Goal: Task Accomplishment & Management: Complete application form

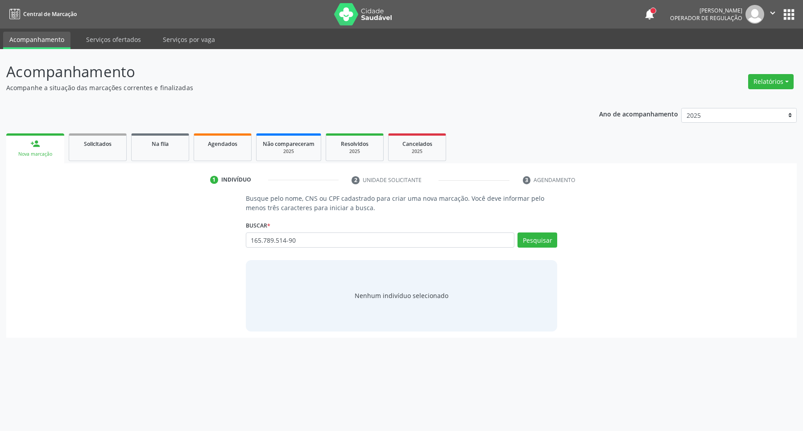
type input "165.789.514-90"
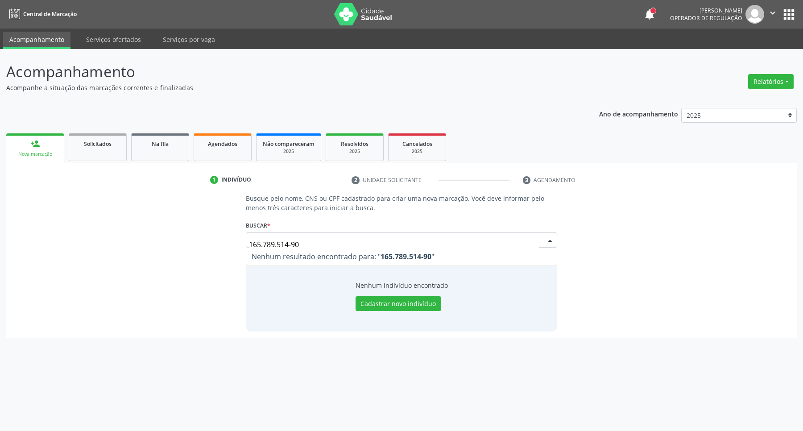
click at [217, 235] on div "Busque pelo nome, CNS ou CPF cadastrado para criar uma nova marcação. Você deve…" at bounding box center [401, 262] width 778 height 137
drag, startPoint x: 115, startPoint y: 251, endPoint x: 96, endPoint y: 254, distance: 18.6
click at [96, 254] on div "Busque pelo nome, CNS ou CPF cadastrado para criar uma nova marcação. Você deve…" at bounding box center [401, 262] width 778 height 137
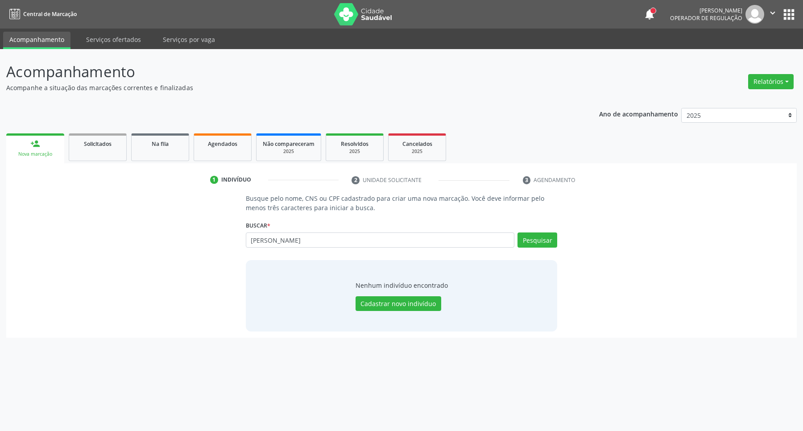
type input "[PERSON_NAME]"
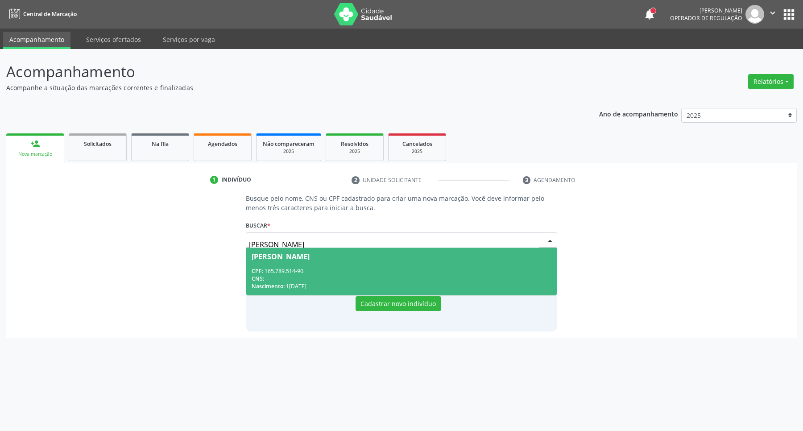
click at [322, 277] on div "CNS: --" at bounding box center [401, 279] width 300 height 8
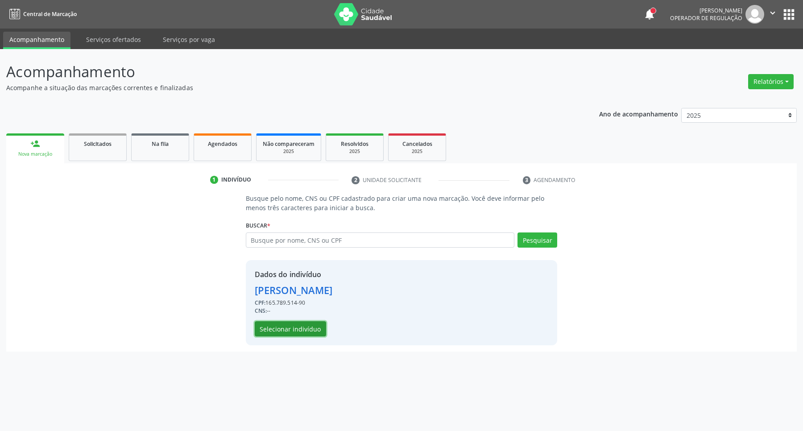
click at [297, 326] on button "Selecionar indivíduo" at bounding box center [290, 328] width 71 height 15
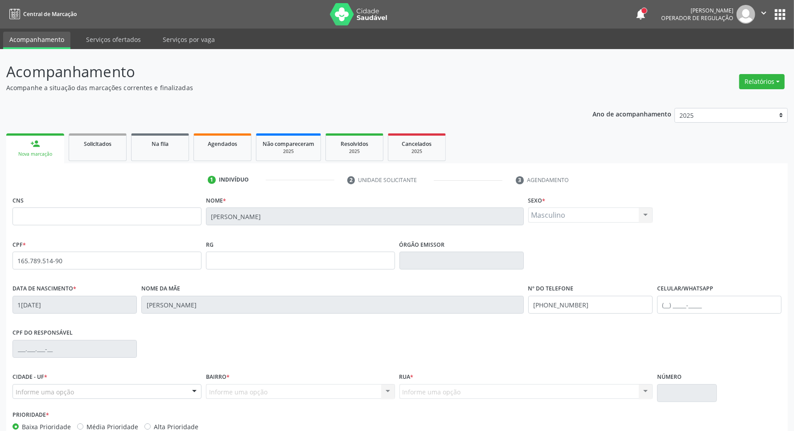
scroll to position [53, 0]
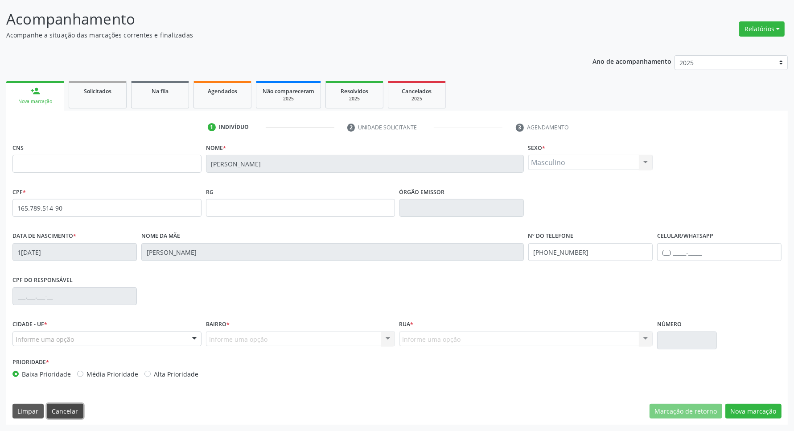
click at [60, 404] on button "Cancelar" at bounding box center [65, 411] width 37 height 15
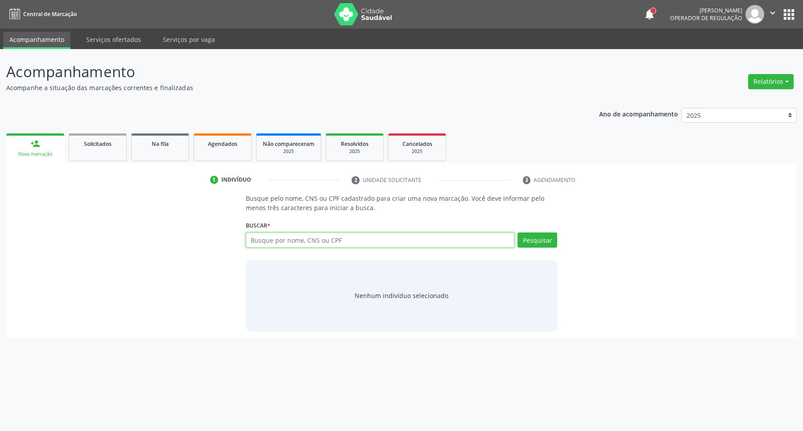
click at [280, 246] on input "text" at bounding box center [380, 239] width 269 height 15
type input "44668567449"
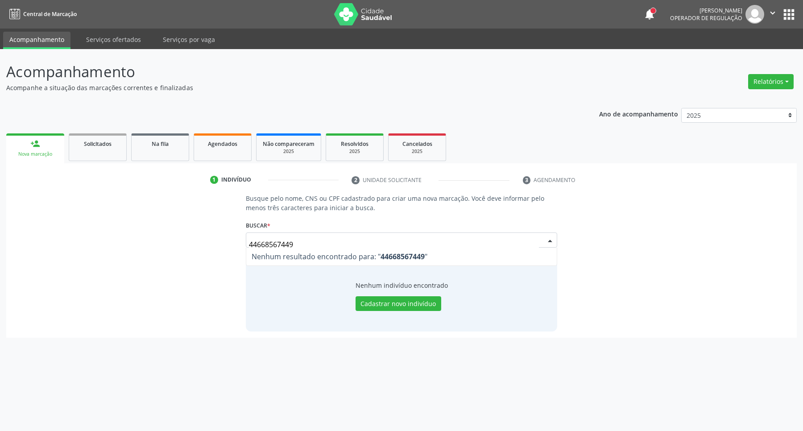
drag, startPoint x: 271, startPoint y: 243, endPoint x: 25, endPoint y: 226, distance: 246.7
click at [32, 227] on div "Busque pelo nome, CNS ou CPF cadastrado para criar uma nova marcação. Você deve…" at bounding box center [401, 262] width 778 height 137
type input "8014406224205"
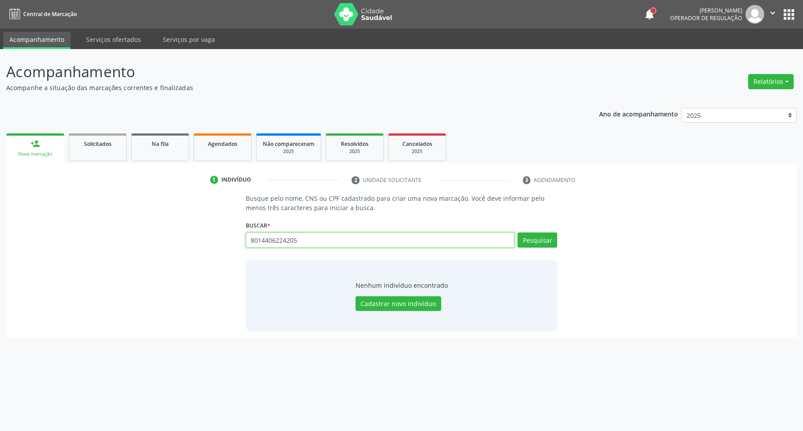
drag, startPoint x: 275, startPoint y: 242, endPoint x: 171, endPoint y: 242, distance: 103.9
click at [174, 242] on div "Busque pelo nome, CNS ou CPF cadastrado para criar uma nova marcação. Você deve…" at bounding box center [401, 262] width 778 height 137
paste input "[PERSON_NAME] de Oliveir"
type input "[PERSON_NAME] de Oliveir"
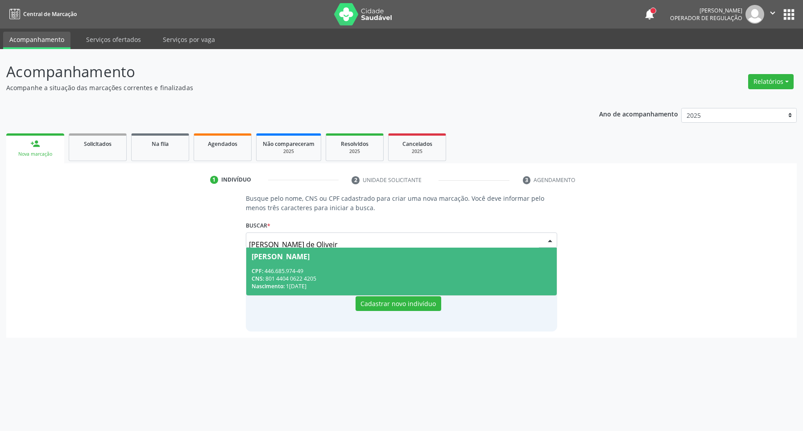
click at [360, 271] on div "CPF: 446.685.974-49" at bounding box center [401, 271] width 300 height 8
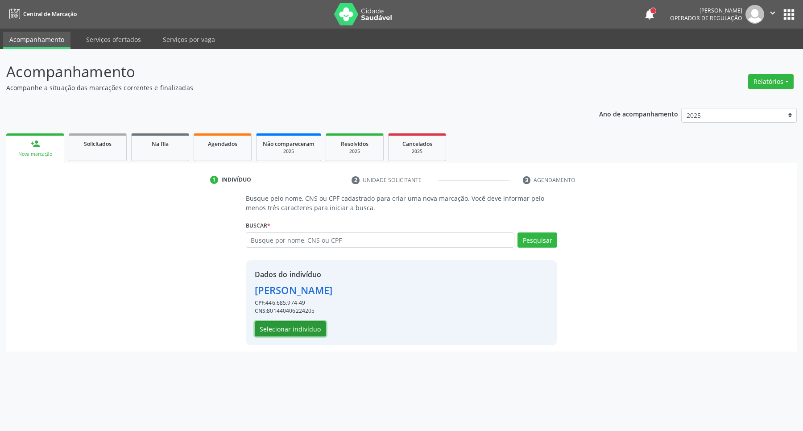
click at [281, 331] on button "Selecionar indivíduo" at bounding box center [290, 328] width 71 height 15
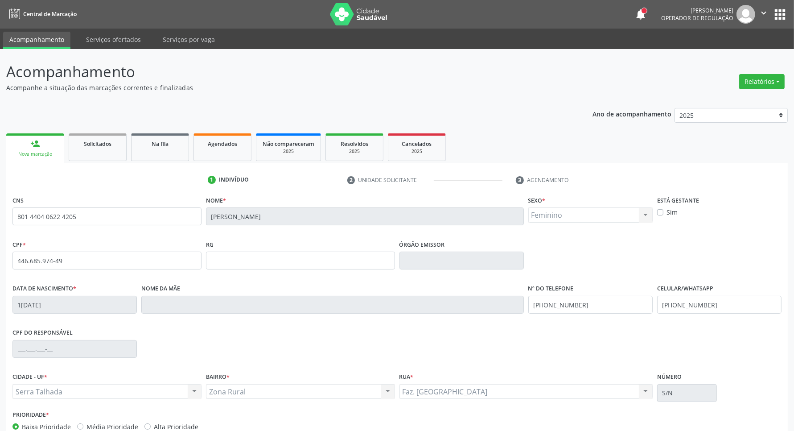
scroll to position [53, 0]
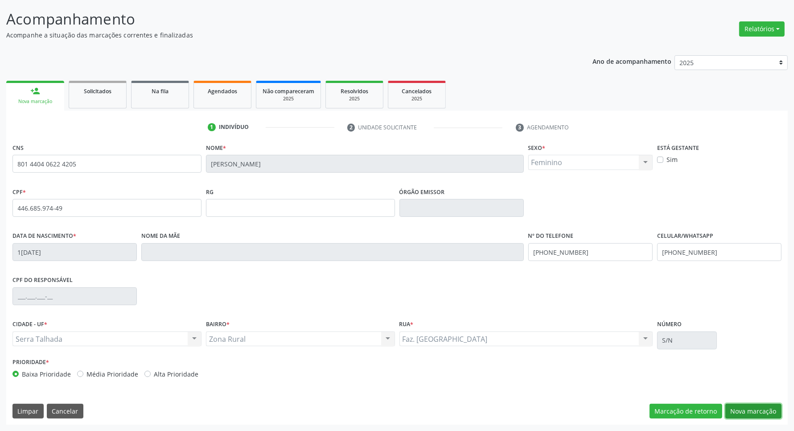
drag, startPoint x: 754, startPoint y: 412, endPoint x: 743, endPoint y: 407, distance: 12.4
click at [754, 412] on button "Nova marcação" at bounding box center [753, 411] width 56 height 15
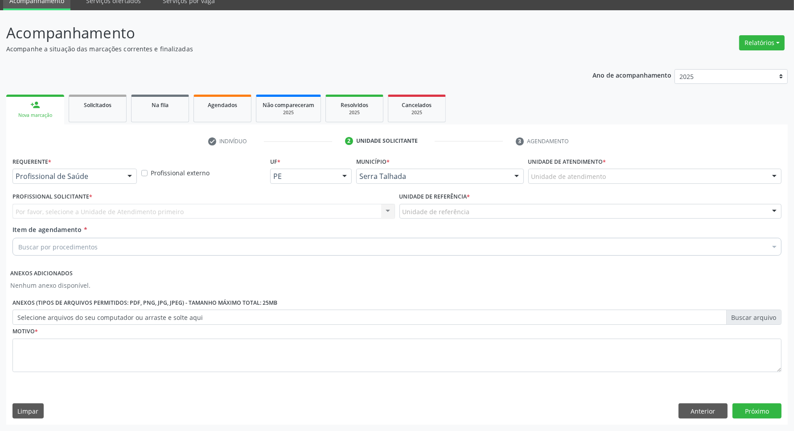
scroll to position [39, 0]
drag, startPoint x: 699, startPoint y: 411, endPoint x: 538, endPoint y: 352, distance: 170.8
click at [688, 408] on button "Anterior" at bounding box center [703, 410] width 49 height 15
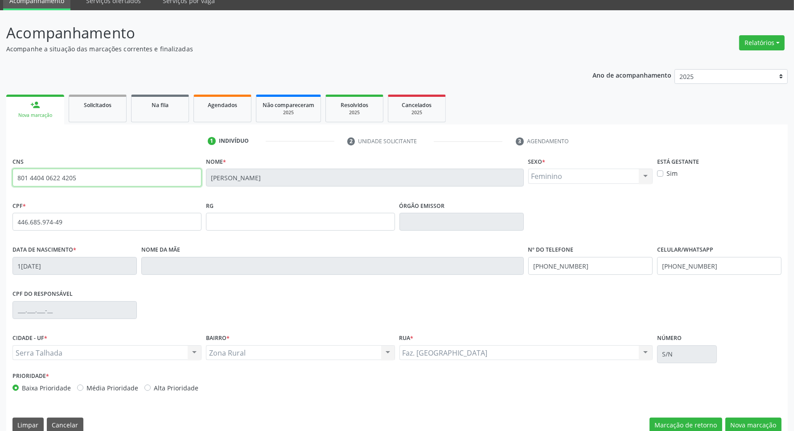
drag, startPoint x: 85, startPoint y: 181, endPoint x: 0, endPoint y: 177, distance: 85.3
click at [0, 181] on div "Acompanhamento Acompanhe a situação das marcações correntes e finalizadas Relat…" at bounding box center [397, 227] width 794 height 434
drag, startPoint x: 754, startPoint y: 423, endPoint x: 639, endPoint y: 374, distance: 125.9
click at [754, 421] on button "Nova marcação" at bounding box center [753, 424] width 56 height 15
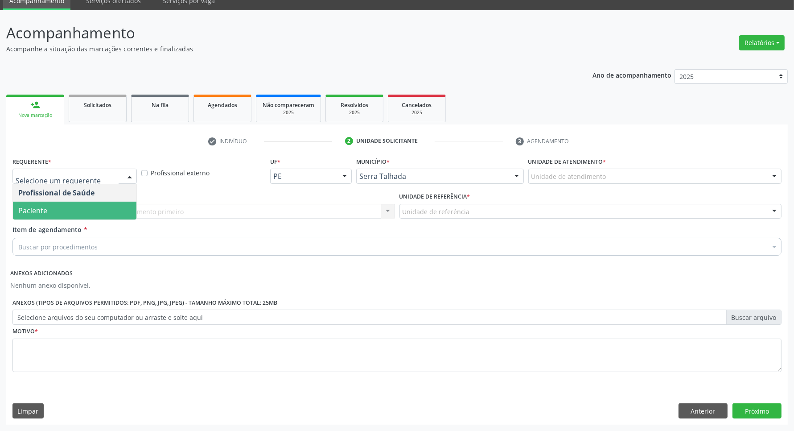
click at [95, 212] on span "Paciente" at bounding box center [75, 211] width 124 height 18
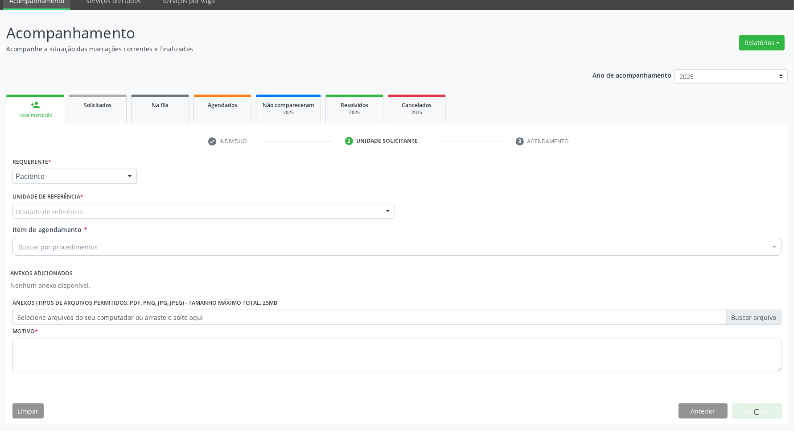
click at [95, 212] on div "Unidade de referência" at bounding box center [203, 211] width 383 height 15
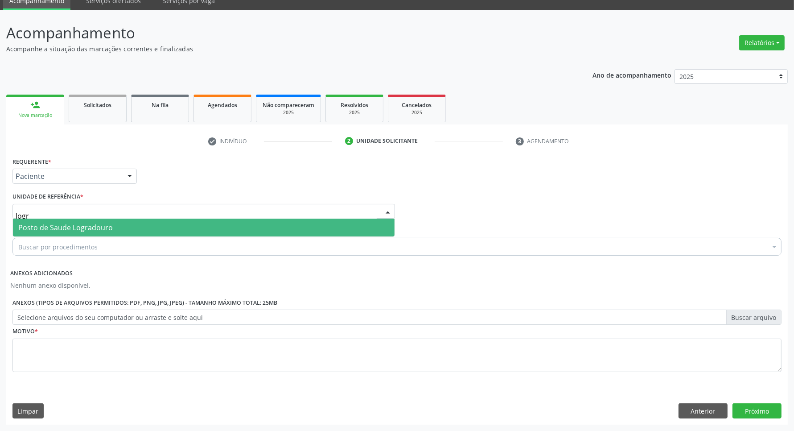
type input "logra"
click at [92, 226] on span "Posto de Saude Logradouro" at bounding box center [65, 228] width 95 height 10
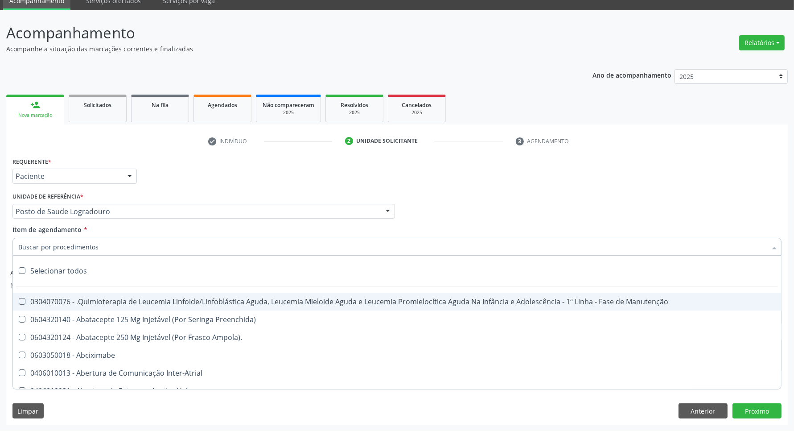
paste input "801 4404 0622 4205"
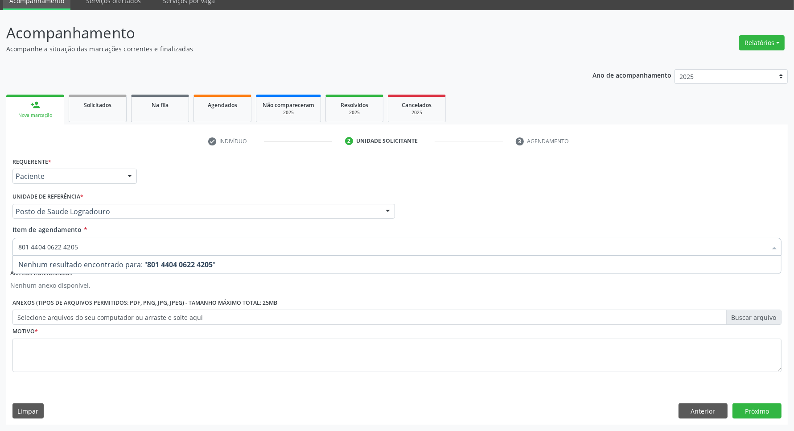
click at [0, 243] on div "Acompanhamento Acompanhe a situação das marcações correntes e finalizadas Relat…" at bounding box center [397, 220] width 794 height 420
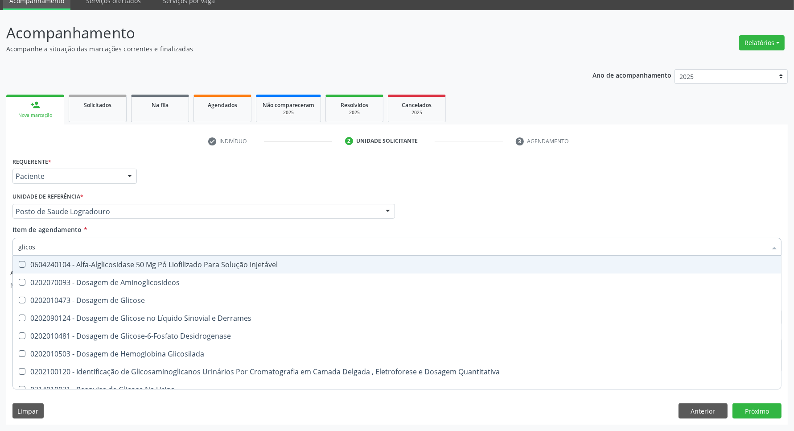
type input "glicose"
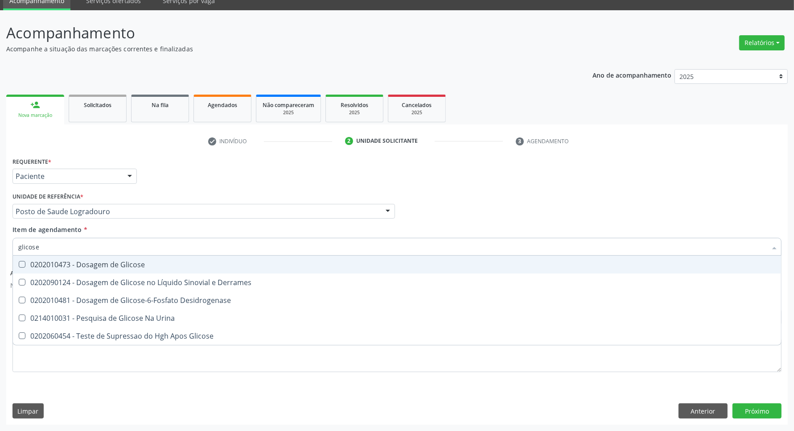
drag, startPoint x: 30, startPoint y: 261, endPoint x: 35, endPoint y: 257, distance: 6.3
click at [31, 261] on div "0202010473 - Dosagem de Glicose" at bounding box center [397, 264] width 758 height 7
checkbox Glicose "true"
drag, startPoint x: 45, startPoint y: 248, endPoint x: 0, endPoint y: 248, distance: 44.6
click at [0, 248] on div "Acompanhamento Acompanhe a situação das marcações correntes e finalizadas Relat…" at bounding box center [397, 220] width 794 height 420
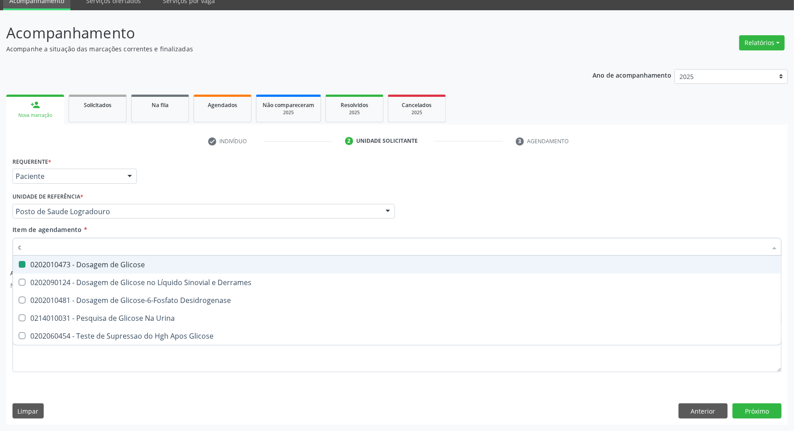
type input "cr"
checkbox Glicose "false"
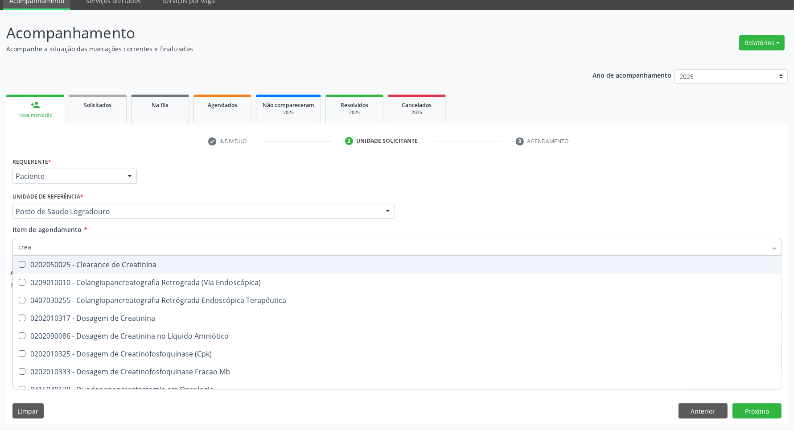
type input "creat"
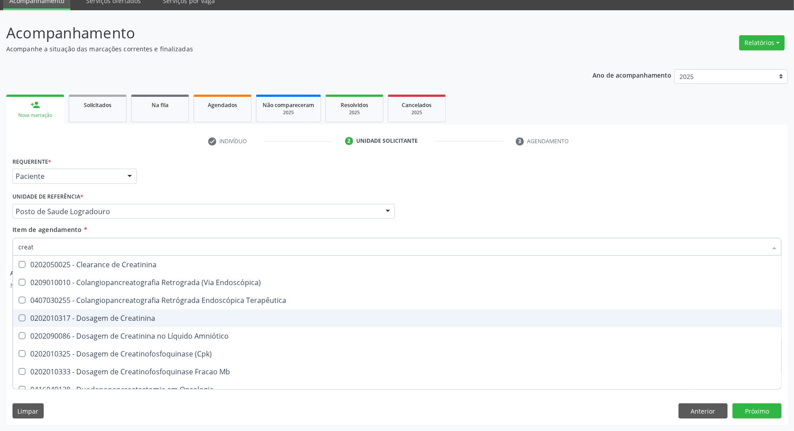
click at [36, 314] on div "0202010317 - Dosagem de Creatinina" at bounding box center [397, 317] width 758 height 7
checkbox Creatinina "true"
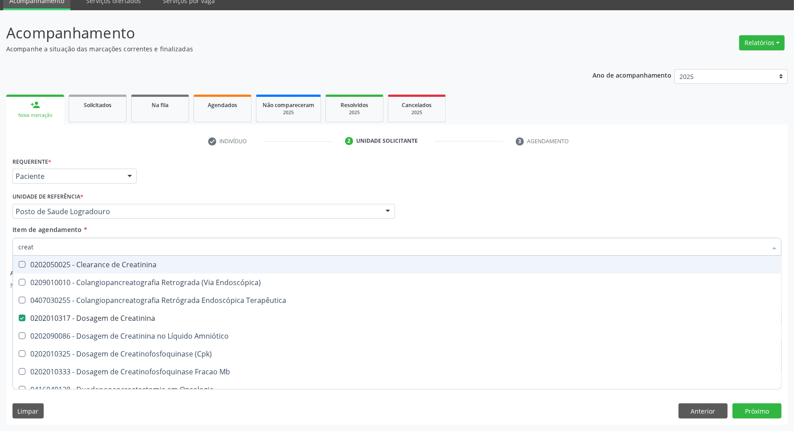
drag, startPoint x: 52, startPoint y: 243, endPoint x: 0, endPoint y: 236, distance: 52.2
click at [0, 238] on div "Acompanhamento Acompanhe a situação das marcações correntes e finalizadas Relat…" at bounding box center [397, 220] width 794 height 420
type input "ur"
checkbox Creatinina "false"
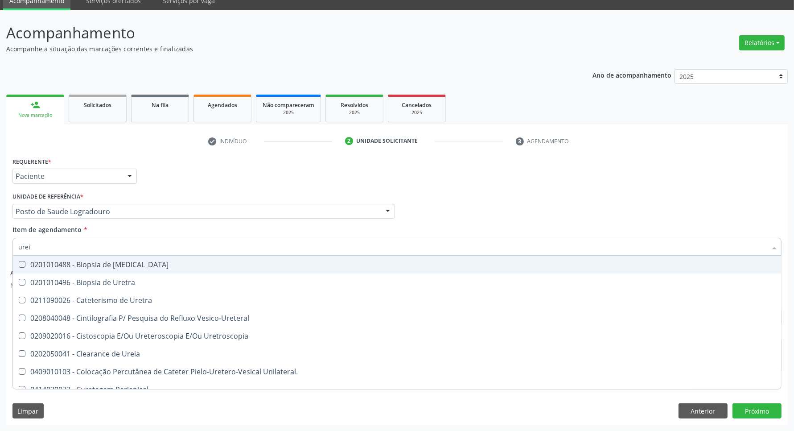
type input "ureia"
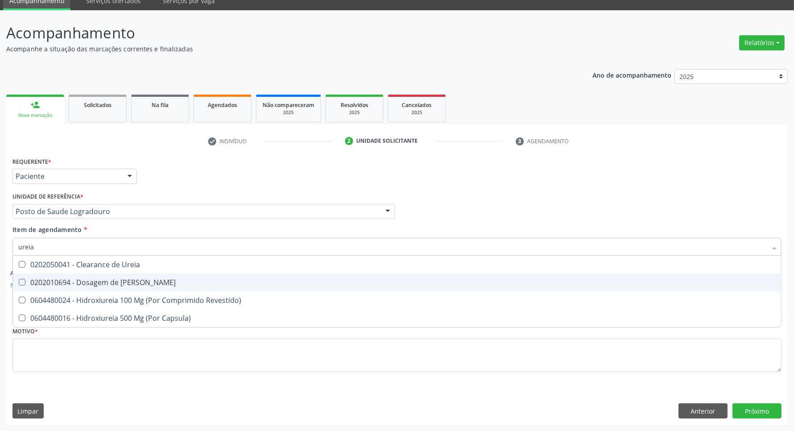
drag, startPoint x: 25, startPoint y: 281, endPoint x: 25, endPoint y: 276, distance: 5.4
click at [25, 280] on Ureia at bounding box center [22, 282] width 7 height 7
click at [19, 280] on Ureia "checkbox" at bounding box center [16, 282] width 6 height 6
checkbox Ureia "true"
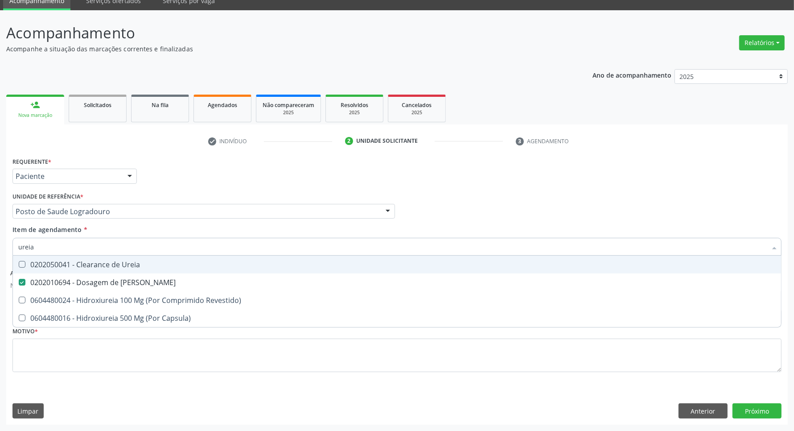
drag, startPoint x: 30, startPoint y: 244, endPoint x: 0, endPoint y: 239, distance: 30.8
click at [0, 241] on div "Acompanhamento Acompanhe a situação das marcações correntes e finalizadas Relat…" at bounding box center [397, 220] width 794 height 420
drag, startPoint x: 10, startPoint y: 242, endPoint x: 0, endPoint y: 239, distance: 10.6
click at [0, 237] on div "Acompanhamento Acompanhe a situação das marcações correntes e finalizadas Relat…" at bounding box center [397, 220] width 794 height 420
type input "co"
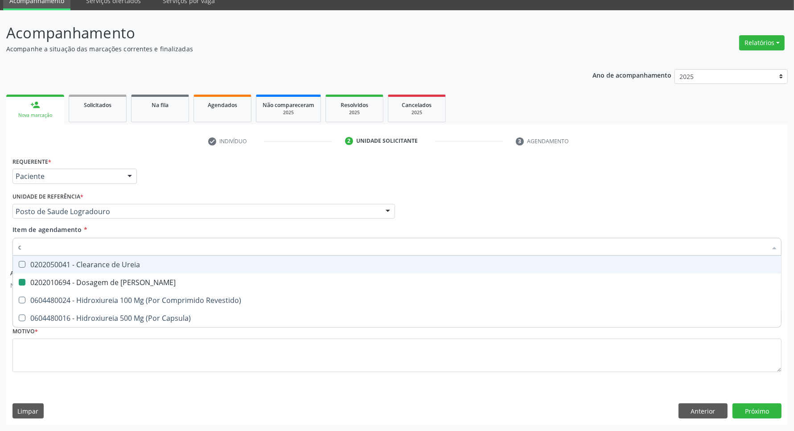
checkbox Ureia "false"
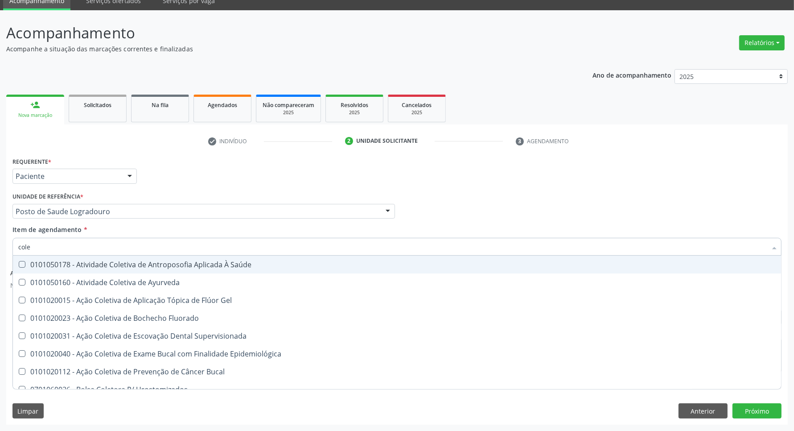
type input "coles"
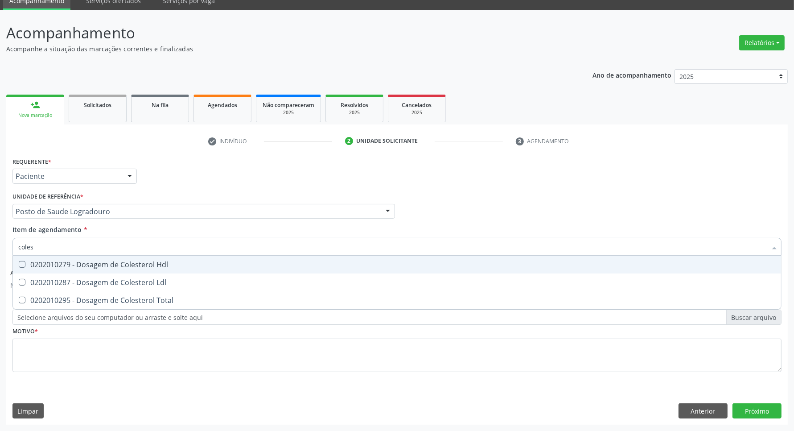
click at [48, 272] on span "0202010279 - Dosagem de Colesterol Hdl" at bounding box center [397, 265] width 768 height 18
checkbox Hdl "true"
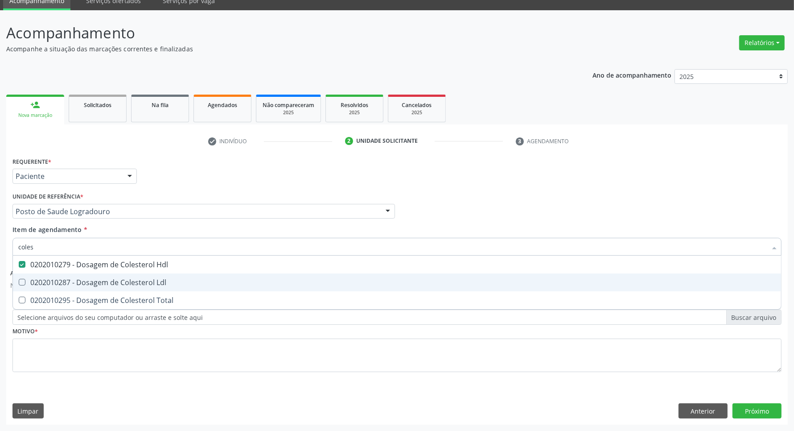
drag, startPoint x: 47, startPoint y: 286, endPoint x: 45, endPoint y: 305, distance: 18.9
click at [46, 291] on ul "Desfazer seleção 0202010279 - Dosagem de Colesterol Hdl 0202010287 - Dosagem de…" at bounding box center [397, 283] width 768 height 54
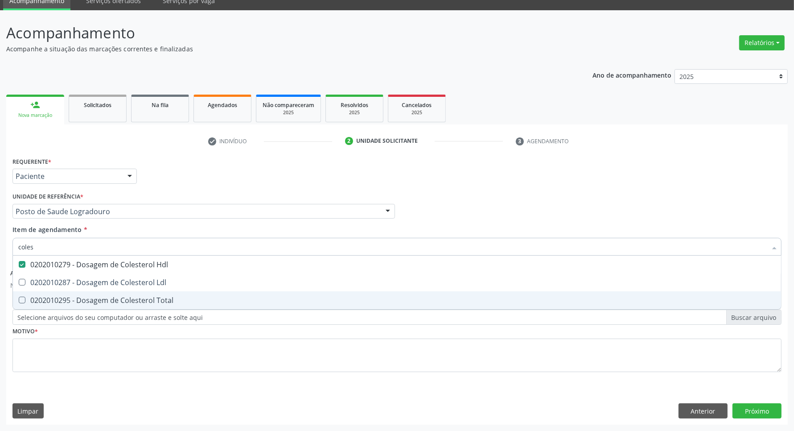
drag, startPoint x: 45, startPoint y: 305, endPoint x: 49, endPoint y: 281, distance: 24.0
click at [45, 304] on span "0202010295 - Dosagem de Colesterol Total" at bounding box center [397, 300] width 768 height 18
checkbox Total "true"
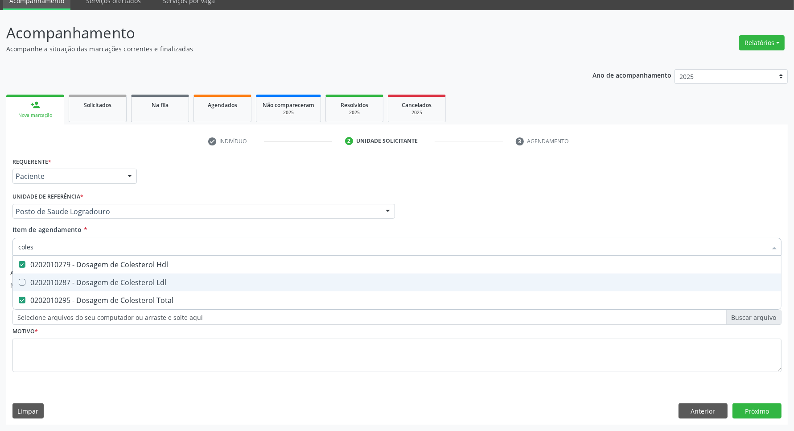
drag, startPoint x: 49, startPoint y: 280, endPoint x: 52, endPoint y: 273, distance: 7.2
click at [49, 280] on div "0202010287 - Dosagem de Colesterol Ldl" at bounding box center [397, 282] width 758 height 7
checkbox Ldl "true"
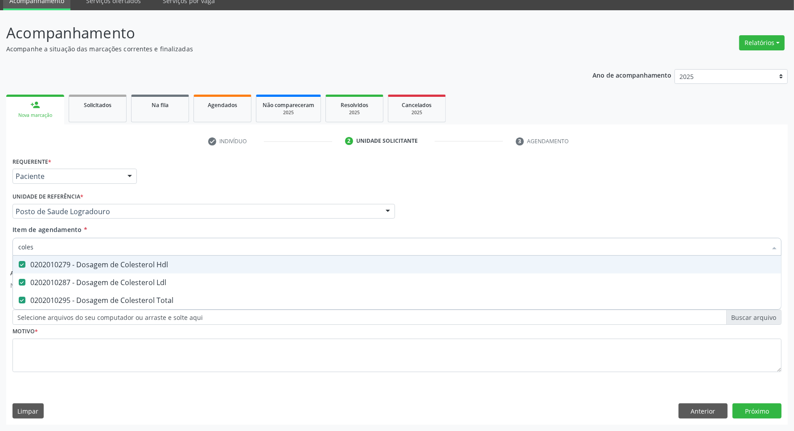
type input "coles"
click at [0, 235] on div "Acompanhamento Acompanhe a situação das marcações correntes e finalizadas Relat…" at bounding box center [397, 220] width 794 height 420
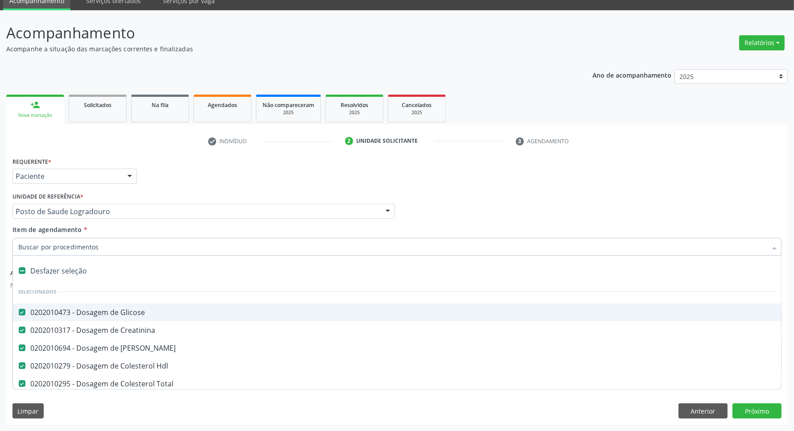
type input "t"
checkbox Ldl "false"
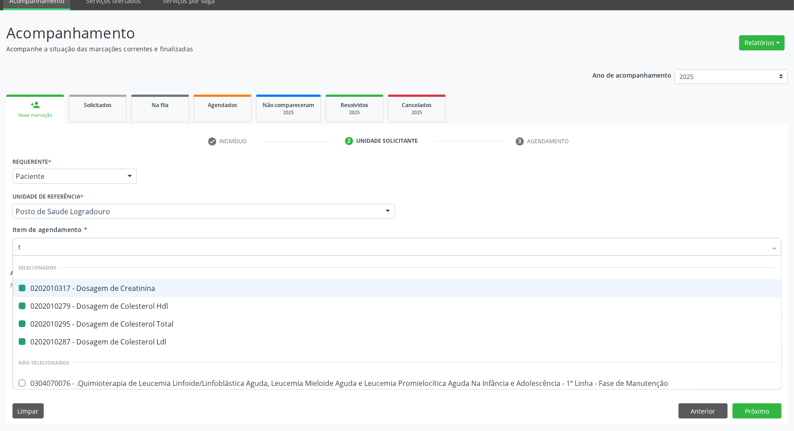
type input "tr"
checkbox Creatinina "false"
checkbox Hdl "false"
checkbox Total "false"
checkbox Ldl "false"
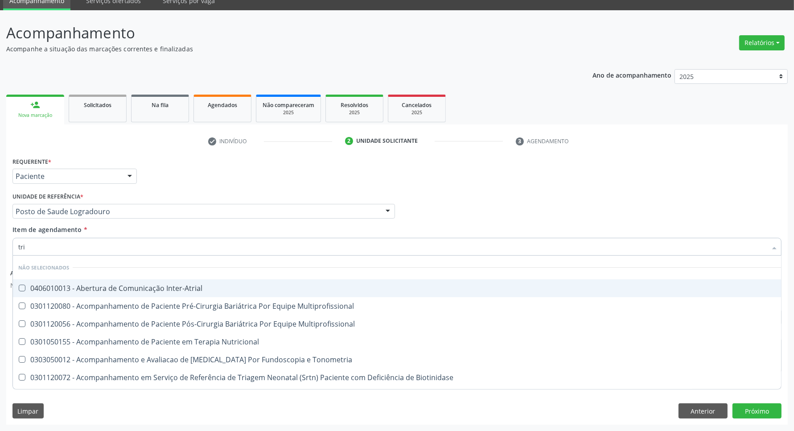
type input "trig"
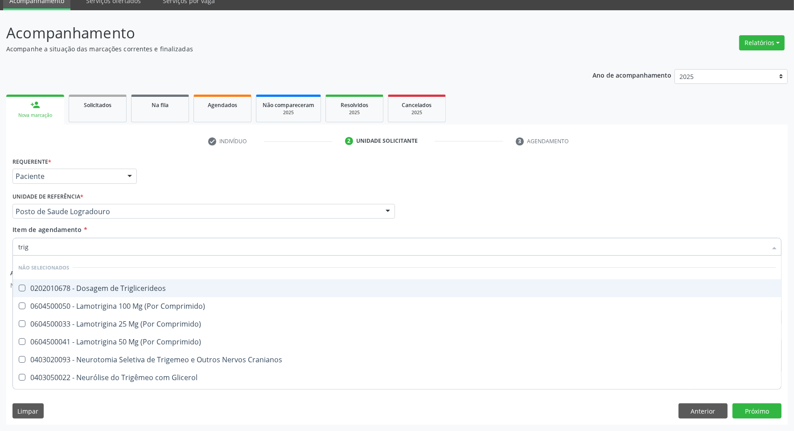
drag, startPoint x: 70, startPoint y: 289, endPoint x: 65, endPoint y: 274, distance: 15.4
click at [69, 286] on div "0202010678 - Dosagem de Triglicerideos" at bounding box center [397, 287] width 758 height 7
checkbox Triglicerideos "true"
drag, startPoint x: 41, startPoint y: 253, endPoint x: 0, endPoint y: 248, distance: 41.3
click at [0, 250] on div "Acompanhamento Acompanhe a situação das marcações correntes e finalizadas Relat…" at bounding box center [397, 220] width 794 height 420
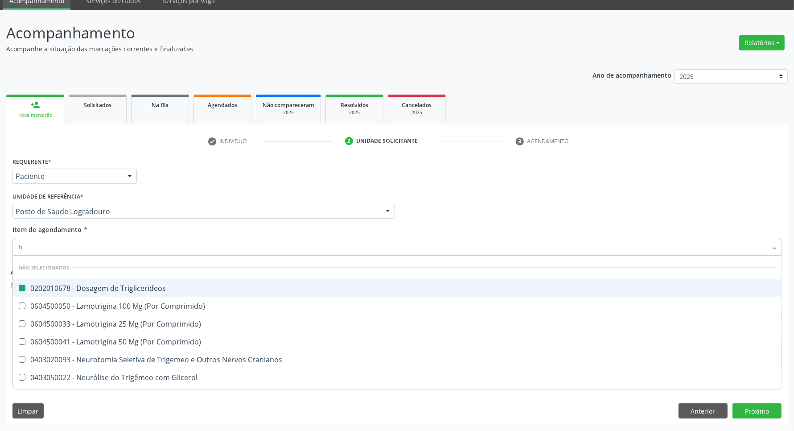
type input "he"
checkbox Triglicerideos "false"
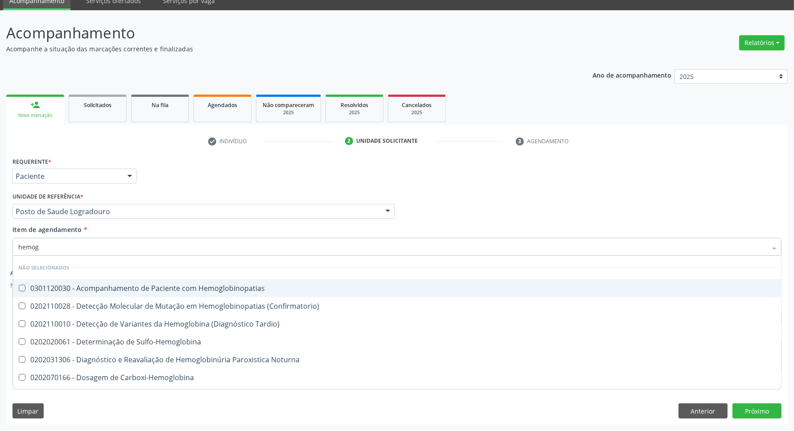
type input "hemogr"
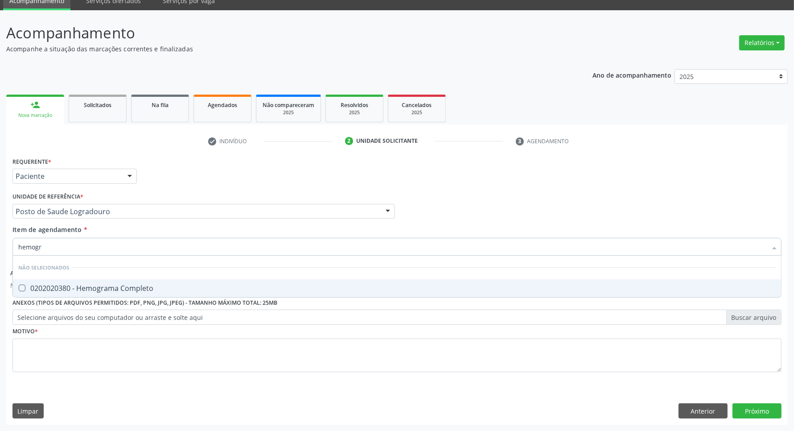
drag, startPoint x: 66, startPoint y: 288, endPoint x: 66, endPoint y: 270, distance: 18.7
click at [66, 285] on div "0202020380 - Hemograma Completo" at bounding box center [397, 287] width 758 height 7
checkbox Completo "true"
drag, startPoint x: 56, startPoint y: 249, endPoint x: 0, endPoint y: 216, distance: 64.5
click at [0, 216] on div "Acompanhamento Acompanhe a situação das marcações correntes e finalizadas Relat…" at bounding box center [397, 220] width 794 height 420
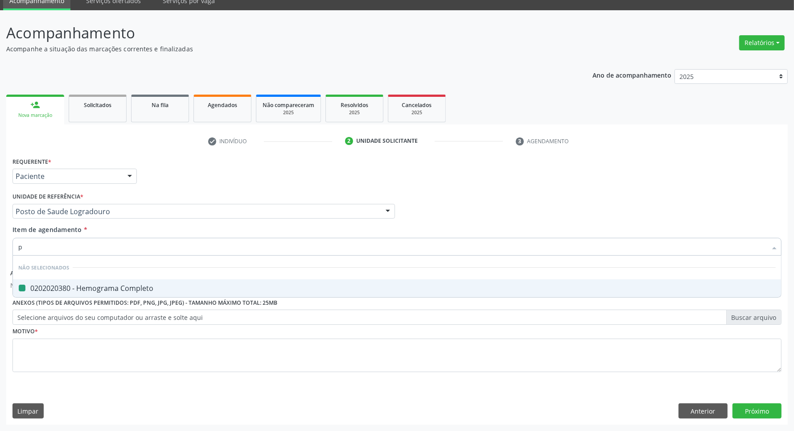
type input "pr"
checkbox Completo "false"
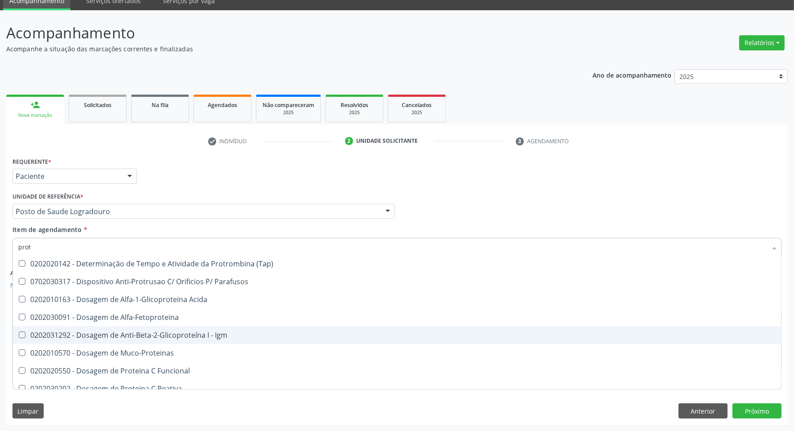
scroll to position [390, 0]
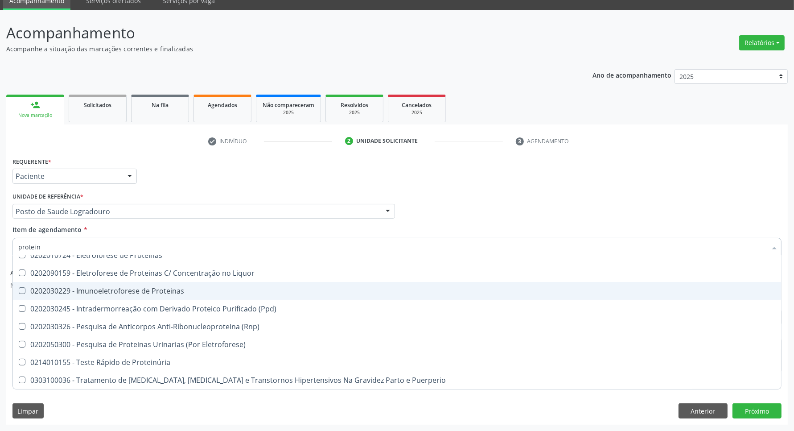
type input "proteina"
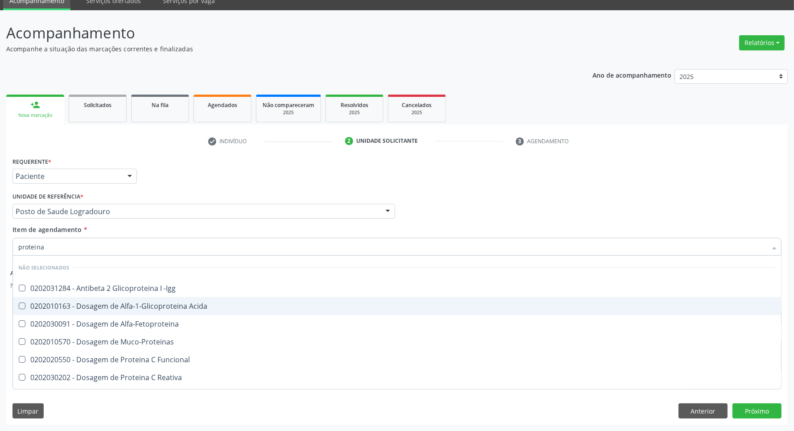
scroll to position [56, 0]
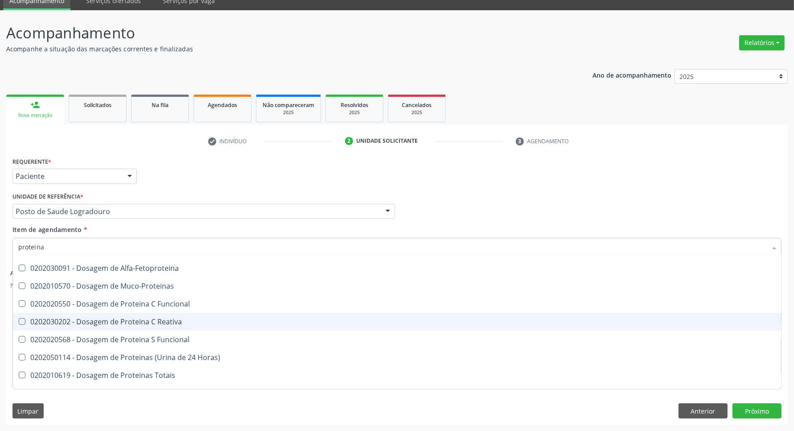
click at [155, 319] on div "0202030202 - Dosagem de Proteina C Reativa" at bounding box center [397, 321] width 758 height 7
checkbox Reativa "true"
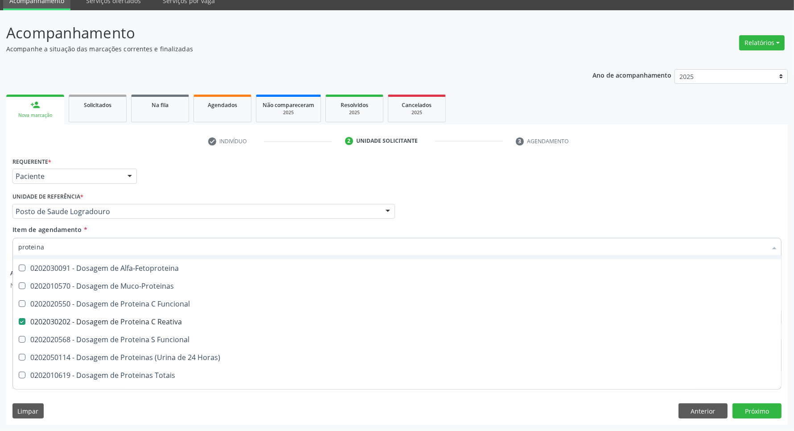
drag, startPoint x: 40, startPoint y: 248, endPoint x: 0, endPoint y: 239, distance: 41.3
click at [0, 242] on div "Acompanhamento Acompanhe a situação das marcações correntes e finalizadas Relat…" at bounding box center [397, 220] width 794 height 420
type input "p"
checkbox Reativa "false"
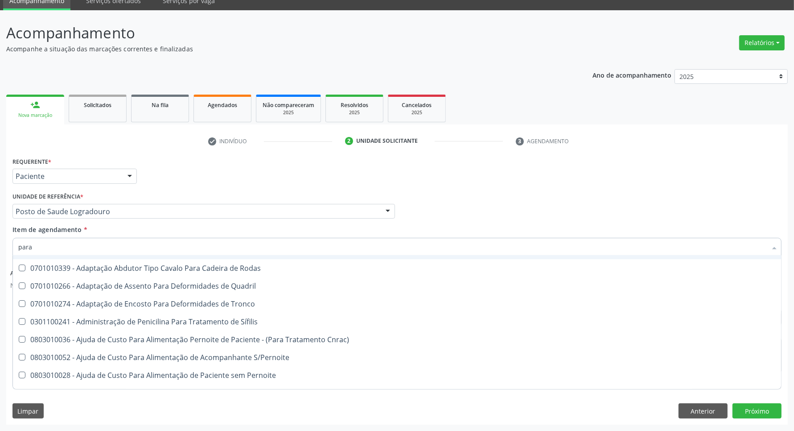
type input "paras"
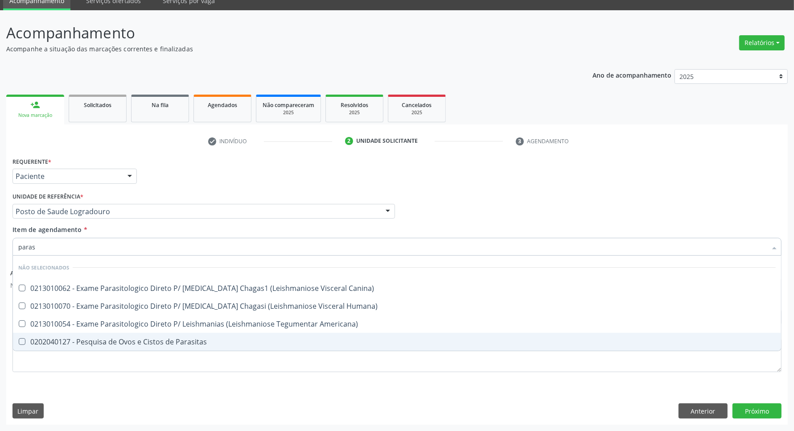
drag, startPoint x: 50, startPoint y: 342, endPoint x: 59, endPoint y: 290, distance: 53.0
click at [50, 339] on div "0202040127 - Pesquisa de Ovos e Cistos de Parasitas" at bounding box center [397, 341] width 758 height 7
checkbox Parasitas "true"
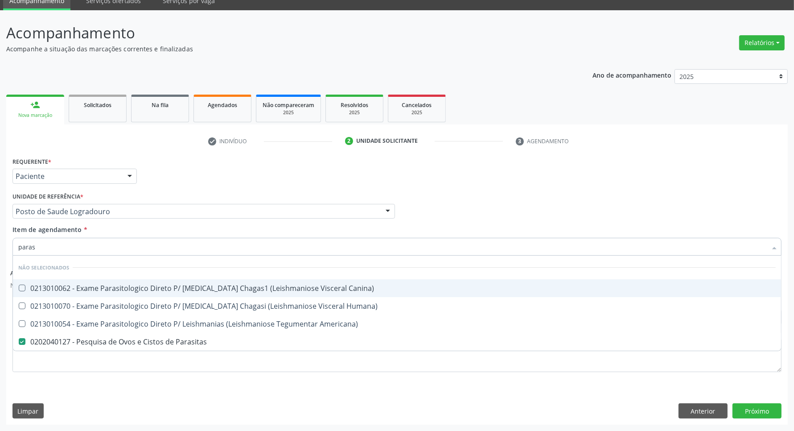
drag, startPoint x: 61, startPoint y: 247, endPoint x: 0, endPoint y: 238, distance: 61.3
click at [0, 243] on div "Acompanhamento Acompanhe a situação das marcações correntes e finalizadas Relat…" at bounding box center [397, 220] width 794 height 420
type input "ur"
checkbox Canina\) "true"
checkbox Parasitas "false"
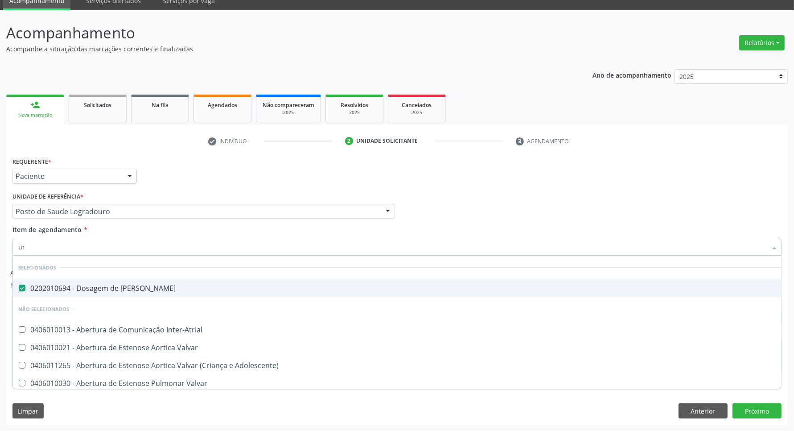
type input "uri"
checkbox Ureia "false"
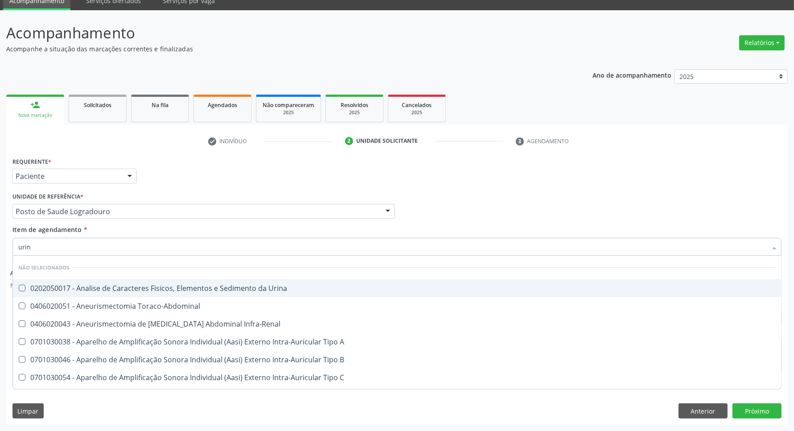
type input "urina"
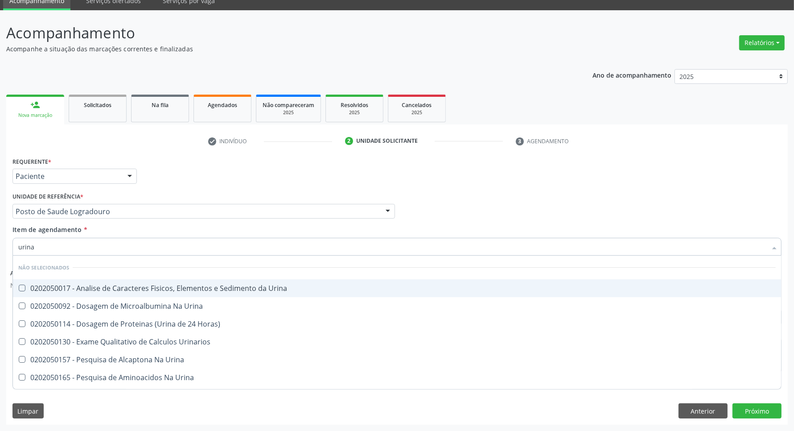
click at [60, 286] on div "0202050017 - Analise de Caracteres Fisicos, Elementos e Sedimento da Urina" at bounding box center [397, 287] width 758 height 7
checkbox Urina "true"
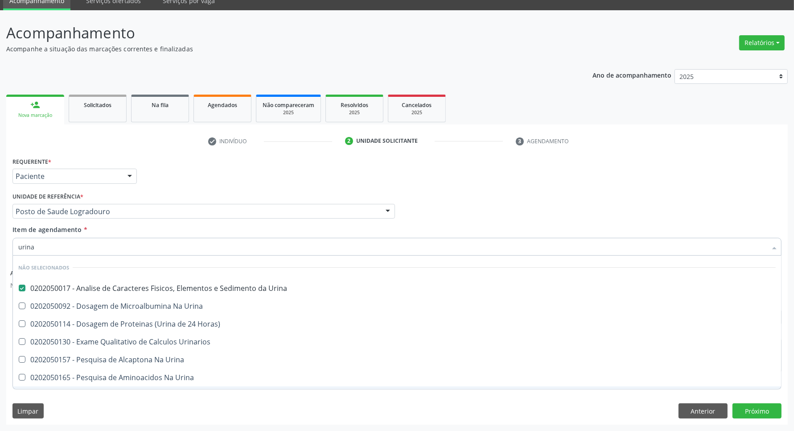
drag, startPoint x: 135, startPoint y: 400, endPoint x: 129, endPoint y: 378, distance: 22.6
click at [136, 400] on div "Requerente * Paciente Profissional de Saúde Paciente Nenhum resultado encontrad…" at bounding box center [397, 289] width 782 height 269
checkbox Horas\) "true"
checkbox Urinarios "true"
checkbox Urina "true"
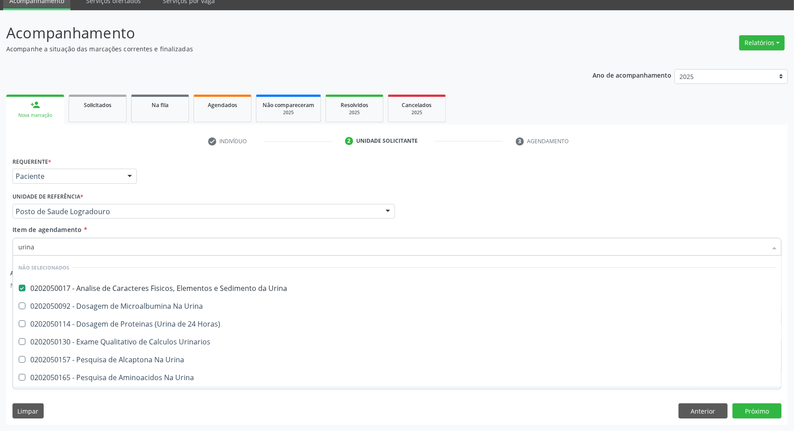
checkbox Urina "true"
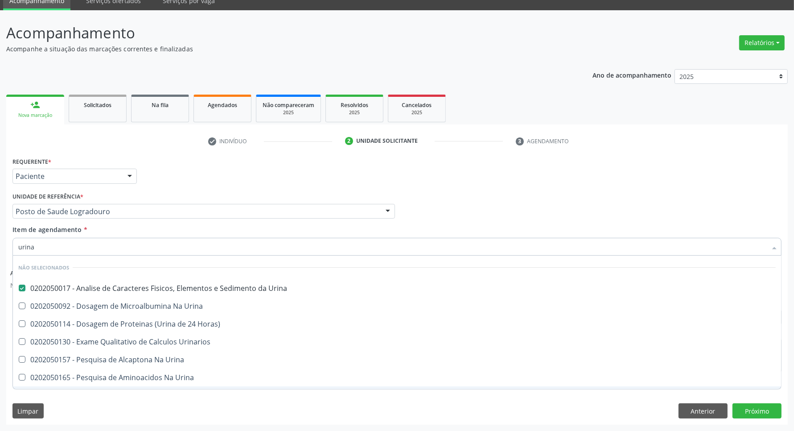
checkbox Urina "true"
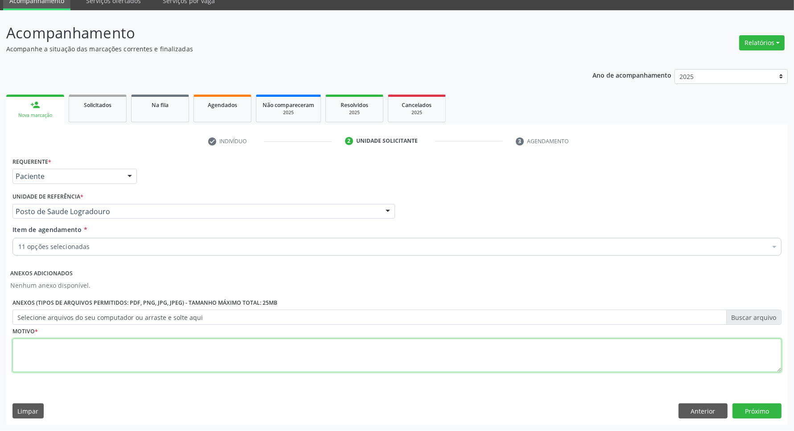
click at [128, 358] on textarea at bounding box center [396, 355] width 769 height 34
type textarea "."
click at [767, 406] on button "Próximo" at bounding box center [757, 410] width 49 height 15
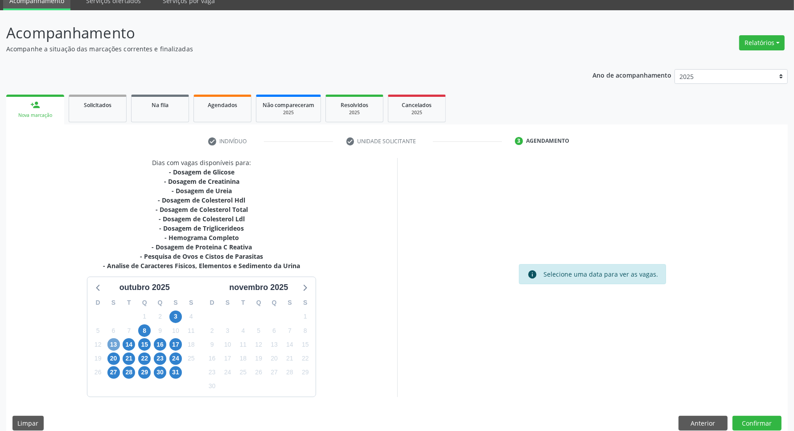
click at [116, 341] on span "13" at bounding box center [113, 344] width 12 height 12
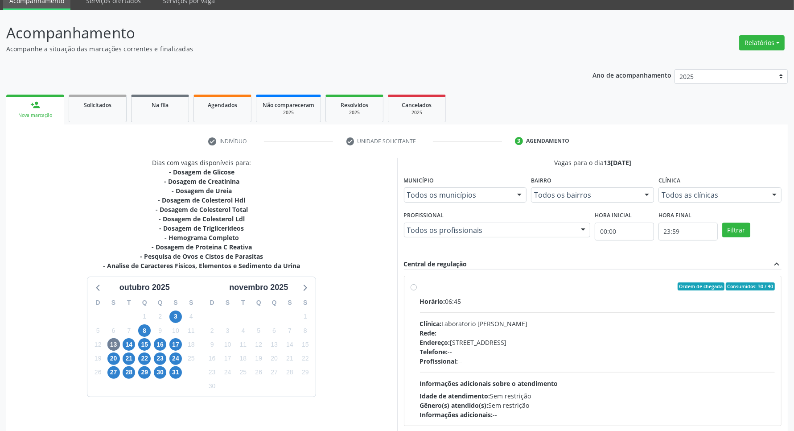
click at [548, 287] on div "Ordem de chegada Consumidos: 30 / 40" at bounding box center [597, 286] width 355 height 8
click at [417, 287] on input "Ordem de chegada Consumidos: 30 / 40 Horário: 06:45 Clínica: Laboratorio [PERSO…" at bounding box center [414, 286] width 6 height 8
radio input "true"
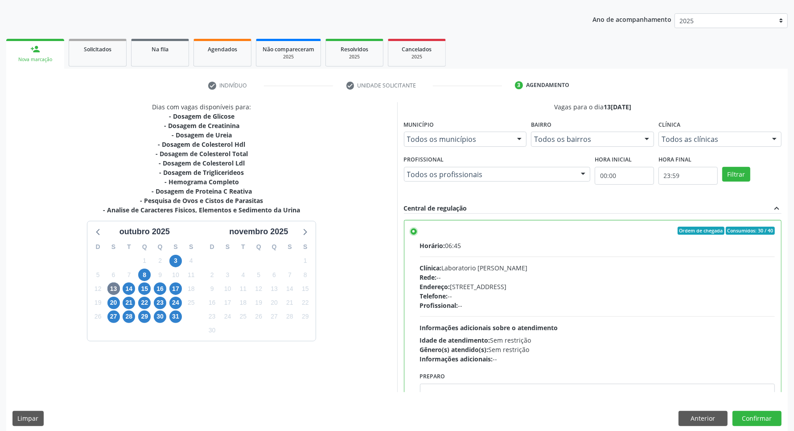
scroll to position [102, 0]
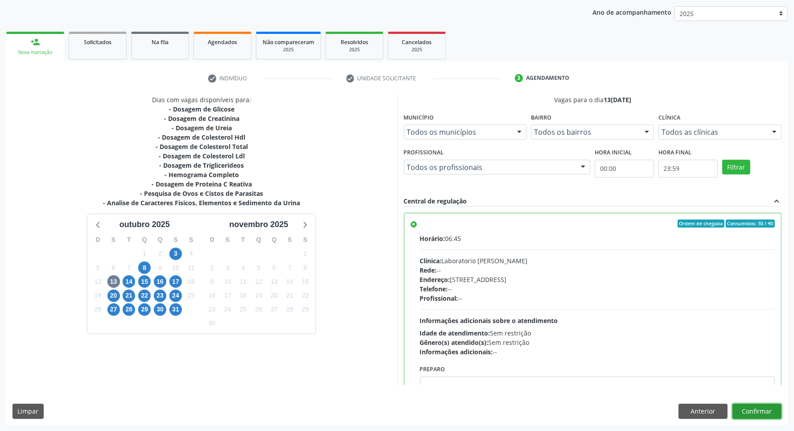
click at [754, 412] on button "Confirmar" at bounding box center [757, 411] width 49 height 15
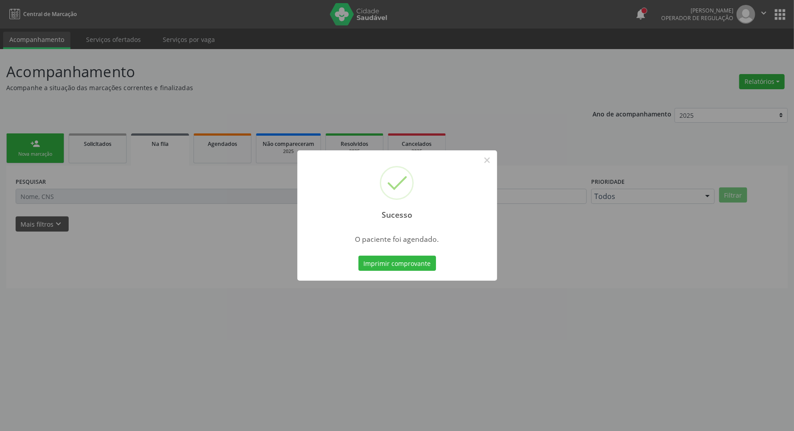
scroll to position [0, 0]
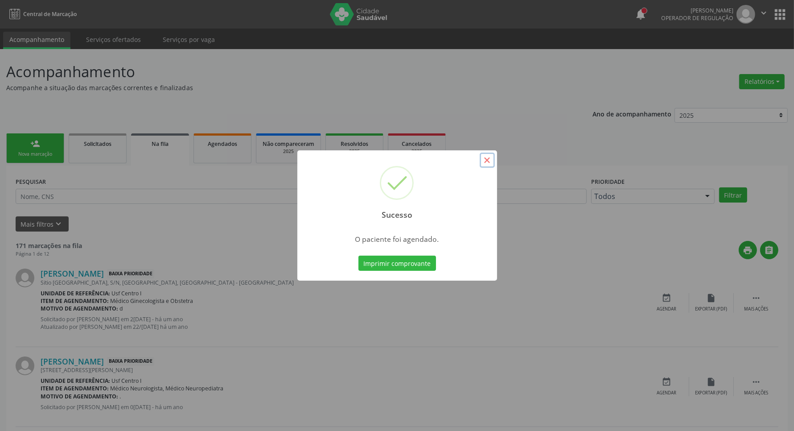
click at [489, 161] on button "×" at bounding box center [487, 159] width 15 height 15
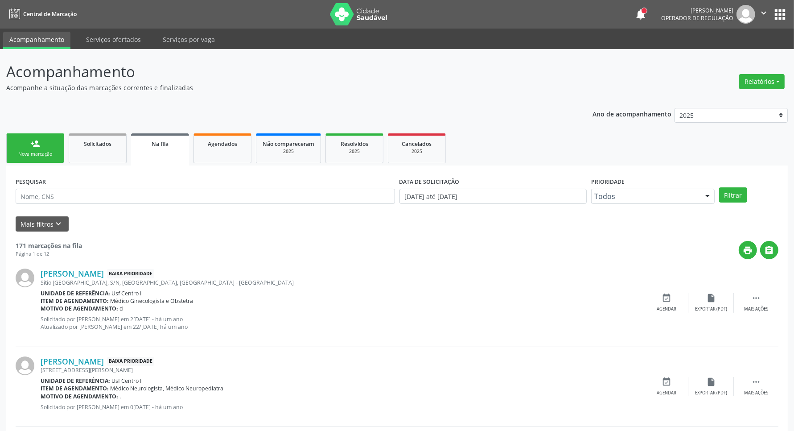
click at [35, 154] on div "Nova marcação" at bounding box center [35, 154] width 45 height 7
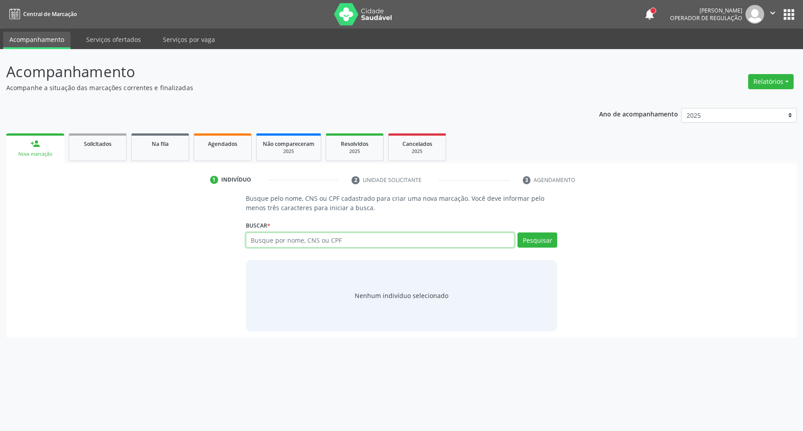
click at [262, 239] on input "text" at bounding box center [380, 239] width 269 height 15
paste input "801 4404 0622 4205"
type input "801 4404 0622 4205"
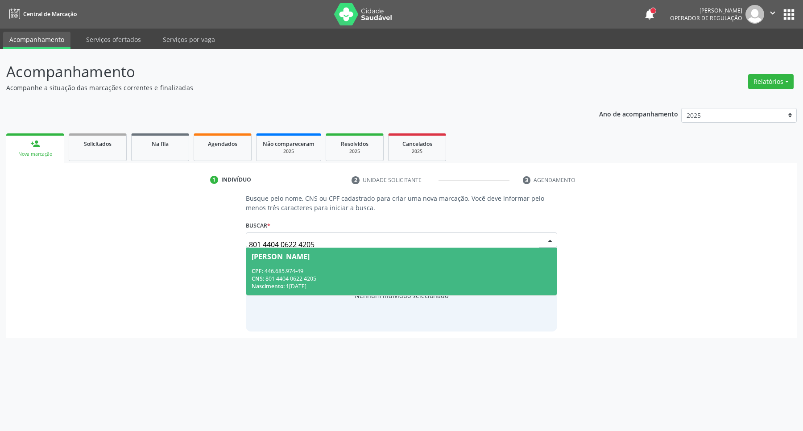
click at [286, 273] on div "CPF: 446.685.974-49" at bounding box center [401, 271] width 300 height 8
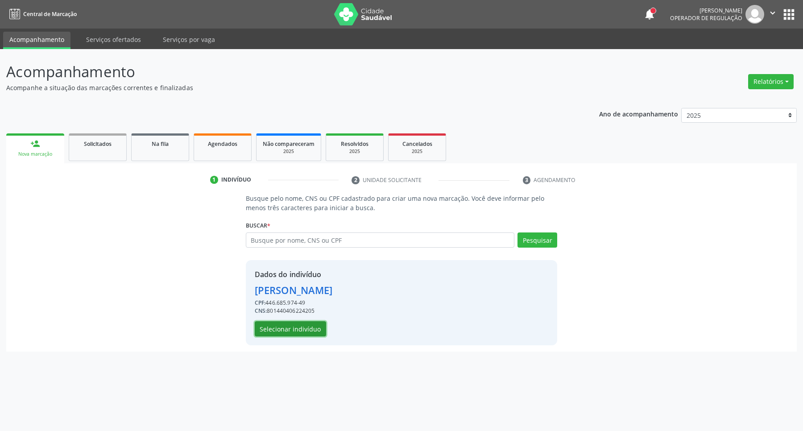
click at [276, 324] on button "Selecionar indivíduo" at bounding box center [290, 328] width 71 height 15
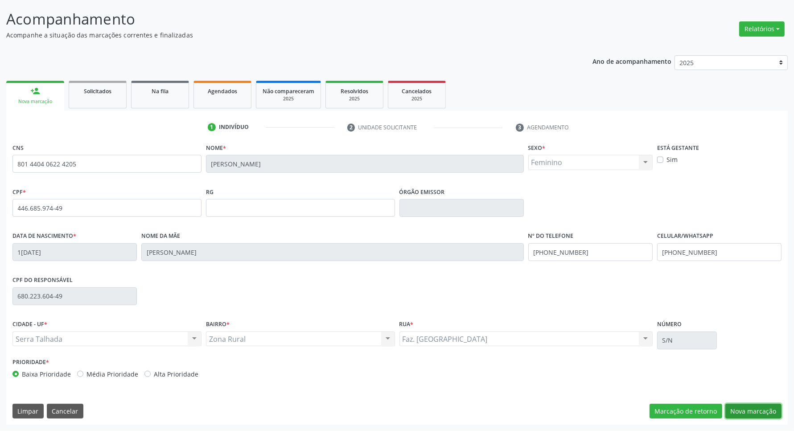
click at [759, 406] on button "Nova marcação" at bounding box center [753, 411] width 56 height 15
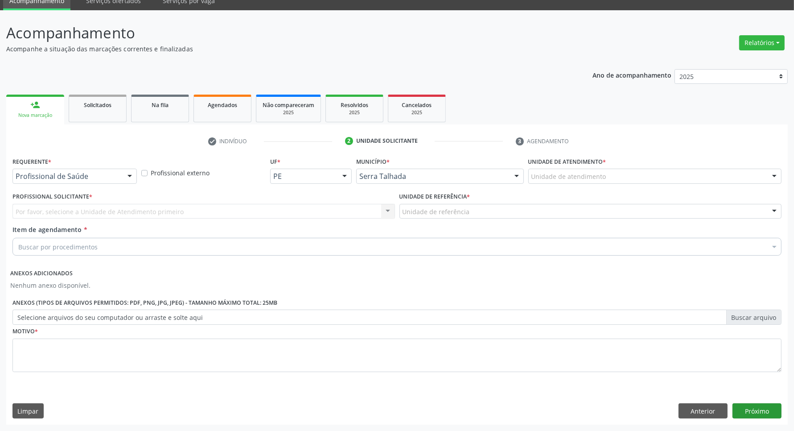
scroll to position [39, 0]
click at [42, 170] on div "Profissional de Saúde" at bounding box center [74, 176] width 124 height 15
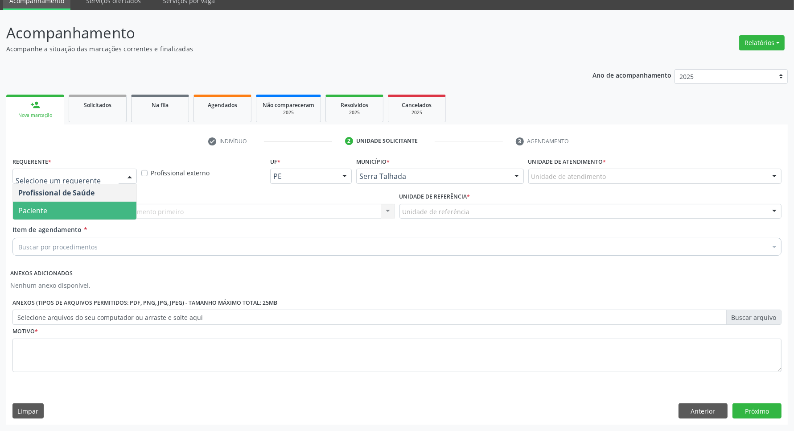
click at [25, 215] on span "Paciente" at bounding box center [75, 211] width 124 height 18
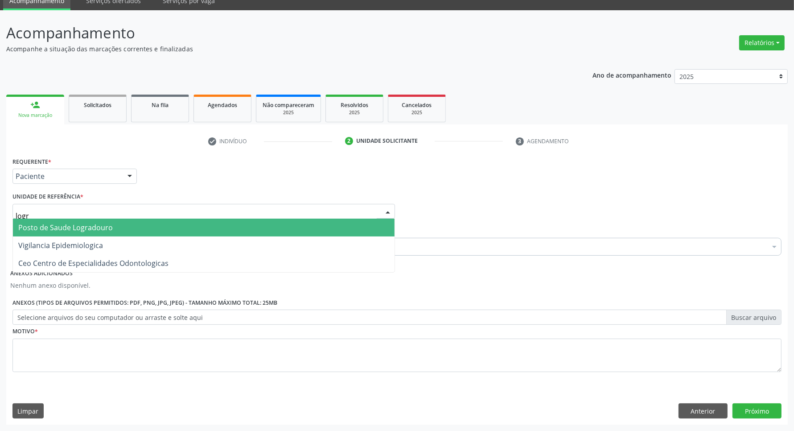
type input "logra"
click at [41, 223] on span "Posto de Saude Logradouro" at bounding box center [65, 228] width 95 height 10
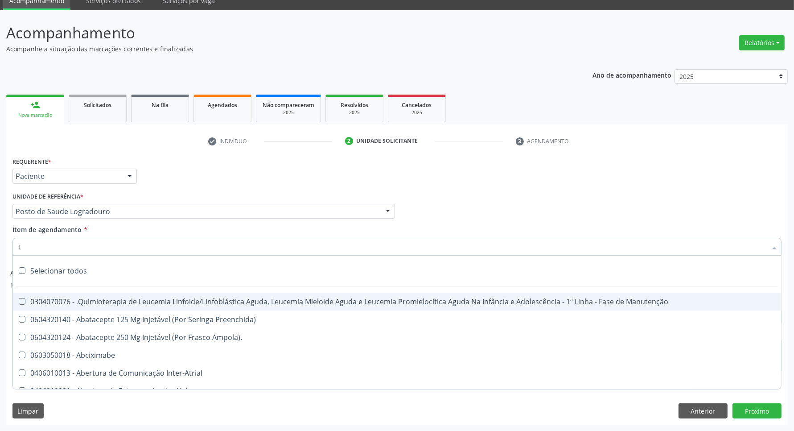
type input "[MEDICAL_DATA]"
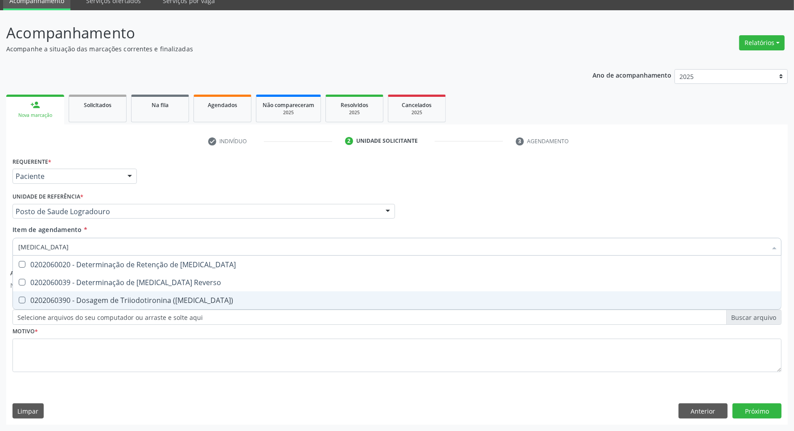
drag, startPoint x: 36, startPoint y: 299, endPoint x: 43, endPoint y: 279, distance: 21.3
click at [38, 297] on div "0202060390 - Dosagem de Triiodotironina ([MEDICAL_DATA])" at bounding box center [397, 300] width 758 height 7
checkbox \(T3\) "true"
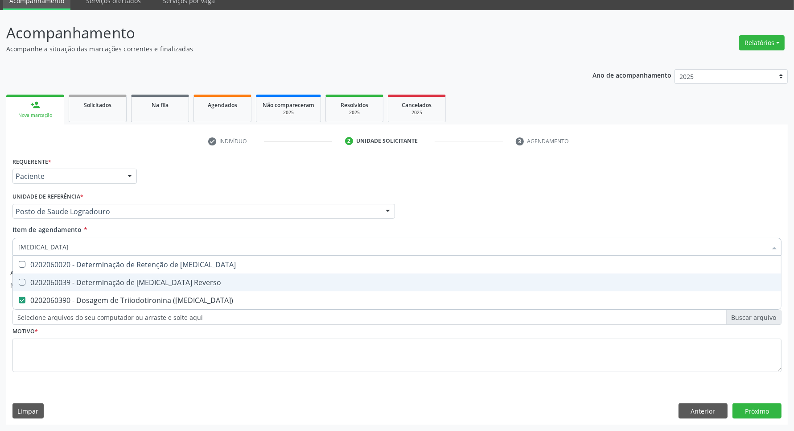
type input "t"
checkbox \(T3\) "false"
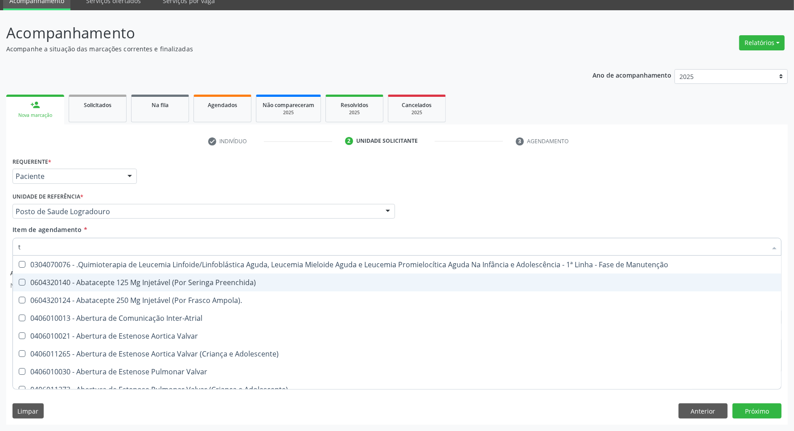
type input "t4"
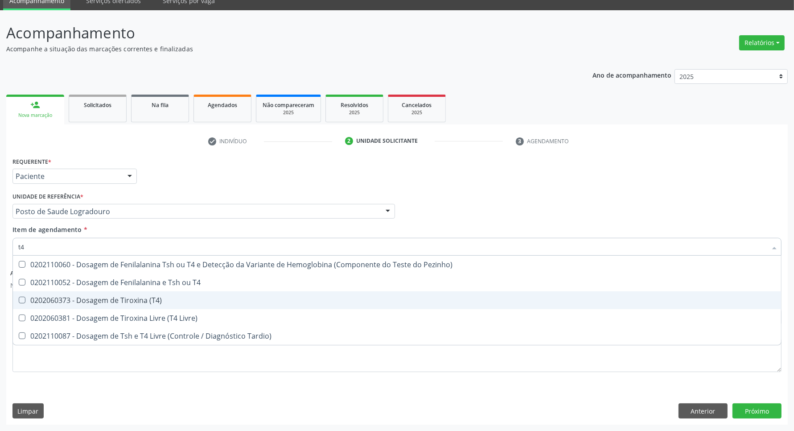
drag, startPoint x: 45, startPoint y: 297, endPoint x: 49, endPoint y: 264, distance: 33.7
click at [45, 297] on div "0202060373 - Dosagem de Tiroxina (T4)" at bounding box center [397, 300] width 758 height 7
checkbox \(T4\) "true"
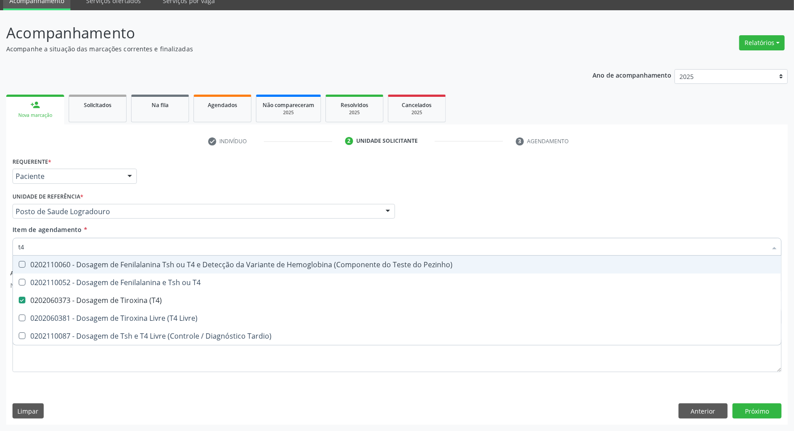
type input "t"
checkbox \(T4\) "false"
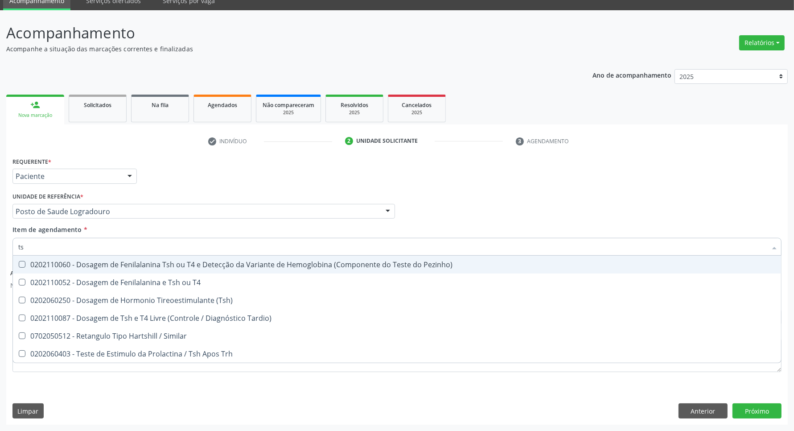
type input "tsh"
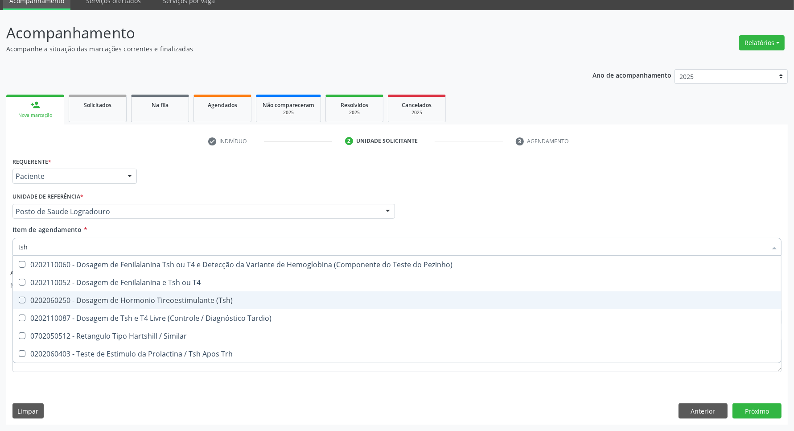
drag, startPoint x: 58, startPoint y: 297, endPoint x: 51, endPoint y: 253, distance: 44.6
click at [57, 293] on span "0202060250 - Dosagem de Hormonio Tireoestimulante (Tsh)" at bounding box center [397, 300] width 768 height 18
checkbox \(Tsh\) "true"
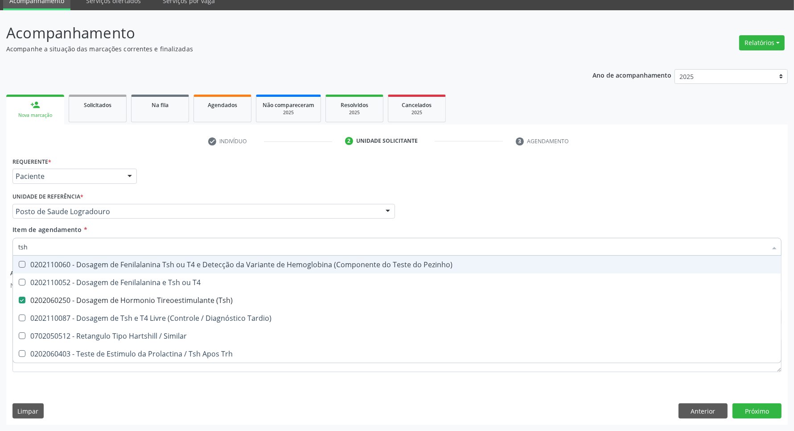
drag, startPoint x: 0, startPoint y: 243, endPoint x: 0, endPoint y: 231, distance: 12.5
click at [0, 232] on div "Acompanhamento Acompanhe a situação das marcações correntes e finalizadas Relat…" at bounding box center [397, 220] width 794 height 420
type input "he"
checkbox \(Tsh\) "false"
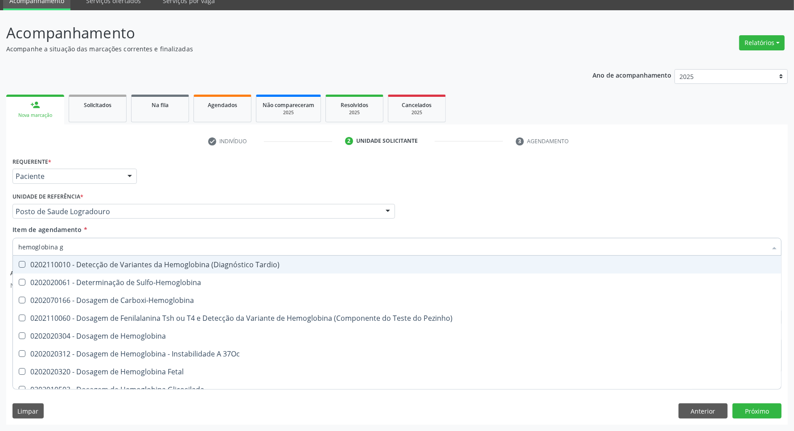
type input "hemoglobina g"
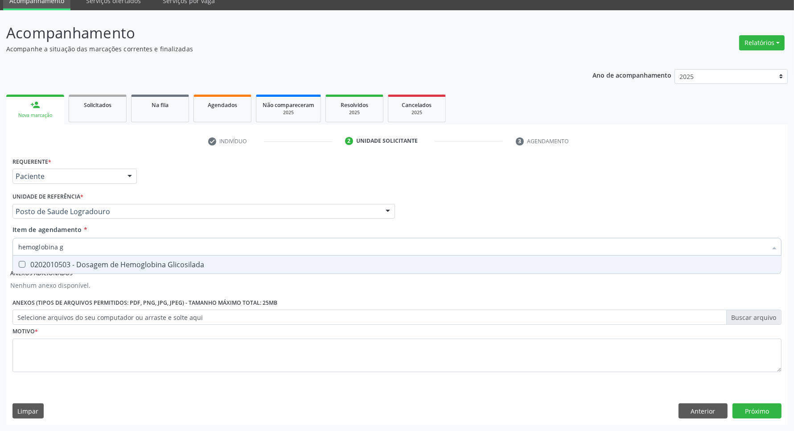
click at [36, 261] on div "0202010503 - Dosagem de Hemoglobina Glicosilada" at bounding box center [397, 264] width 758 height 7
checkbox Glicosilada "true"
click at [120, 360] on div "Requerente * Paciente Profissional de Saúde Paciente Nenhum resultado encontrad…" at bounding box center [396, 270] width 769 height 230
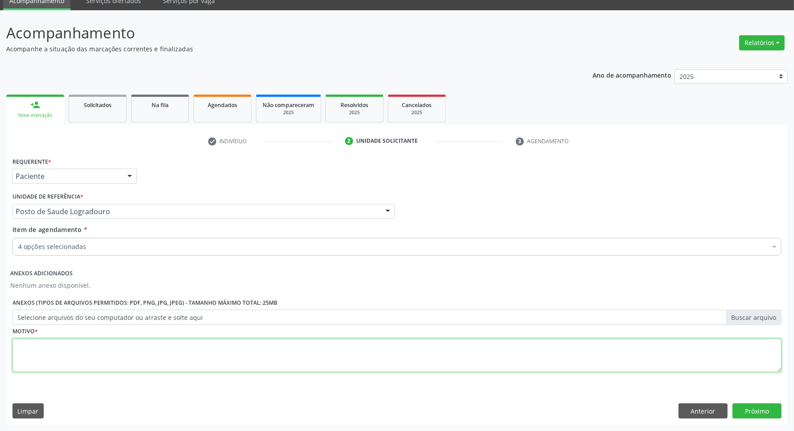
type textarea "6"
type textarea "."
click at [748, 407] on button "Próximo" at bounding box center [757, 410] width 49 height 15
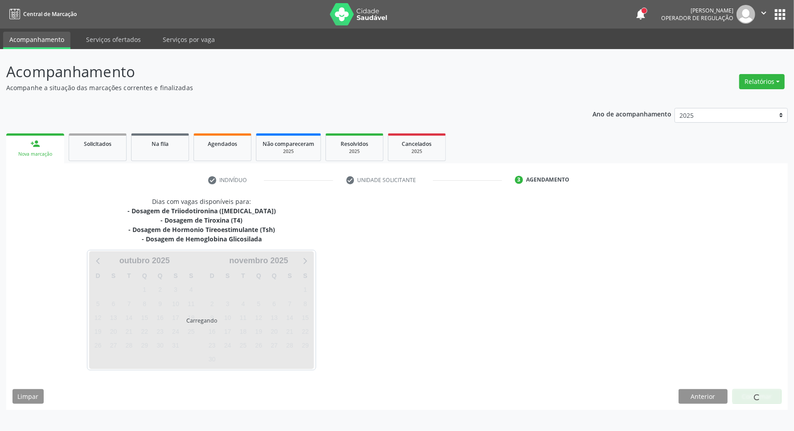
scroll to position [0, 0]
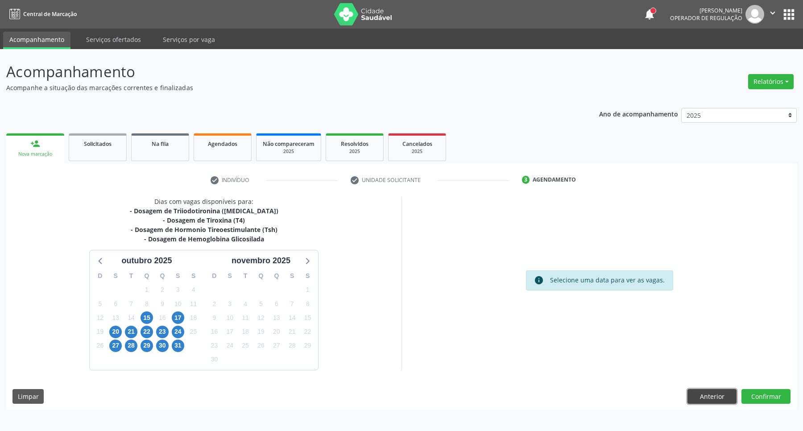
click at [707, 395] on button "Anterior" at bounding box center [711, 396] width 49 height 15
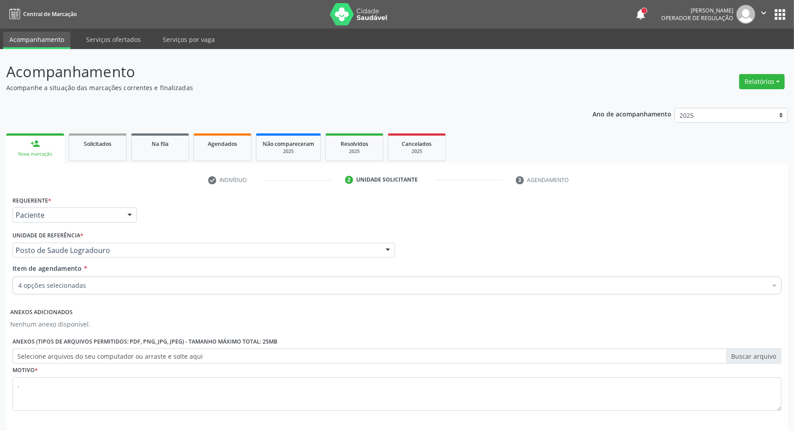
scroll to position [39, 0]
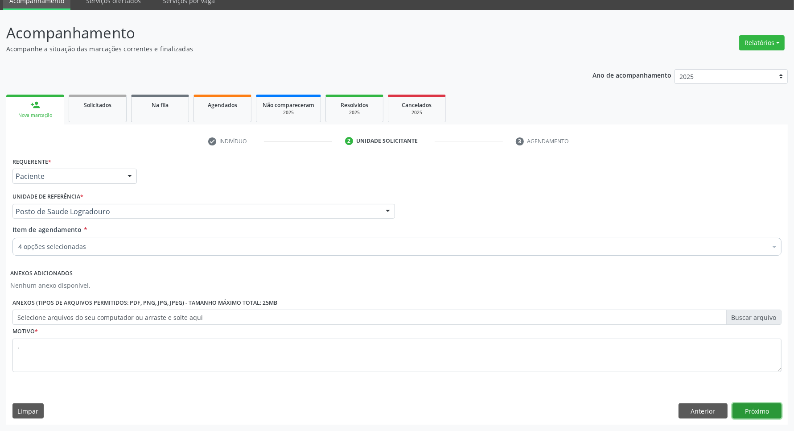
click at [771, 409] on button "Próximo" at bounding box center [757, 410] width 49 height 15
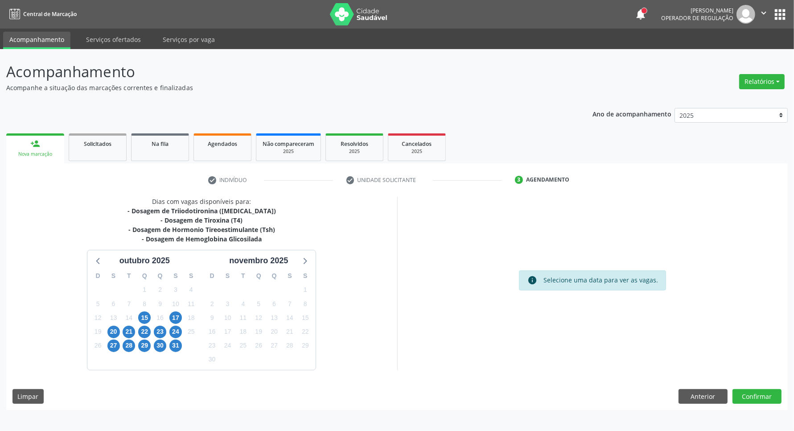
scroll to position [0, 0]
click at [721, 391] on button "Anterior" at bounding box center [711, 396] width 49 height 15
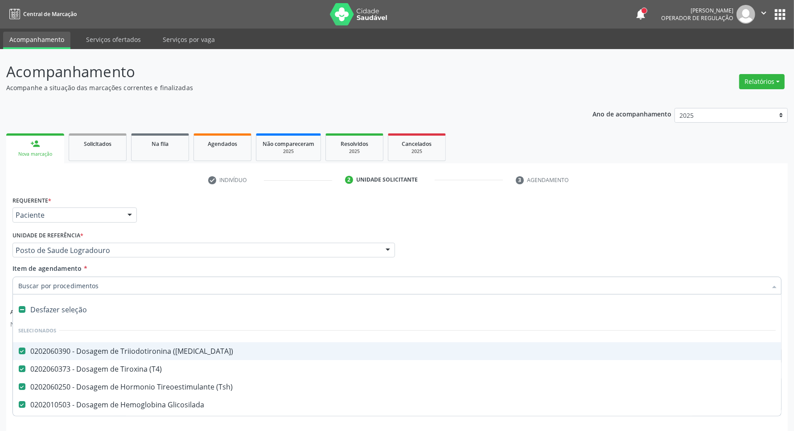
click at [92, 347] on div "0202060390 - Dosagem de Triiodotironina ([MEDICAL_DATA])" at bounding box center [397, 350] width 758 height 7
click at [789, 239] on div "Acompanhamento Acompanhe a situação das marcações correntes e finalizadas Relat…" at bounding box center [397, 259] width 794 height 420
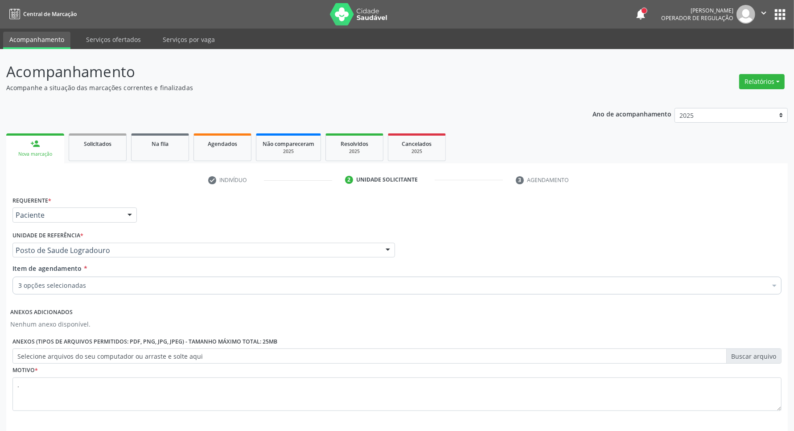
scroll to position [39, 0]
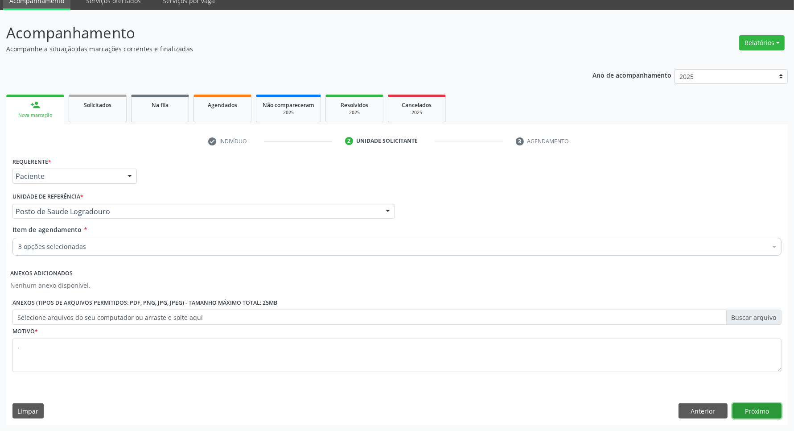
click at [762, 415] on button "Próximo" at bounding box center [757, 410] width 49 height 15
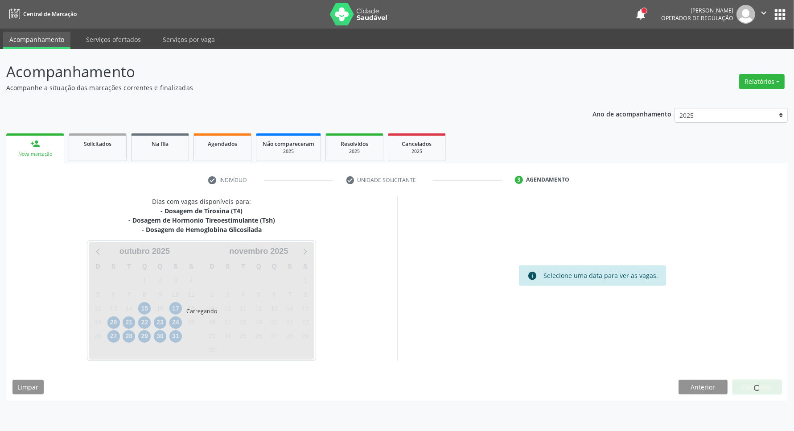
scroll to position [0, 0]
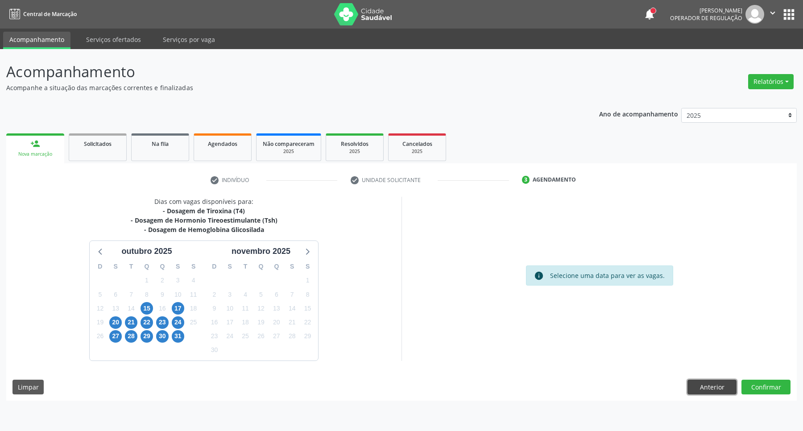
drag, startPoint x: 706, startPoint y: 382, endPoint x: 692, endPoint y: 377, distance: 14.8
click at [705, 382] on button "Anterior" at bounding box center [711, 386] width 49 height 15
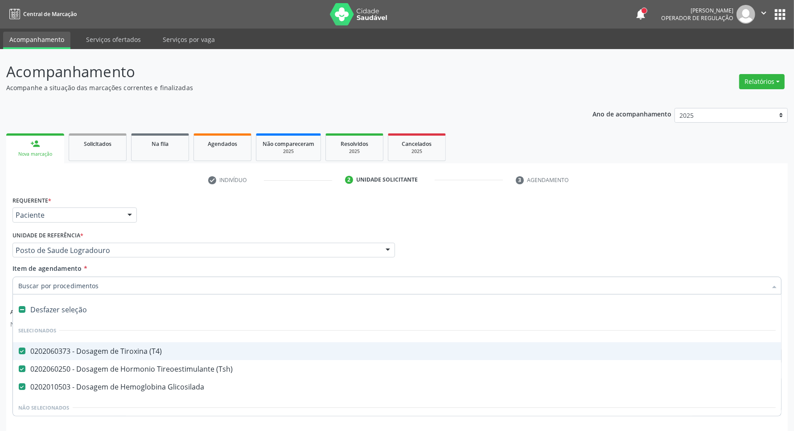
click at [79, 352] on div "0202060373 - Dosagem de Tiroxina (T4)" at bounding box center [397, 350] width 758 height 7
click at [627, 235] on div "Profissional Solicitante Por favor, selecione a Unidade de Atendimento primeiro…" at bounding box center [397, 246] width 774 height 35
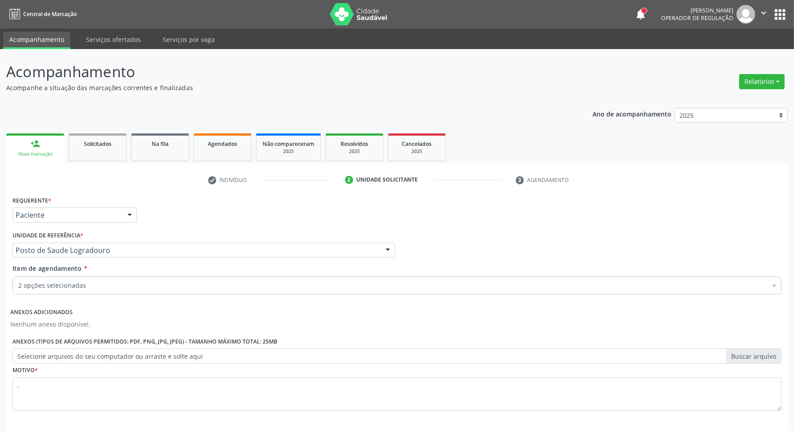
scroll to position [39, 0]
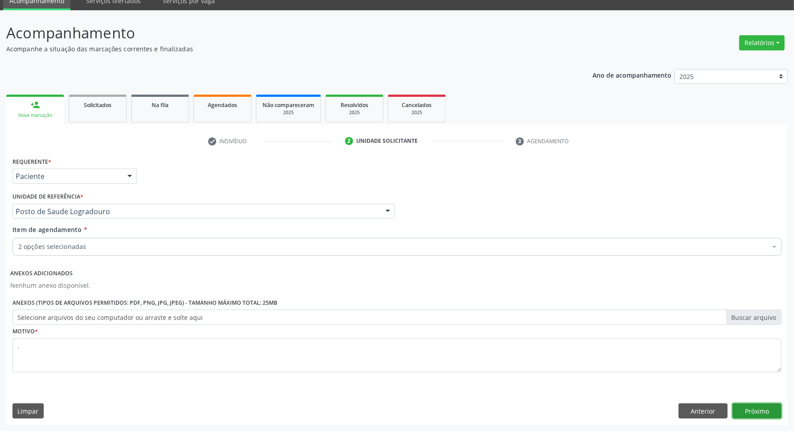
click at [763, 416] on button "Próximo" at bounding box center [757, 410] width 49 height 15
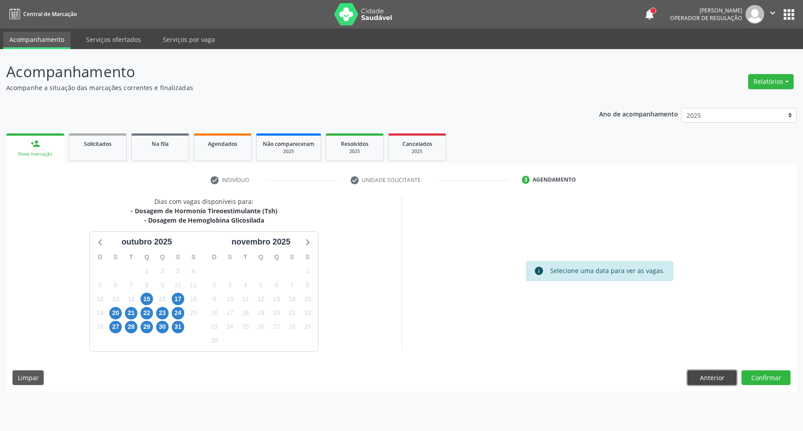
click at [707, 380] on button "Anterior" at bounding box center [711, 377] width 49 height 15
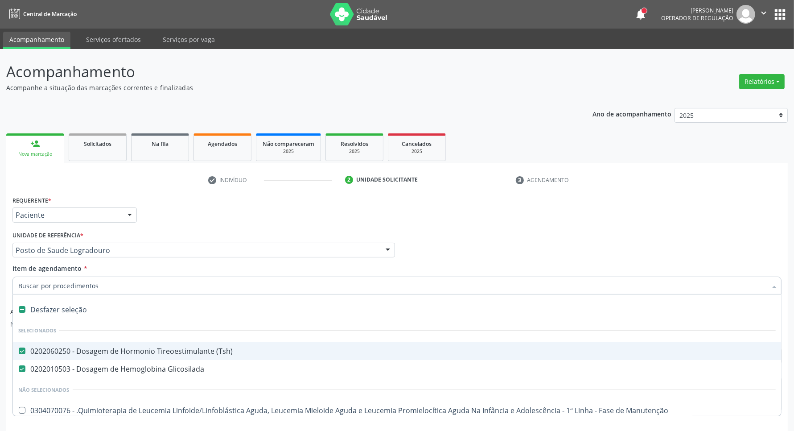
click at [97, 344] on span "0202060250 - Dosagem de Hormonio Tireoestimulante (Tsh)" at bounding box center [397, 351] width 768 height 18
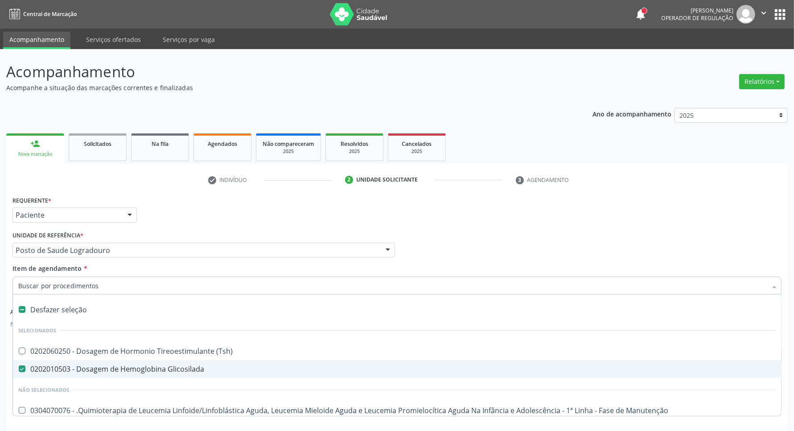
click at [763, 234] on div "Profissional Solicitante Por favor, selecione a Unidade de Atendimento primeiro…" at bounding box center [397, 246] width 774 height 35
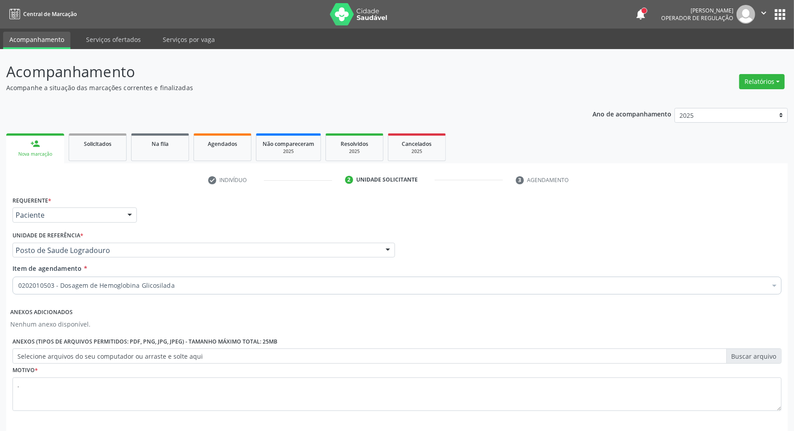
scroll to position [39, 0]
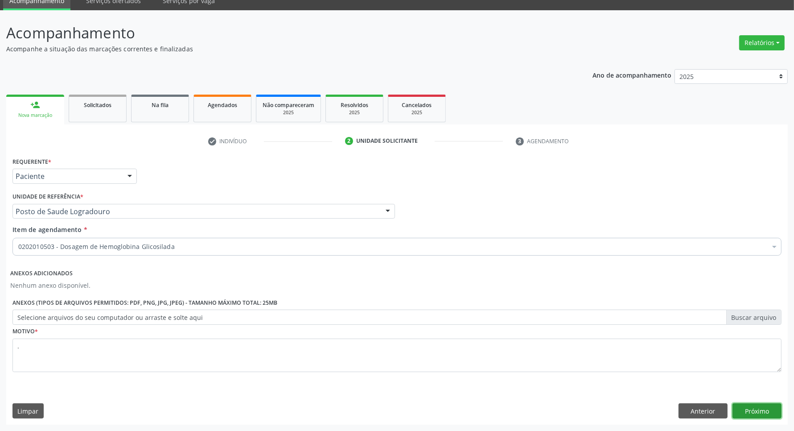
click at [763, 413] on button "Próximo" at bounding box center [757, 410] width 49 height 15
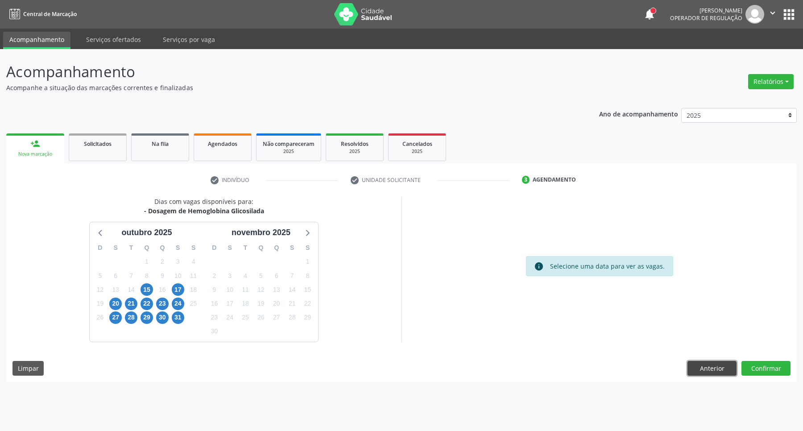
click at [690, 369] on button "Anterior" at bounding box center [711, 368] width 49 height 15
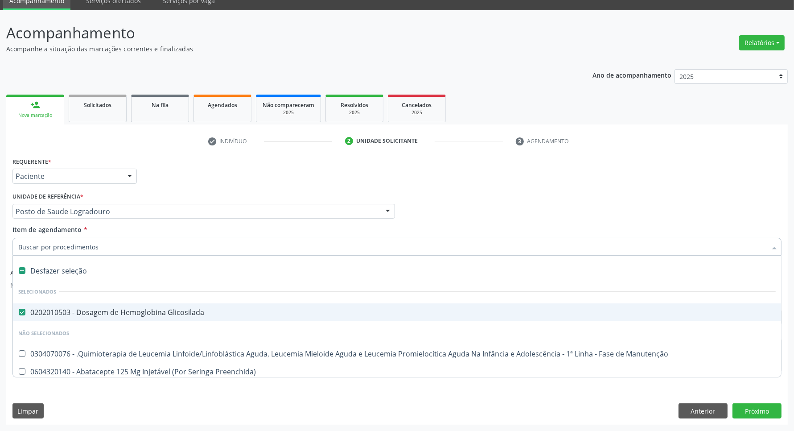
scroll to position [167, 0]
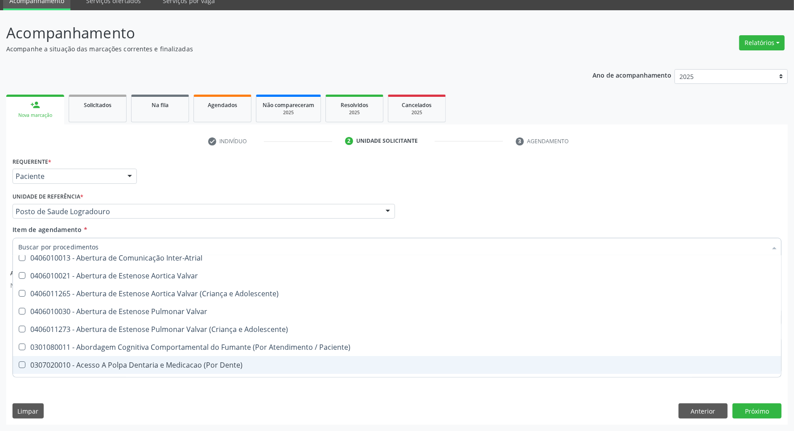
click at [743, 401] on div "Requerente * Paciente Profissional de Saúde Paciente Nenhum resultado encontrad…" at bounding box center [397, 289] width 782 height 269
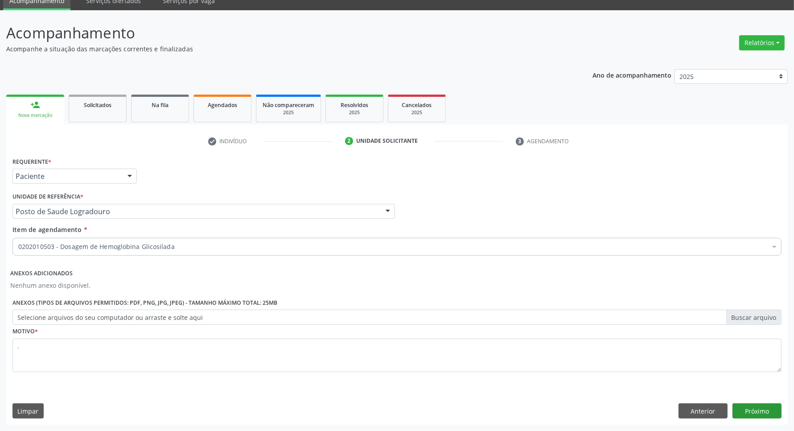
scroll to position [0, 0]
click at [751, 408] on button "Próximo" at bounding box center [757, 410] width 49 height 15
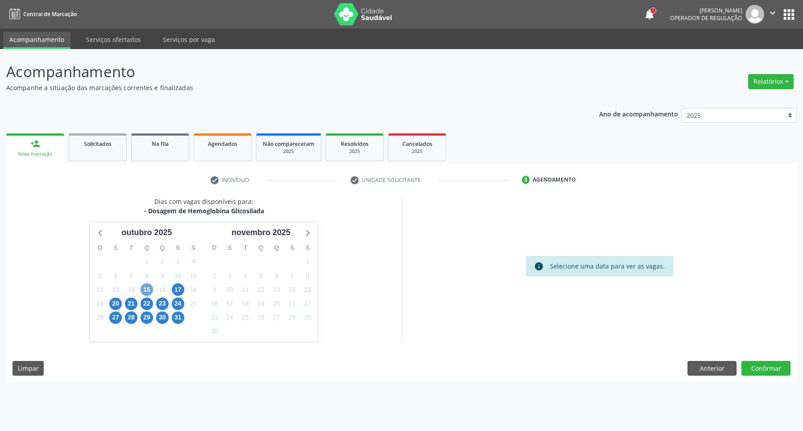
click at [146, 289] on span "15" at bounding box center [146, 289] width 12 height 12
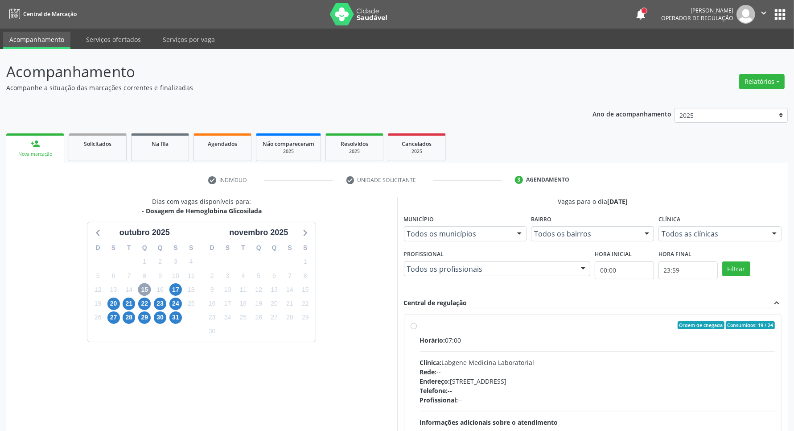
scroll to position [86, 0]
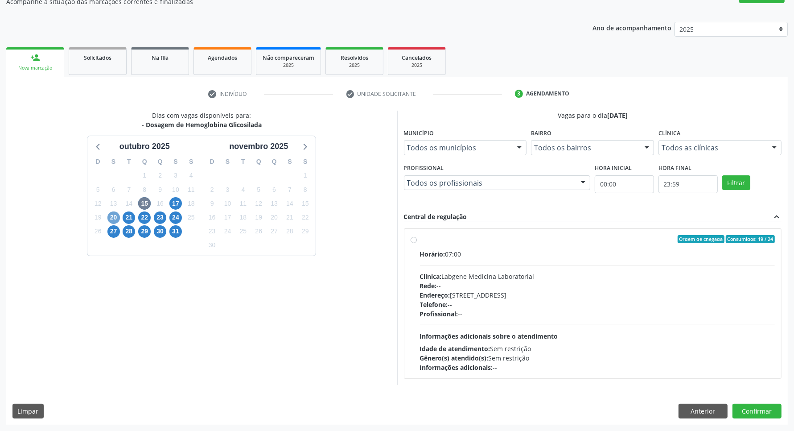
click at [110, 219] on span "20" at bounding box center [113, 217] width 12 height 12
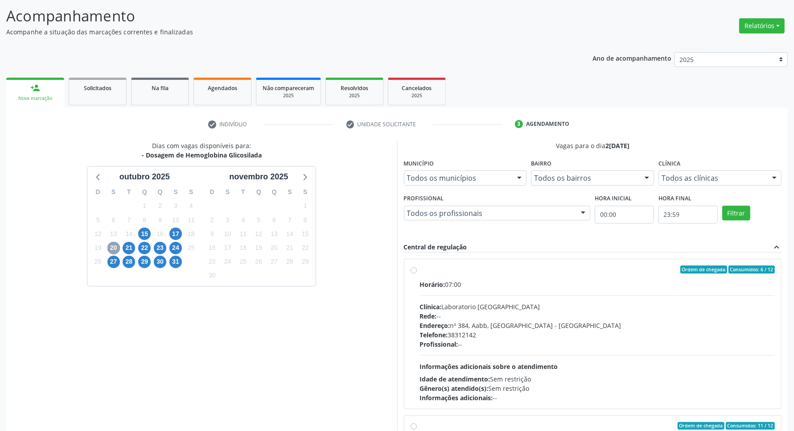
scroll to position [111, 0]
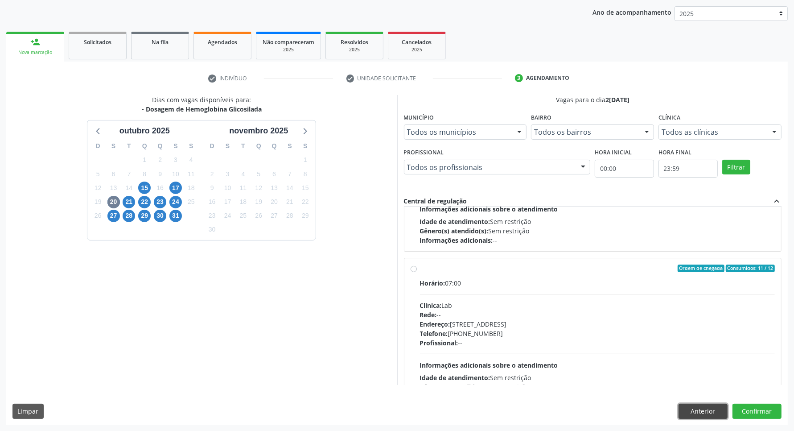
click at [719, 409] on button "Anterior" at bounding box center [703, 411] width 49 height 15
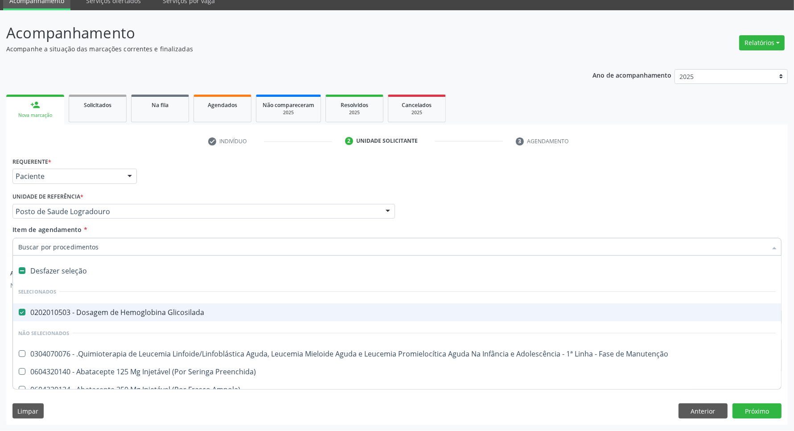
click at [99, 273] on div "Desfazer seleção" at bounding box center [397, 271] width 768 height 18
checkbox Glicosilada "false"
click at [105, 250] on input "Item de agendamento *" at bounding box center [392, 247] width 749 height 18
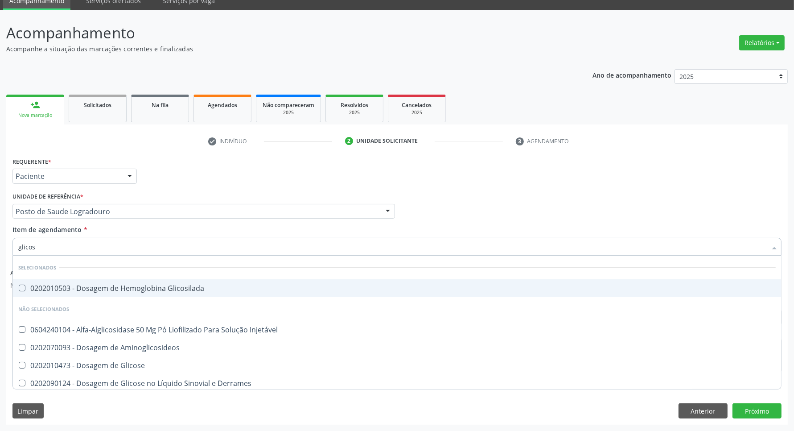
type input "glicose"
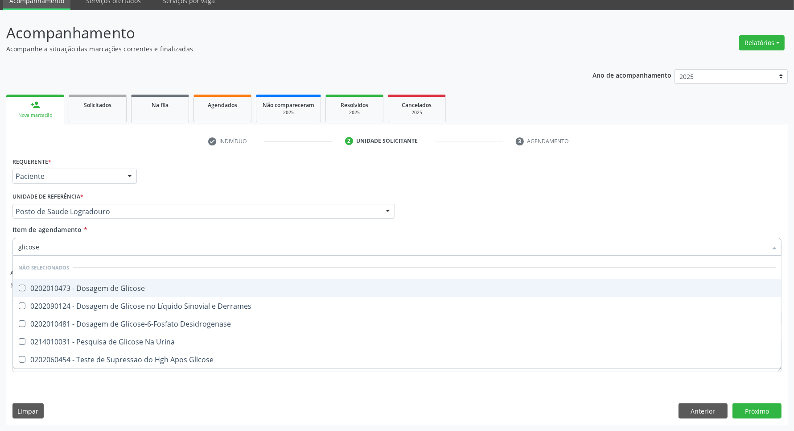
click at [112, 284] on div "0202010473 - Dosagem de Glicose" at bounding box center [397, 287] width 758 height 7
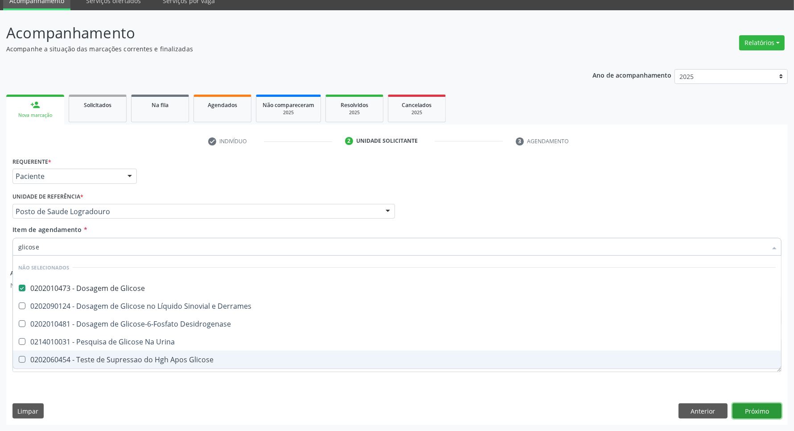
click at [739, 408] on button "Próximo" at bounding box center [757, 410] width 49 height 15
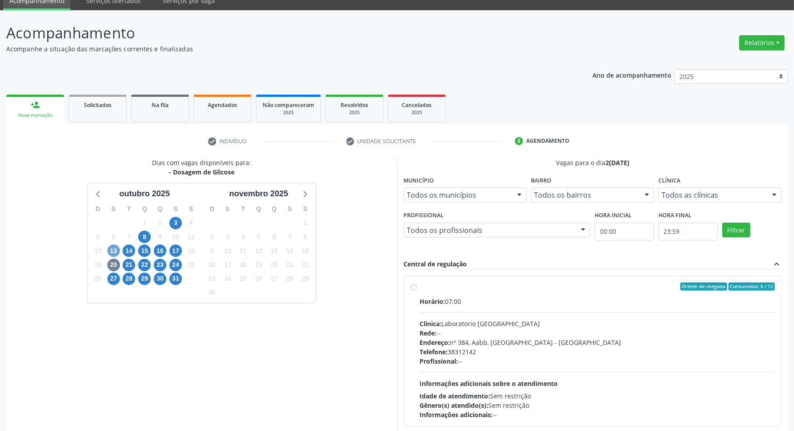
drag, startPoint x: 113, startPoint y: 249, endPoint x: 485, endPoint y: 285, distance: 374.1
click at [112, 249] on span "13" at bounding box center [113, 250] width 12 height 12
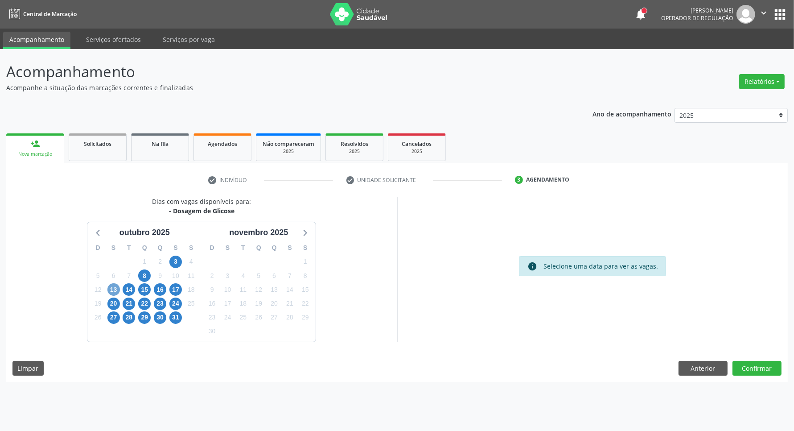
scroll to position [0, 0]
drag, startPoint x: 707, startPoint y: 373, endPoint x: 697, endPoint y: 371, distance: 10.2
click at [706, 373] on button "Anterior" at bounding box center [711, 368] width 49 height 15
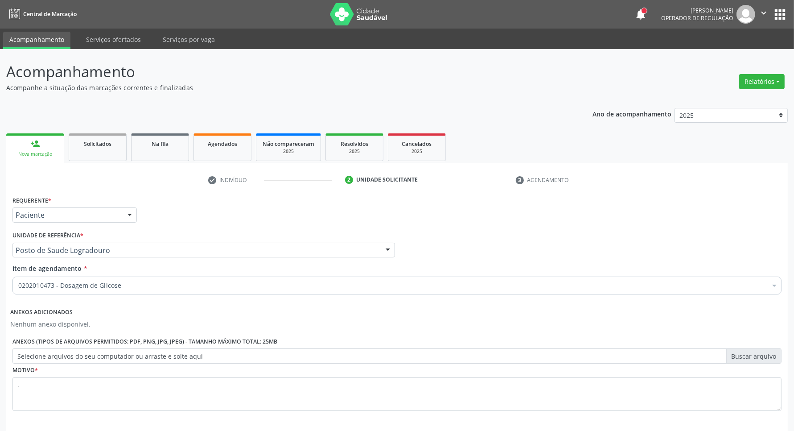
click at [74, 290] on div "0202010473 - Dosagem de Glicose" at bounding box center [396, 285] width 769 height 18
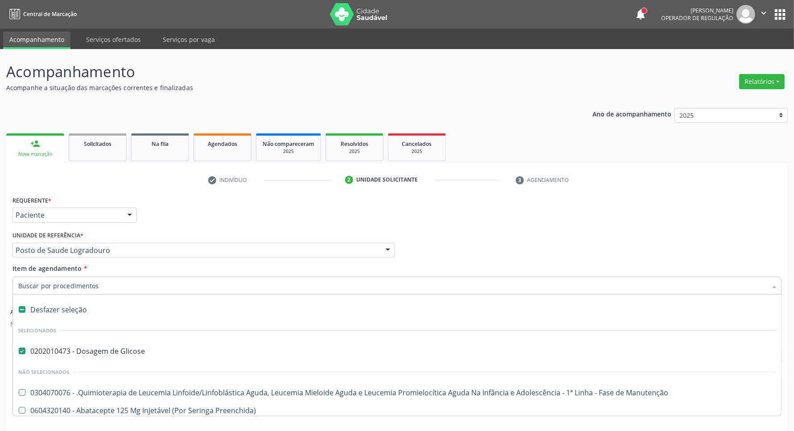
drag, startPoint x: 47, startPoint y: 311, endPoint x: 52, endPoint y: 284, distance: 27.2
click at [45, 309] on div "Desfazer seleção" at bounding box center [397, 310] width 768 height 18
checkbox Glicose "false"
click at [52, 282] on input "Item de agendamento *" at bounding box center [392, 285] width 749 height 18
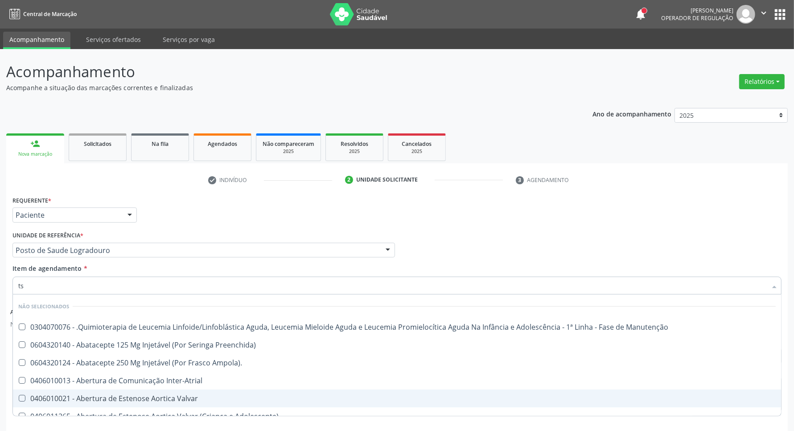
type input "tsh"
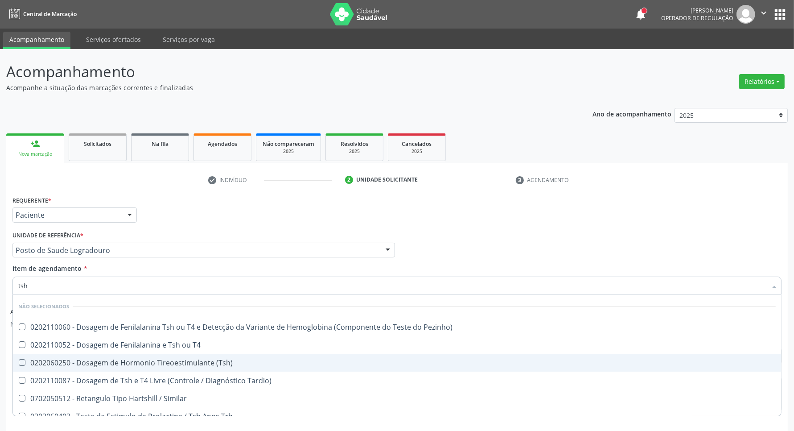
click at [61, 363] on div "0202060250 - Dosagem de Hormonio Tireoestimulante (Tsh)" at bounding box center [397, 362] width 758 height 7
checkbox \(Tsh\) "true"
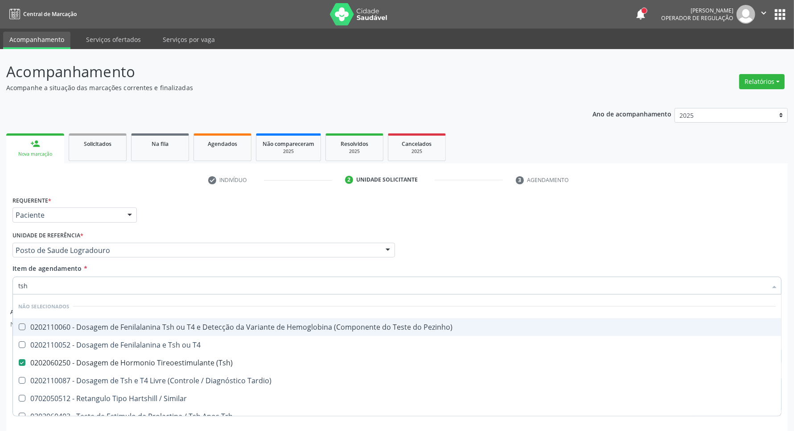
drag, startPoint x: 41, startPoint y: 286, endPoint x: 0, endPoint y: 277, distance: 42.5
click at [0, 284] on div "Acompanhamento Acompanhe a situação das marcações correntes e finalizadas Relat…" at bounding box center [397, 259] width 794 height 420
type input "t"
checkbox \(Tsh\) "false"
type input "[MEDICAL_DATA]"
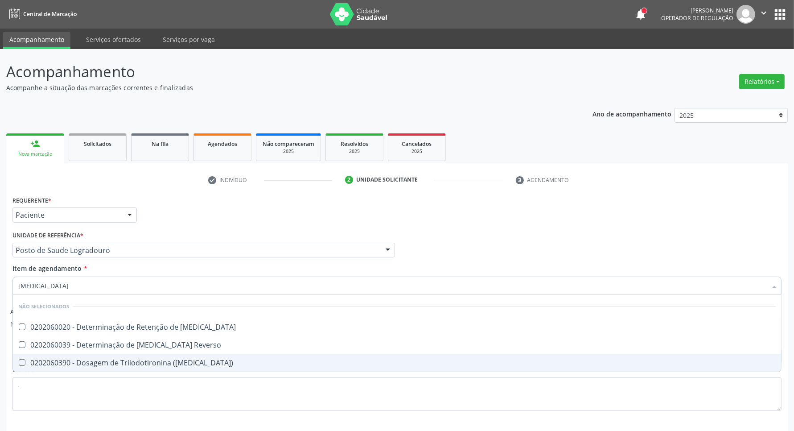
click at [63, 357] on span "0202060390 - Dosagem de Triiodotironina ([MEDICAL_DATA])" at bounding box center [397, 363] width 768 height 18
checkbox \(T3\) "true"
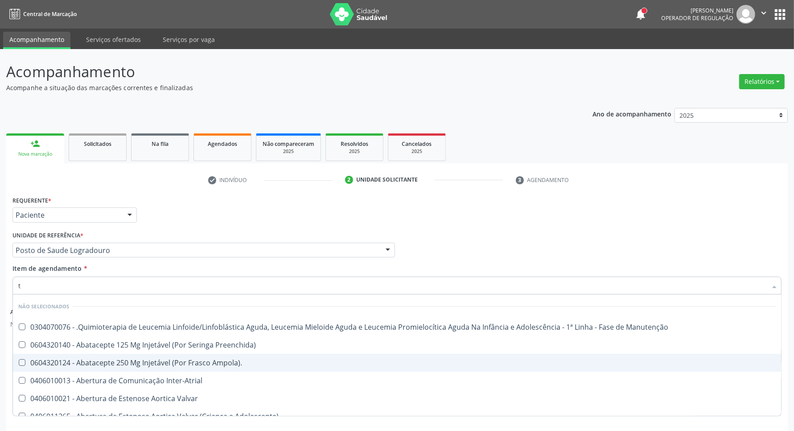
type input "t4"
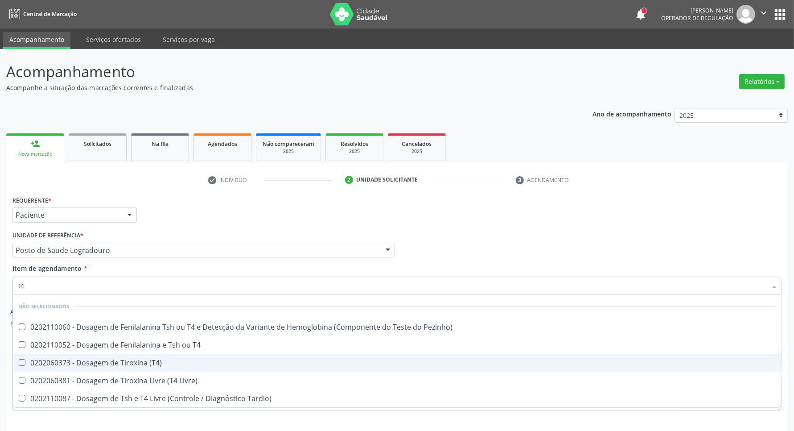
click at [63, 362] on div "0202060373 - Dosagem de Tiroxina (T4)" at bounding box center [397, 362] width 758 height 7
checkbox \(T4\) "true"
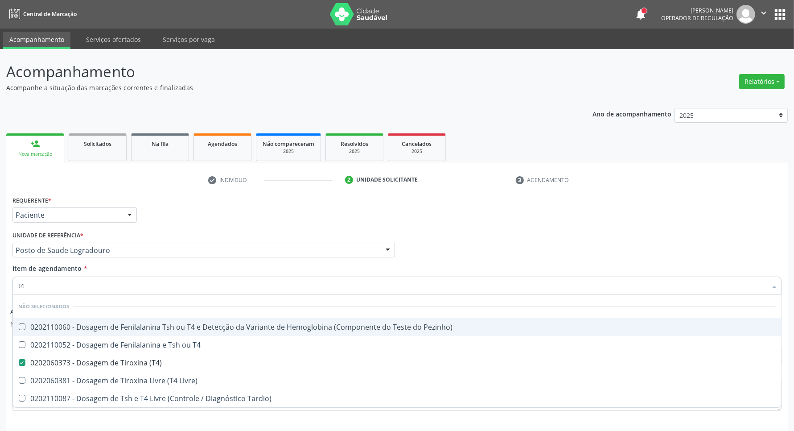
drag, startPoint x: 0, startPoint y: 288, endPoint x: 0, endPoint y: 282, distance: 5.4
click at [0, 286] on div "Acompanhamento Acompanhe a situação das marcações correntes e finalizadas Relat…" at bounding box center [397, 259] width 794 height 420
type input "h"
checkbox \(T4\) "false"
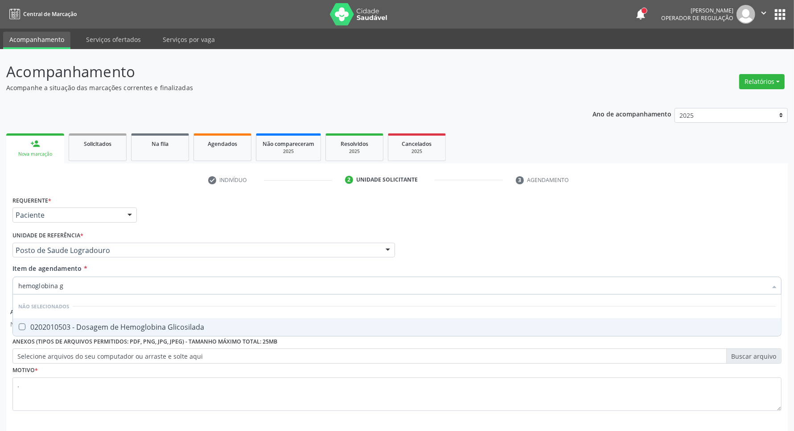
type input "hemoglobina g"
click at [28, 324] on div "0202010503 - Dosagem de Hemoglobina Glicosilada" at bounding box center [397, 326] width 758 height 7
checkbox Glicosilada "true"
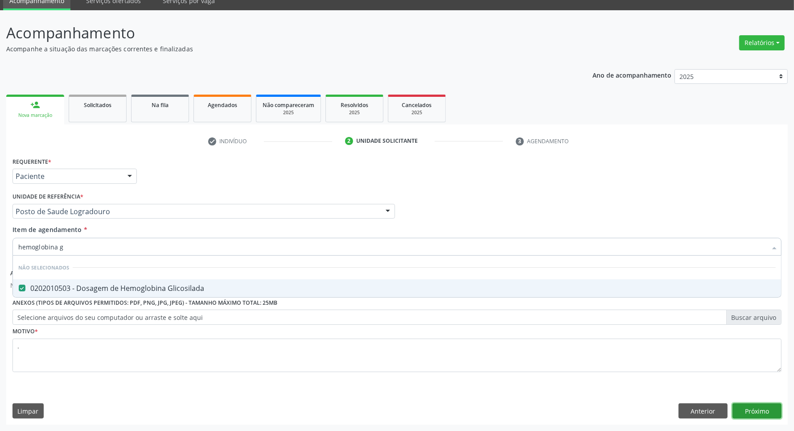
click at [771, 410] on button "Próximo" at bounding box center [757, 410] width 49 height 15
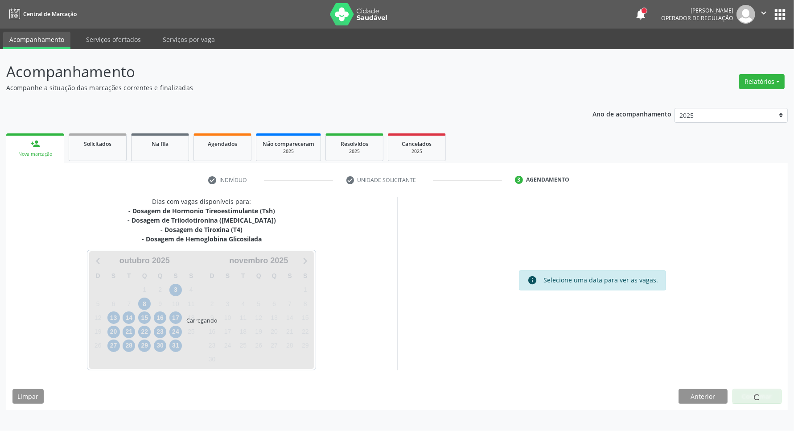
scroll to position [0, 0]
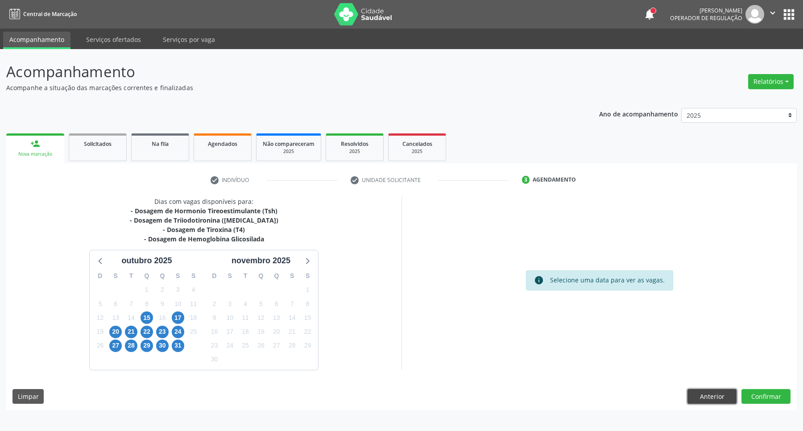
click at [718, 399] on button "Anterior" at bounding box center [711, 396] width 49 height 15
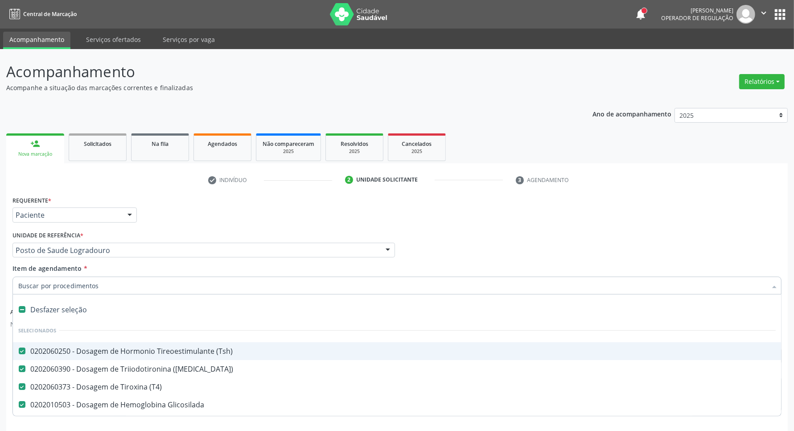
scroll to position [39, 0]
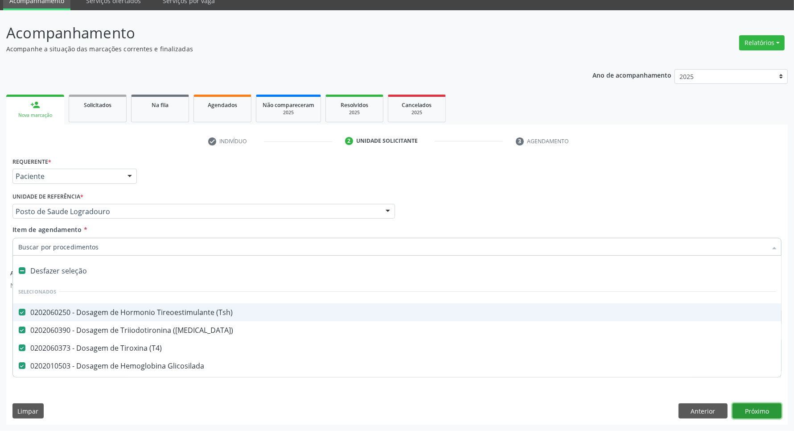
click at [769, 409] on button "Próximo" at bounding box center [757, 410] width 49 height 15
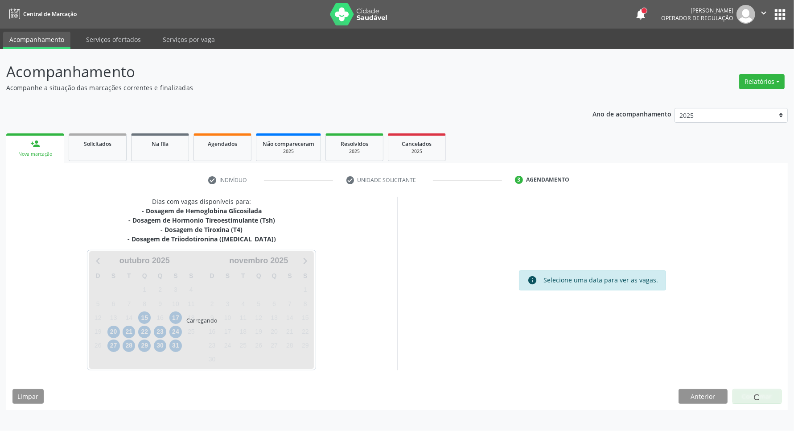
scroll to position [0, 0]
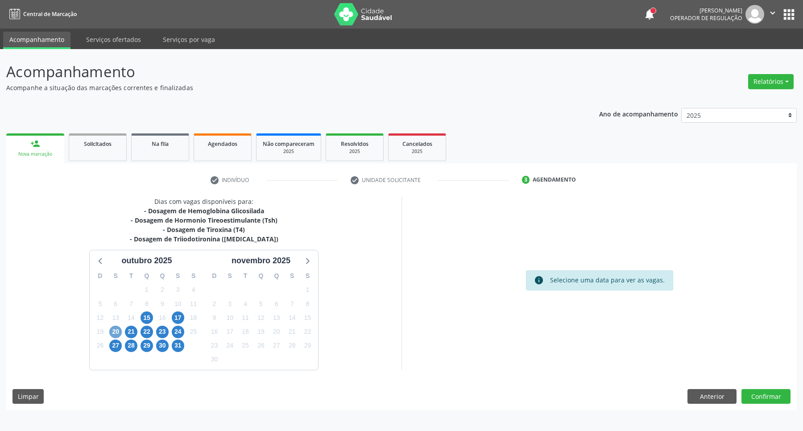
click at [116, 331] on span "20" at bounding box center [115, 332] width 12 height 12
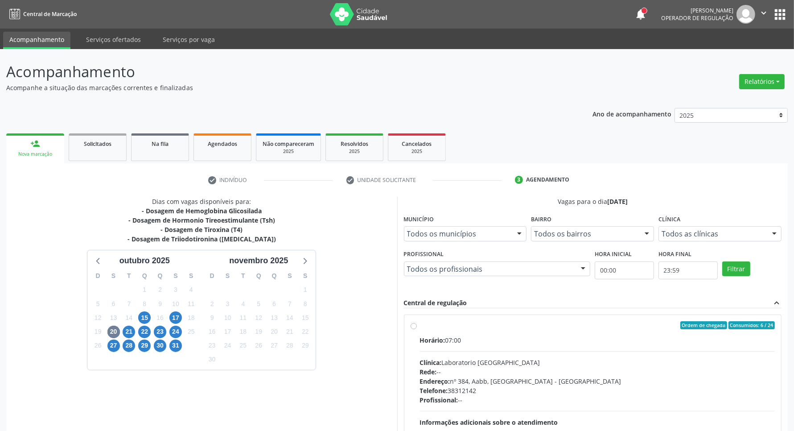
click at [643, 334] on label "Ordem de chegada Consumidos: 6 / 24 Horário: 07:00 Clínica: Laboratorio Sao Fra…" at bounding box center [597, 389] width 355 height 137
click at [417, 329] on input "Ordem de chegada Consumidos: 6 / 24 Horário: 07:00 Clínica: Laboratorio Sao Fra…" at bounding box center [414, 325] width 6 height 8
radio input "true"
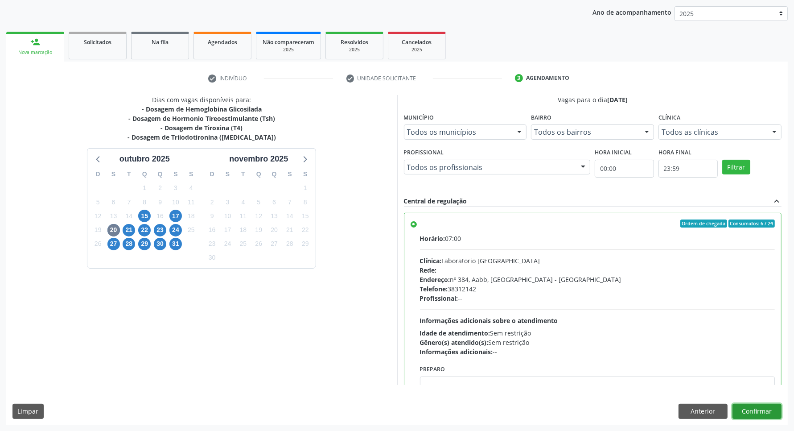
click at [766, 406] on button "Confirmar" at bounding box center [757, 411] width 49 height 15
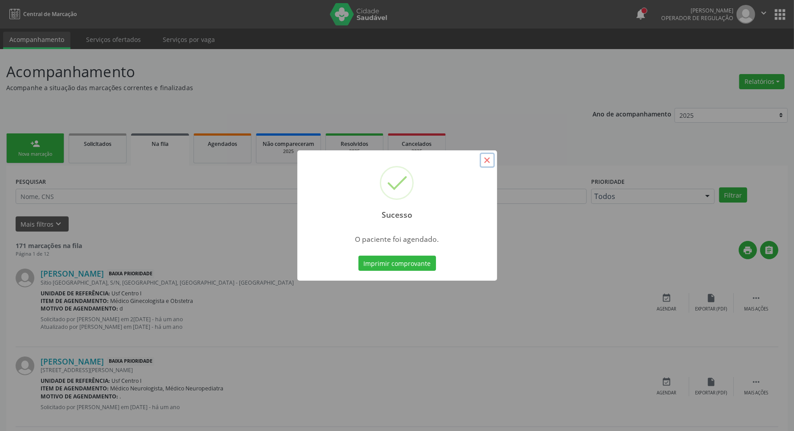
click at [486, 163] on button "×" at bounding box center [487, 159] width 15 height 15
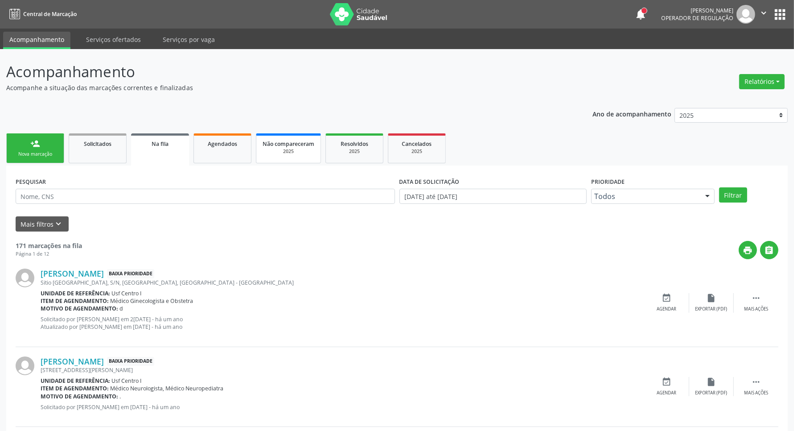
click at [222, 144] on span "Agendados" at bounding box center [222, 144] width 29 height 8
select select "9"
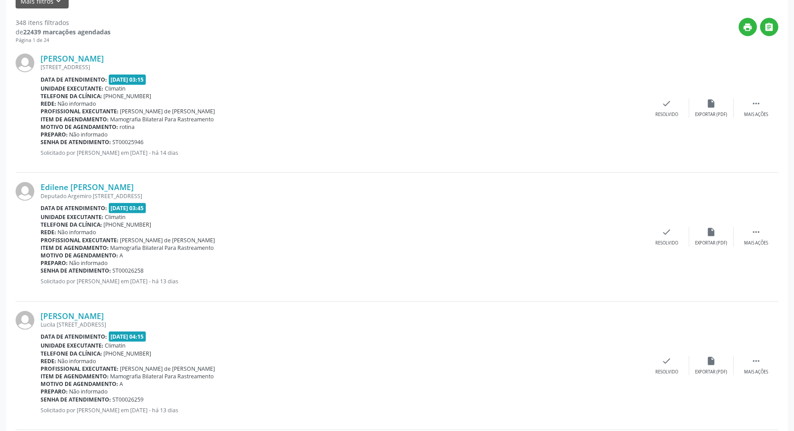
scroll to position [56, 0]
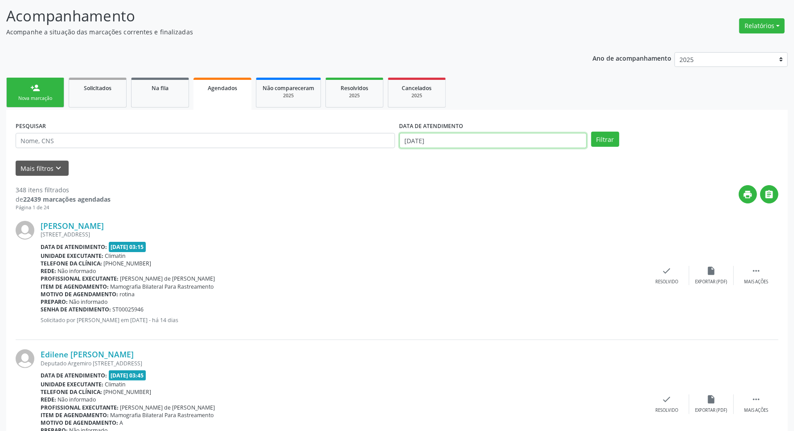
click at [456, 135] on input "[DATE]" at bounding box center [493, 140] width 187 height 15
click at [360, 144] on input "text" at bounding box center [205, 140] width 379 height 15
paste input "801 4404 0622 4205"
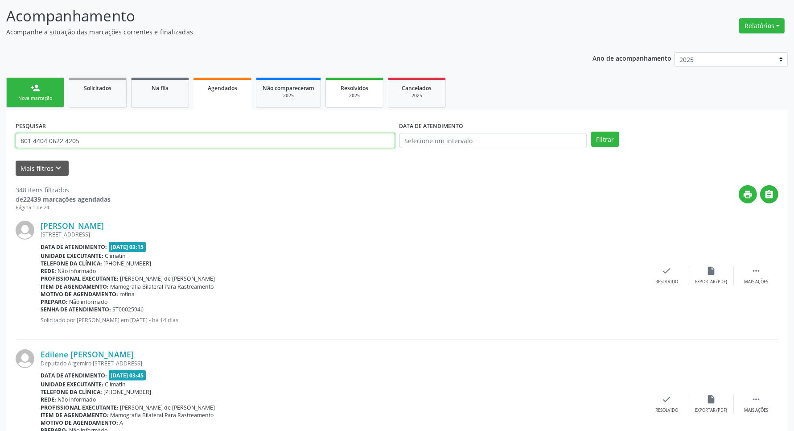
type input "801 4404 0622 4205"
click at [591, 132] on button "Filtrar" at bounding box center [605, 139] width 28 height 15
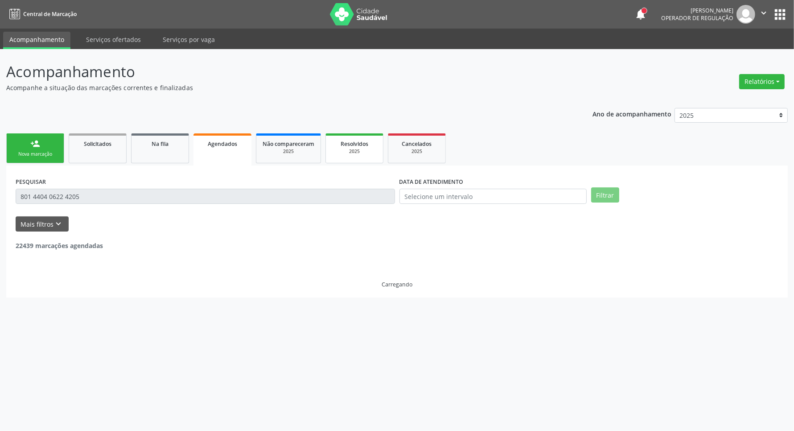
scroll to position [0, 0]
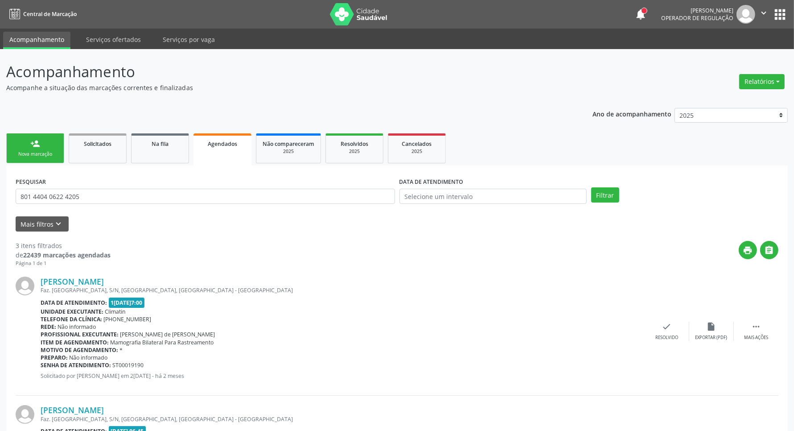
click at [24, 144] on link "person_add Nova marcação" at bounding box center [35, 148] width 58 height 30
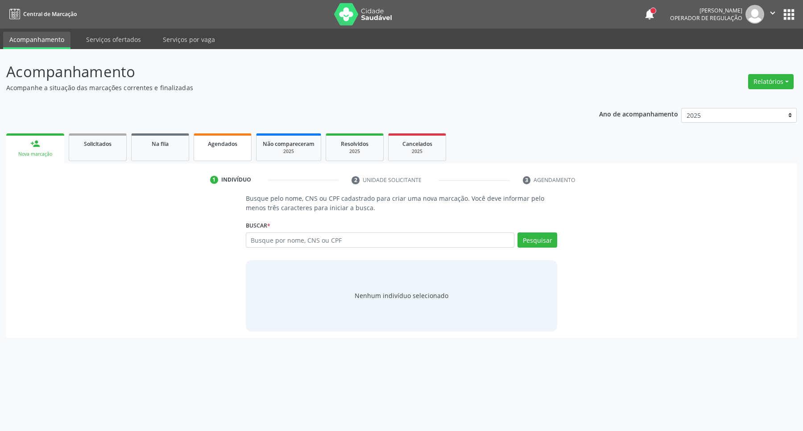
click at [225, 157] on link "Agendados" at bounding box center [223, 147] width 58 height 28
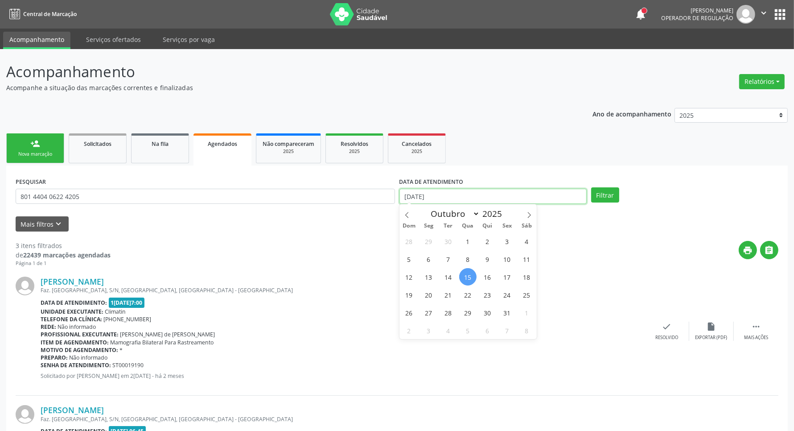
click at [468, 198] on input "[DATE]" at bounding box center [493, 196] width 187 height 15
click at [602, 195] on button "Filtrar" at bounding box center [605, 194] width 28 height 15
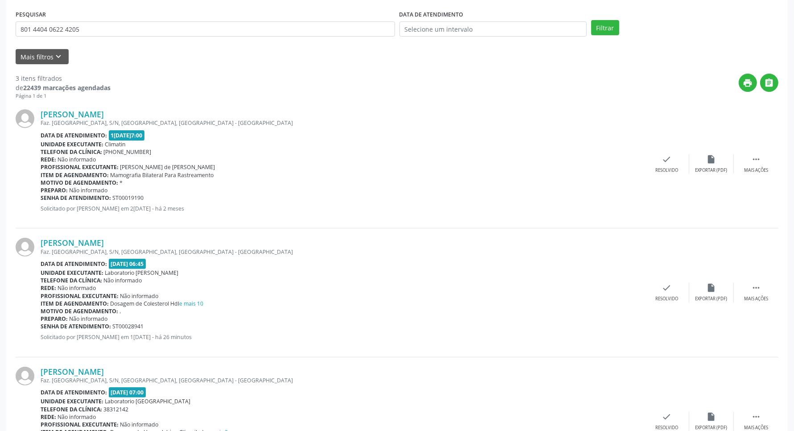
scroll to position [223, 0]
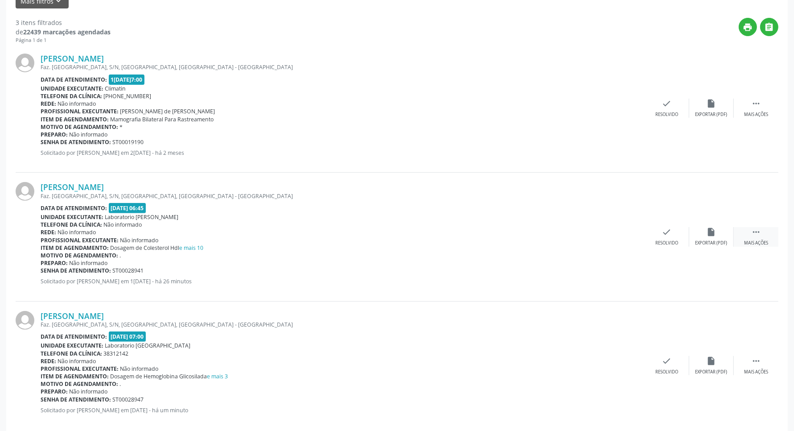
drag, startPoint x: 757, startPoint y: 231, endPoint x: 736, endPoint y: 231, distance: 20.5
click at [756, 231] on icon "" at bounding box center [756, 232] width 10 height 10
click at [712, 233] on icon "edit" at bounding box center [712, 232] width 10 height 10
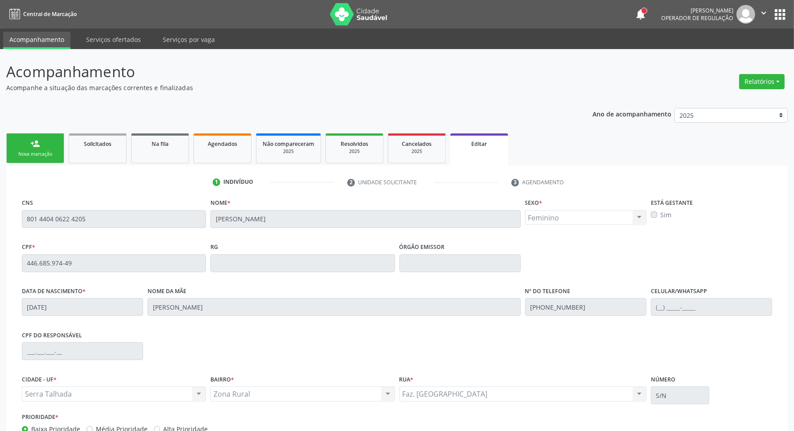
scroll to position [65, 0]
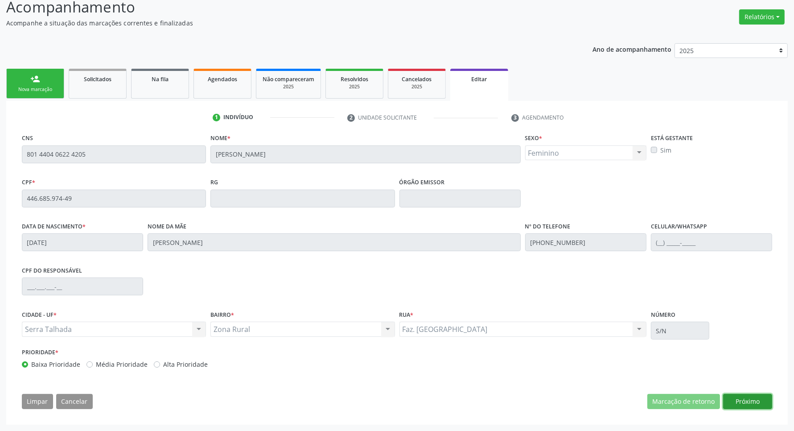
click at [752, 402] on button "Próximo" at bounding box center [747, 401] width 49 height 15
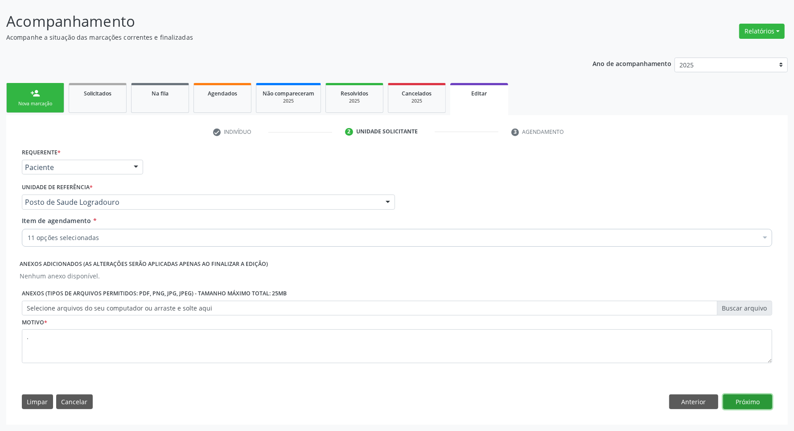
click at [734, 404] on button "Próximo" at bounding box center [747, 401] width 49 height 15
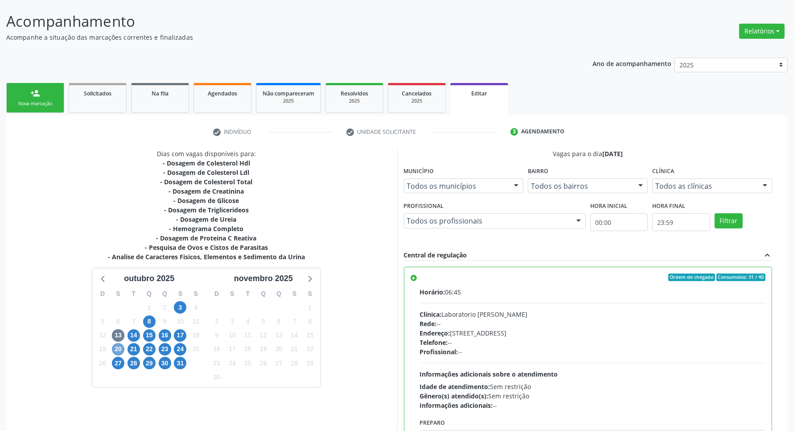
drag, startPoint x: 116, startPoint y: 349, endPoint x: 123, endPoint y: 342, distance: 9.5
click at [116, 348] on span "20" at bounding box center [118, 349] width 12 height 12
click at [585, 304] on div "Horário: 06:45 Clínica: Laboratorio Jose Paulo Terto Rede: -- Endereço: Casa, n…" at bounding box center [593, 348] width 346 height 123
click at [417, 281] on input "Ordem de chegada Consumidos: 1 / 1 Horário: 06:45 Clínica: Laboratorio Jose Pau…" at bounding box center [414, 277] width 6 height 8
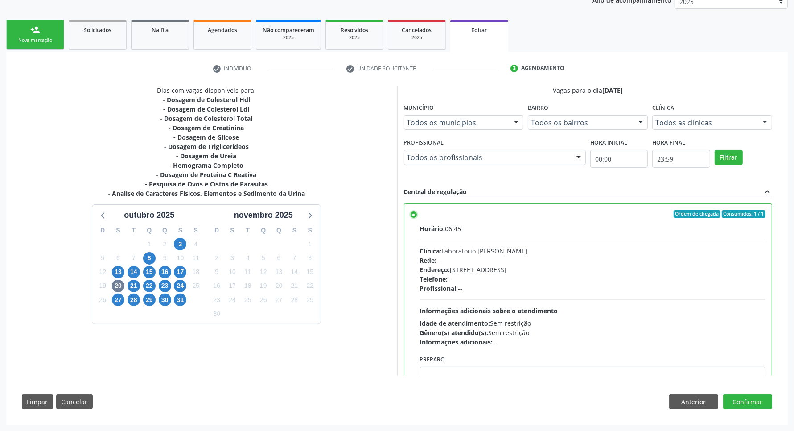
scroll to position [167, 0]
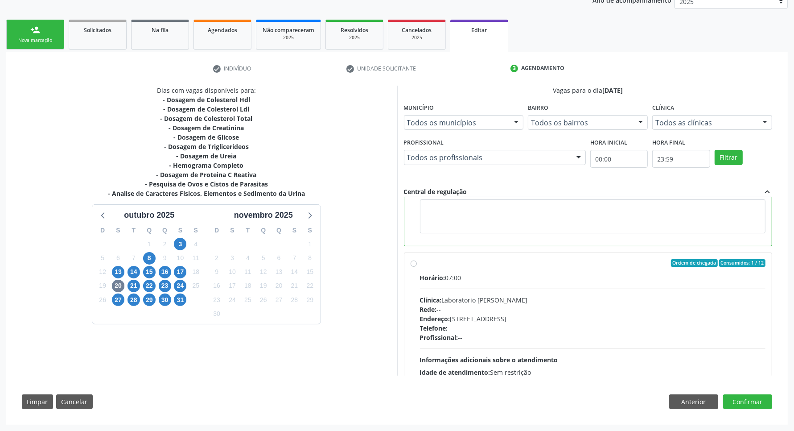
click at [688, 309] on div "Rede: --" at bounding box center [593, 309] width 346 height 9
click at [417, 267] on input "Ordem de chegada Consumidos: 1 / 12 Horário: 07:00 Clínica: Laboratorio Jose Pa…" at bounding box center [414, 263] width 6 height 8
radio input "false"
radio input "true"
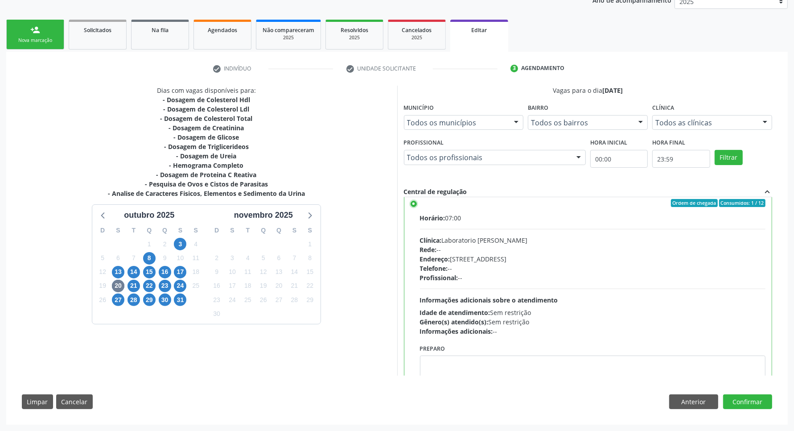
scroll to position [0, 0]
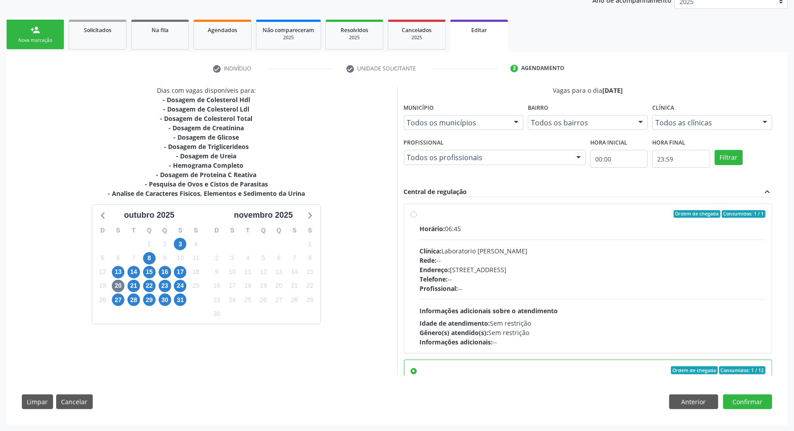
click at [651, 302] on div "Horário: 06:45 Clínica: Laboratorio Jose Paulo Terto Rede: -- Endereço: Casa, n…" at bounding box center [593, 285] width 346 height 123
click at [417, 218] on input "Ordem de chegada Consumidos: 1 / 1 Horário: 06:45 Clínica: Laboratorio Jose Pau…" at bounding box center [414, 214] width 6 height 8
radio input "true"
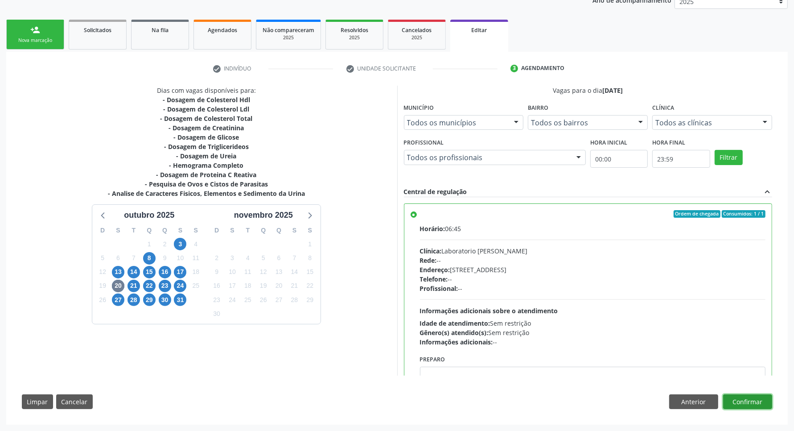
click at [745, 403] on button "Confirmar" at bounding box center [747, 401] width 49 height 15
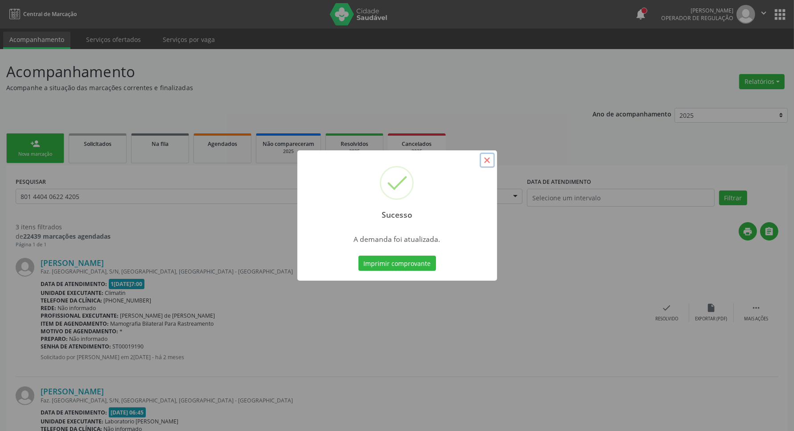
click at [487, 161] on button "×" at bounding box center [487, 159] width 15 height 15
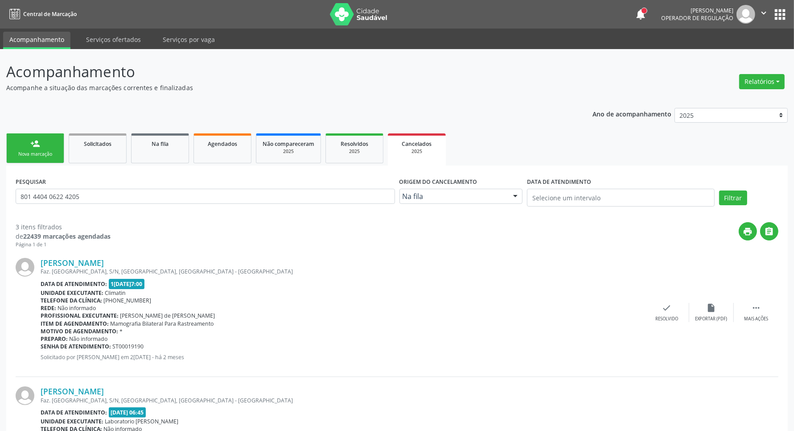
click at [50, 145] on link "person_add Nova marcação" at bounding box center [35, 148] width 58 height 30
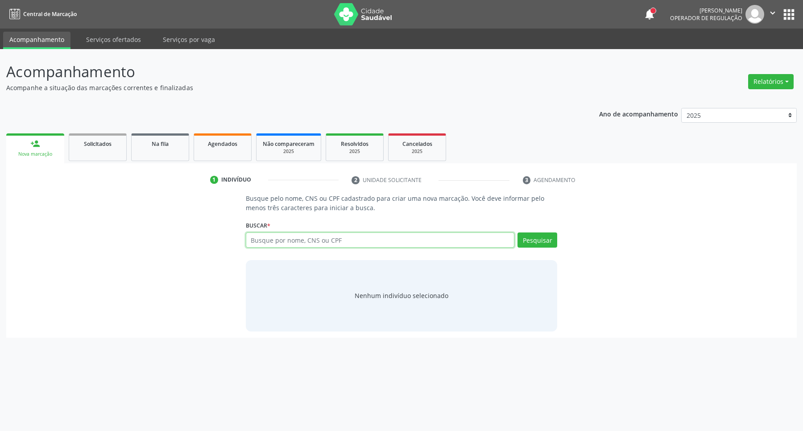
click at [306, 236] on input "text" at bounding box center [380, 239] width 269 height 15
type input "11670172422"
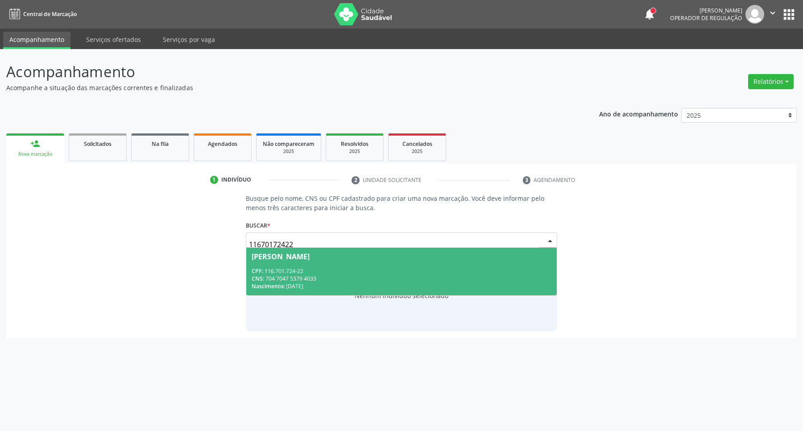
click at [323, 268] on div "CPF: 116.701.724-22" at bounding box center [401, 271] width 300 height 8
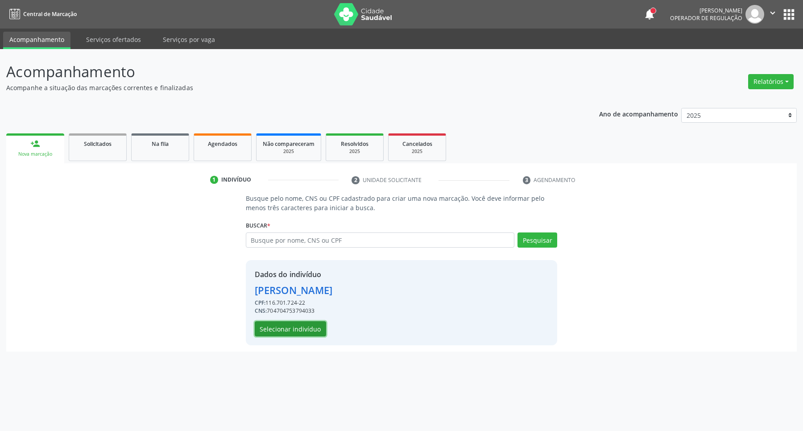
click at [293, 328] on button "Selecionar indivíduo" at bounding box center [290, 328] width 71 height 15
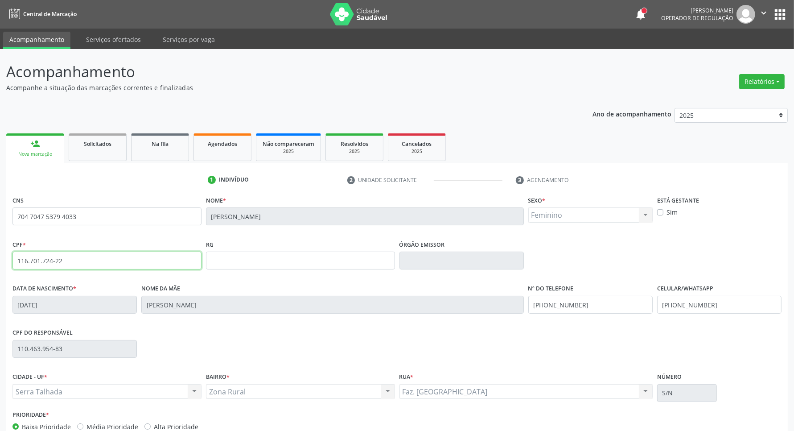
click at [0, 260] on div "Acompanhamento Acompanhe a situação das marcações correntes e finalizadas Relat…" at bounding box center [397, 266] width 794 height 434
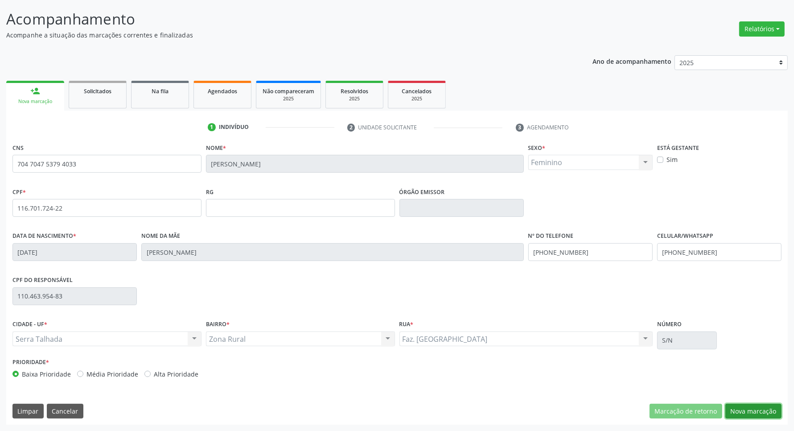
click at [737, 406] on button "Nova marcação" at bounding box center [753, 411] width 56 height 15
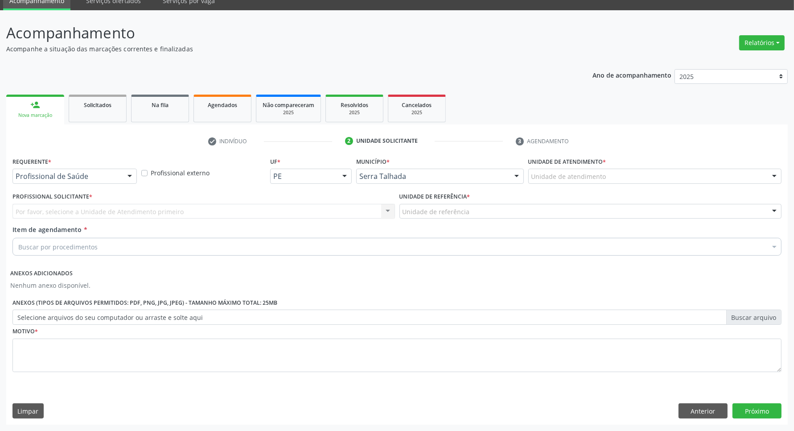
scroll to position [39, 0]
click at [106, 204] on span "Paciente" at bounding box center [75, 211] width 124 height 18
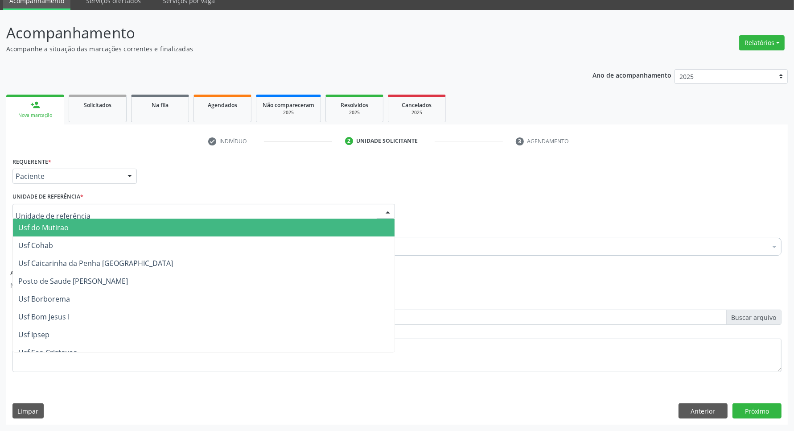
click at [106, 207] on div at bounding box center [203, 211] width 383 height 15
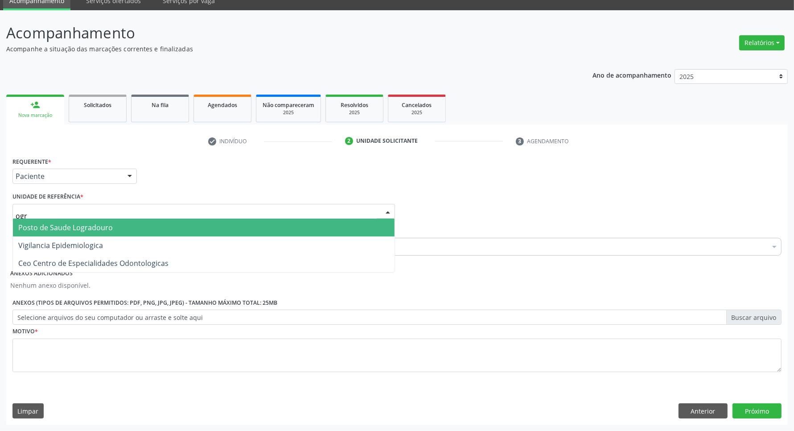
type input "ogra"
click at [60, 225] on span "Posto de Saude Logradouro" at bounding box center [65, 228] width 95 height 10
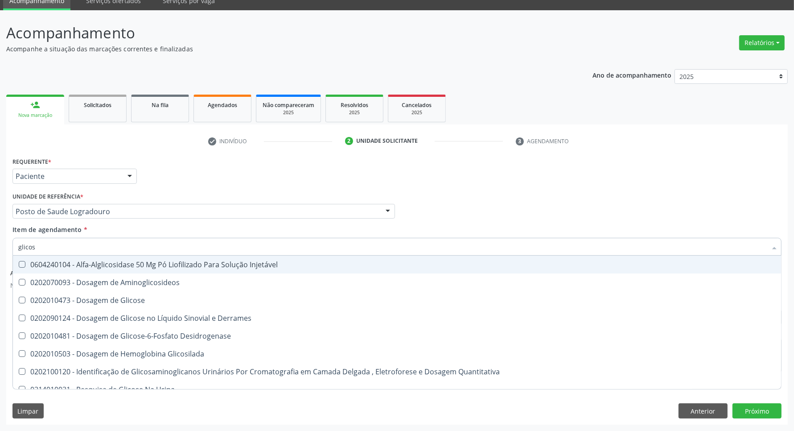
type input "glicose"
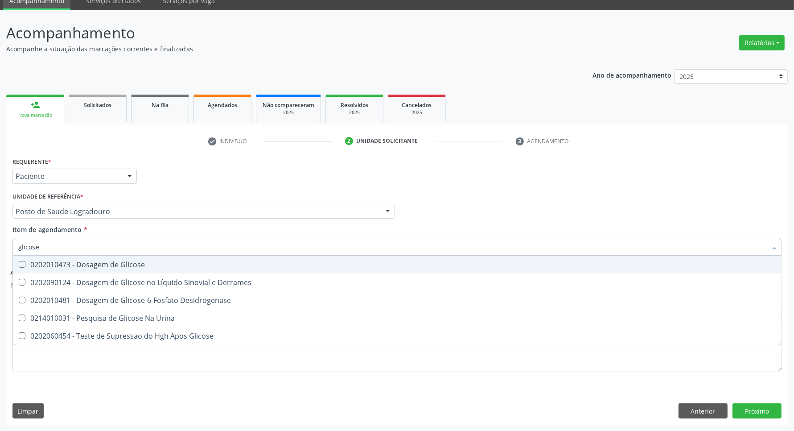
drag, startPoint x: 76, startPoint y: 262, endPoint x: 70, endPoint y: 242, distance: 20.6
click at [76, 261] on div "0202010473 - Dosagem de Glicose" at bounding box center [397, 264] width 758 height 7
checkbox Glicose "true"
drag, startPoint x: 0, startPoint y: 241, endPoint x: 0, endPoint y: 212, distance: 29.0
click at [0, 215] on div "Acompanhamento Acompanhe a situação das marcações correntes e finalizadas Relat…" at bounding box center [397, 220] width 794 height 420
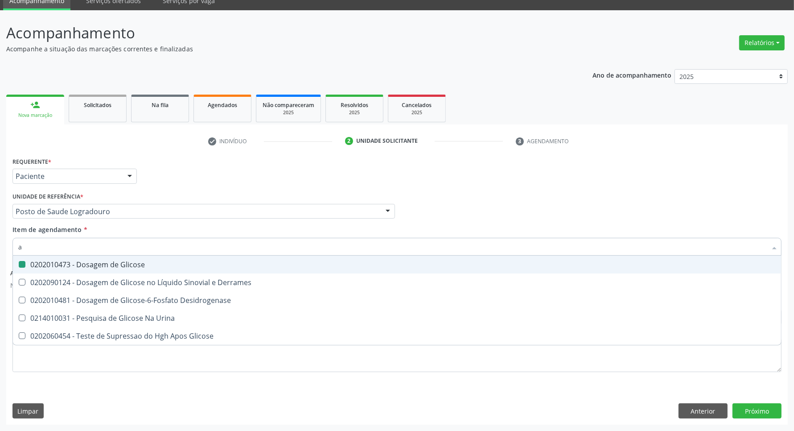
type input "ab"
checkbox Glicose "false"
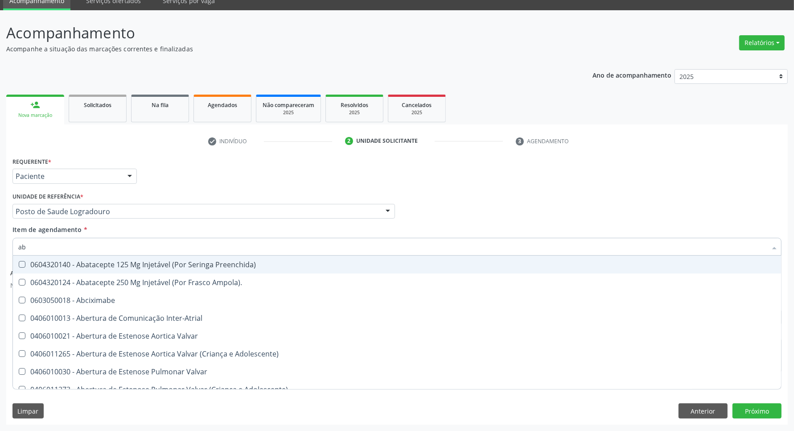
type input "abo"
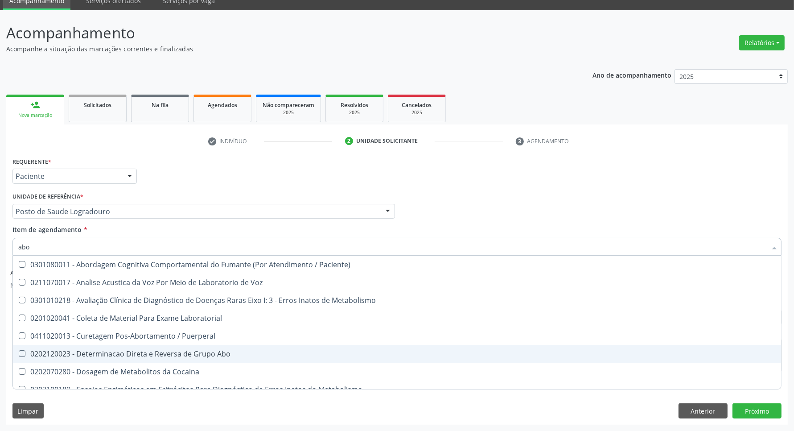
drag, startPoint x: 58, startPoint y: 348, endPoint x: 44, endPoint y: 301, distance: 48.9
click at [57, 348] on span "0202120023 - Determinacao Direta e Reversa de Grupo Abo" at bounding box center [397, 354] width 768 height 18
checkbox Abo "true"
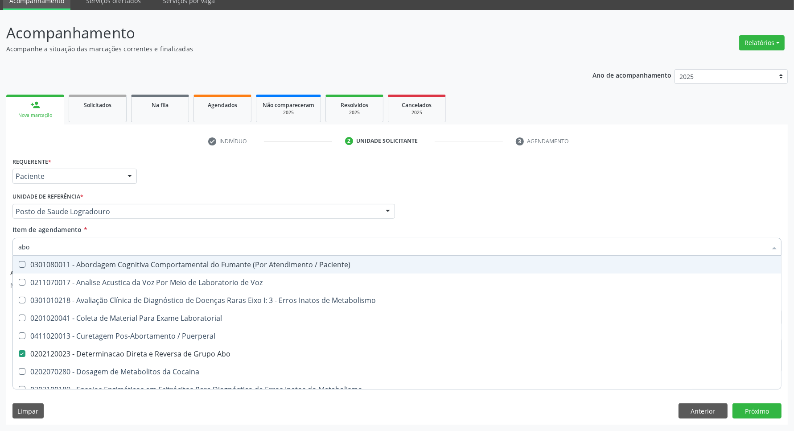
drag, startPoint x: 0, startPoint y: 242, endPoint x: 0, endPoint y: 214, distance: 27.6
click at [0, 223] on div "Acompanhamento Acompanhe a situação das marcações correntes e finalizadas Relat…" at bounding box center [397, 220] width 794 height 420
type input "t"
checkbox Abo "false"
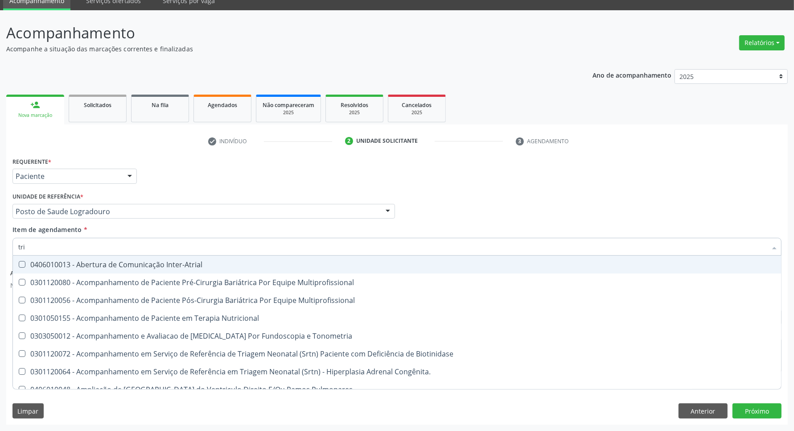
type input "trig"
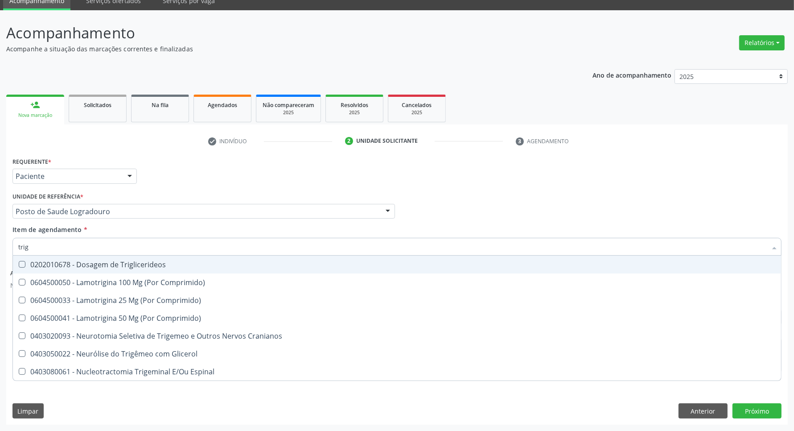
drag, startPoint x: 63, startPoint y: 264, endPoint x: 61, endPoint y: 249, distance: 15.8
click at [62, 261] on div "0202010678 - Dosagem de Triglicerideos" at bounding box center [397, 264] width 758 height 7
checkbox Triglicerideos "true"
drag, startPoint x: 48, startPoint y: 246, endPoint x: 0, endPoint y: 236, distance: 48.7
click at [0, 242] on div "Acompanhamento Acompanhe a situação das marcações correntes e finalizadas Relat…" at bounding box center [397, 220] width 794 height 420
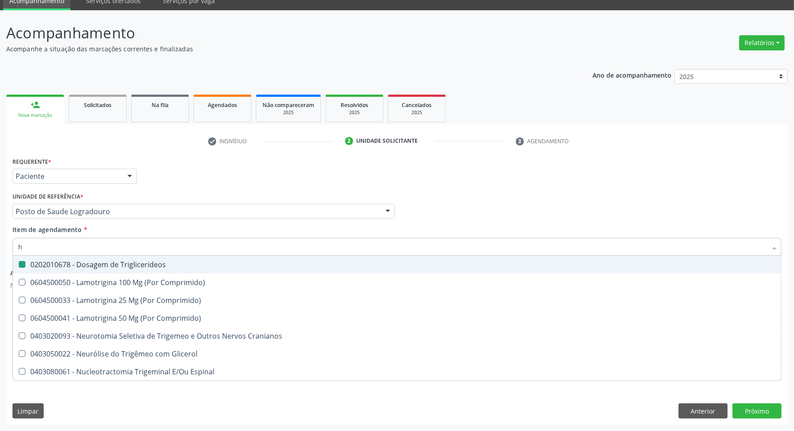
type input "he"
checkbox Triglicerideos "false"
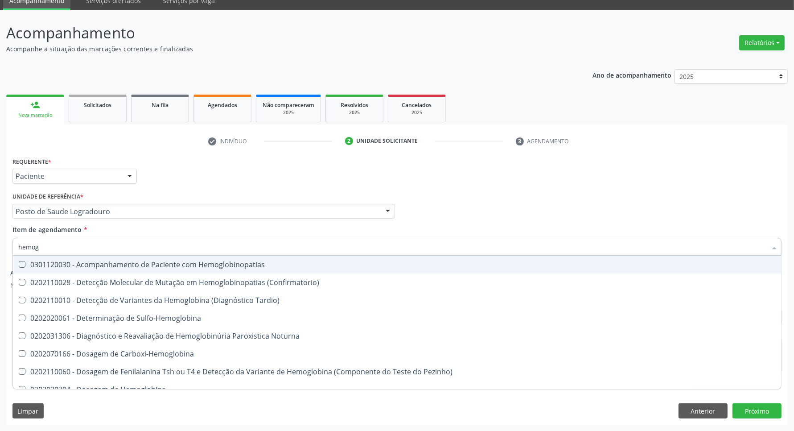
type input "hemogr"
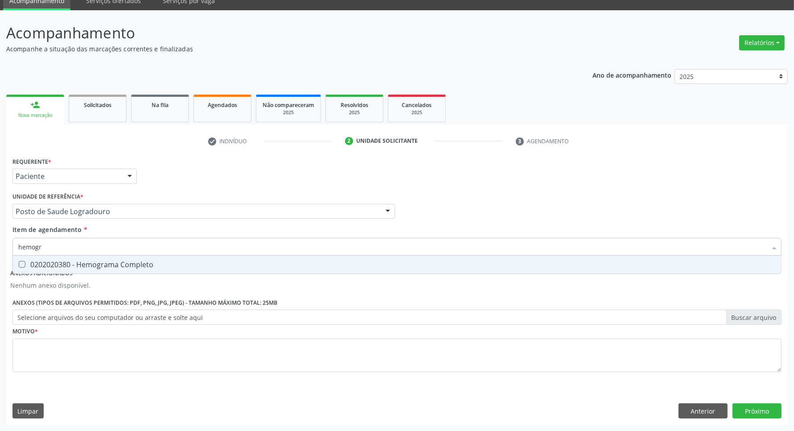
click at [68, 261] on div "0202020380 - Hemograma Completo" at bounding box center [397, 264] width 758 height 7
checkbox Completo "true"
click at [0, 244] on div "Acompanhamento Acompanhe a situação das marcações correntes e finalizadas Relat…" at bounding box center [397, 220] width 794 height 420
type input "ur"
checkbox Completo "false"
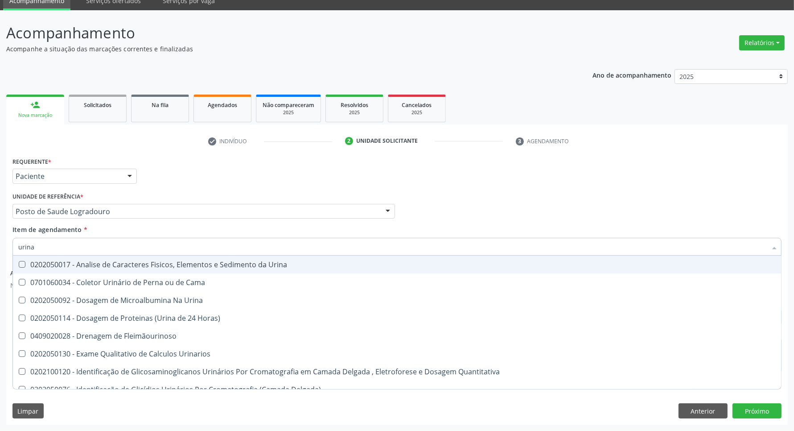
type input "urina"
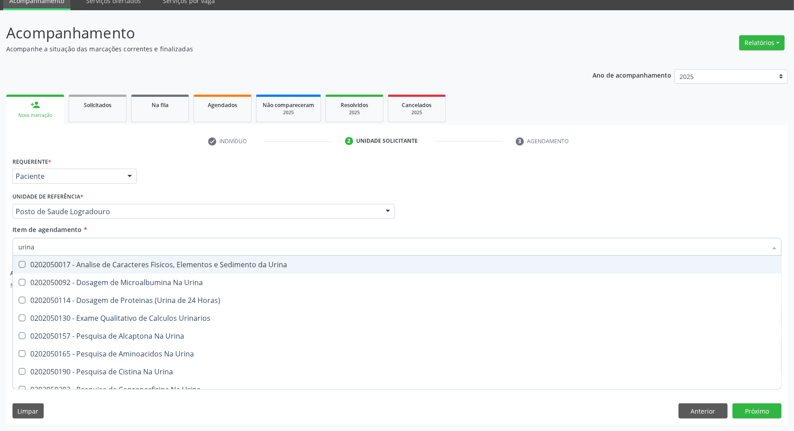
drag, startPoint x: 42, startPoint y: 263, endPoint x: 50, endPoint y: 258, distance: 9.3
click at [47, 261] on div "0202050017 - Analise de Caracteres Fisicos, Elementos e Sedimento da Urina" at bounding box center [397, 264] width 758 height 7
checkbox Urina "true"
drag, startPoint x: 0, startPoint y: 248, endPoint x: 0, endPoint y: 221, distance: 26.8
click at [0, 221] on div "Acompanhamento Acompanhe a situação das marcações correntes e finalizadas Relat…" at bounding box center [397, 220] width 794 height 420
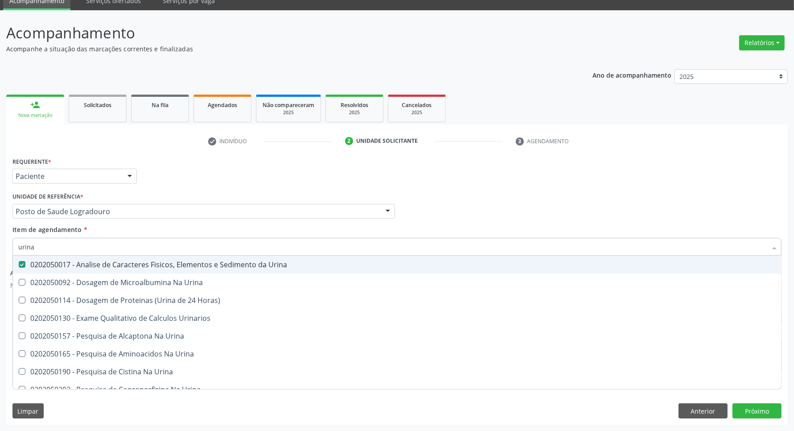
click at [497, 206] on div "Profissional Solicitante Por favor, selecione a Unidade de Atendimento primeiro…" at bounding box center [397, 207] width 774 height 35
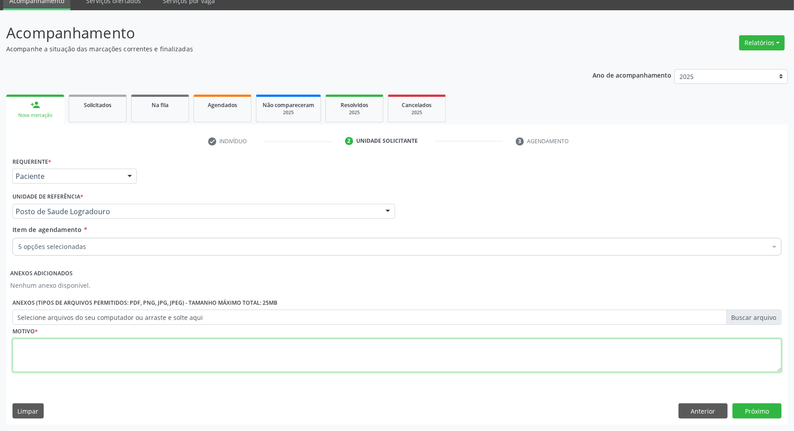
click at [210, 354] on textarea at bounding box center [396, 355] width 769 height 34
type textarea "."
drag, startPoint x: 691, startPoint y: 405, endPoint x: 689, endPoint y: 400, distance: 5.0
click at [692, 404] on button "Anterior" at bounding box center [703, 410] width 49 height 15
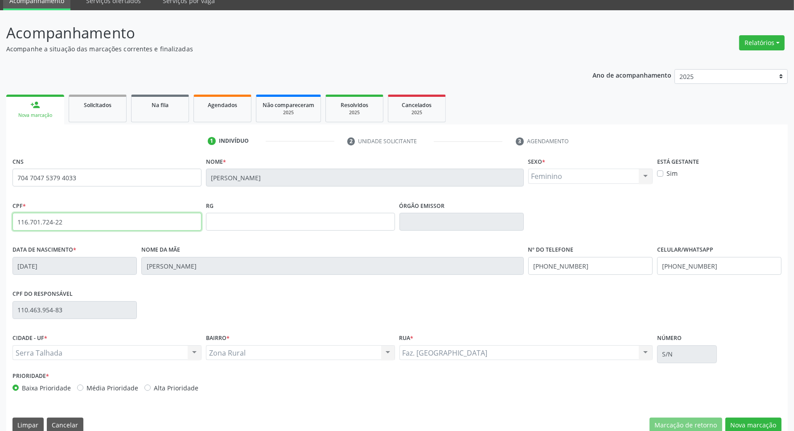
drag, startPoint x: 121, startPoint y: 221, endPoint x: 0, endPoint y: 215, distance: 121.4
click at [0, 217] on div "Acompanhamento Acompanhe a situação das marcações correntes e finalizadas Relat…" at bounding box center [397, 227] width 794 height 434
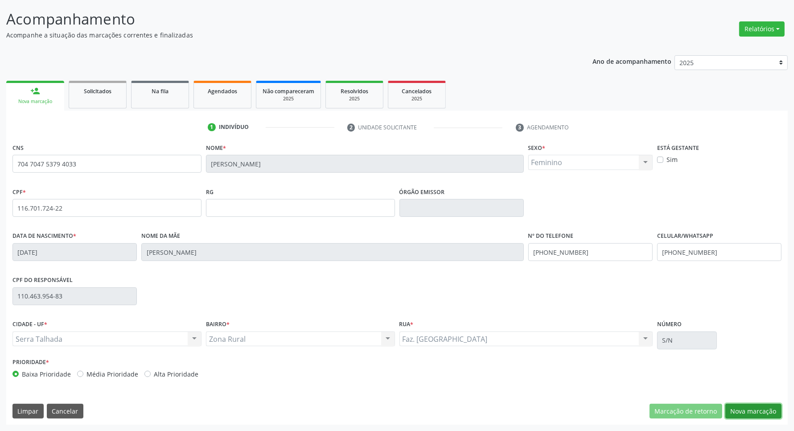
drag, startPoint x: 761, startPoint y: 407, endPoint x: 711, endPoint y: 386, distance: 54.2
click at [759, 407] on button "Nova marcação" at bounding box center [753, 411] width 56 height 15
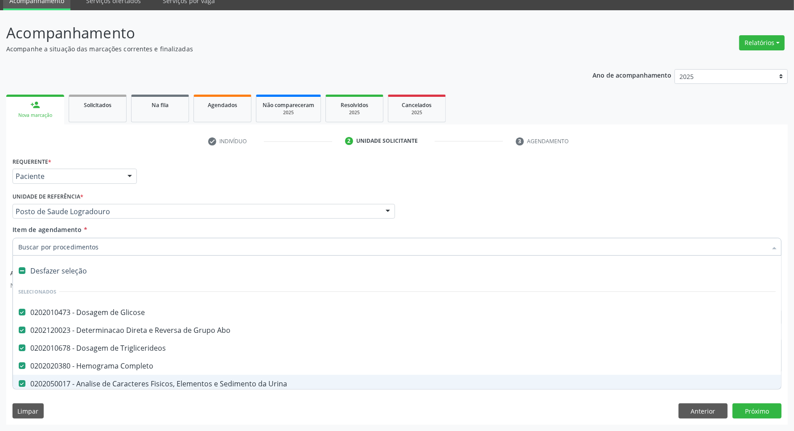
scroll to position [56, 0]
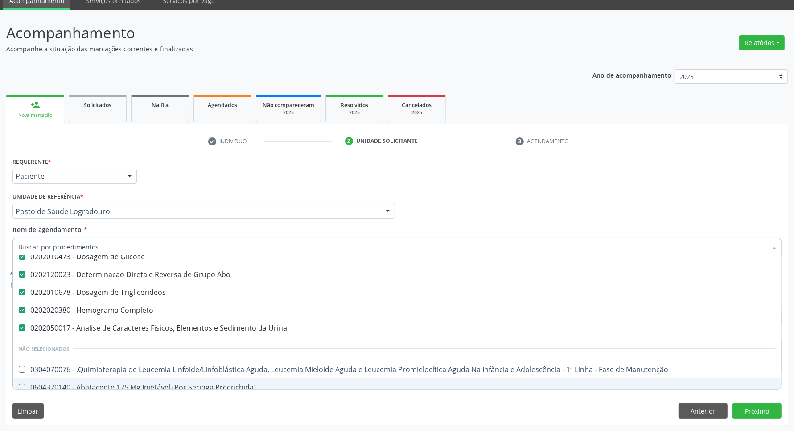
drag, startPoint x: 609, startPoint y: 406, endPoint x: 524, endPoint y: 378, distance: 89.0
click at [608, 406] on div "Limpar Anterior Próximo" at bounding box center [396, 410] width 769 height 15
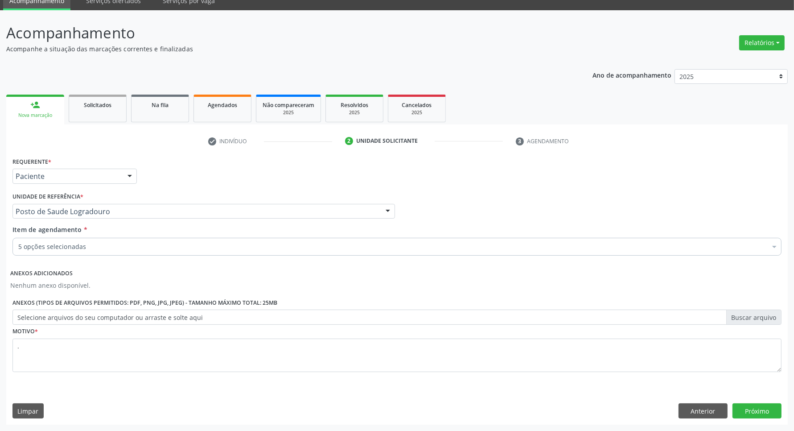
scroll to position [0, 0]
click at [741, 407] on button "Próximo" at bounding box center [757, 410] width 49 height 15
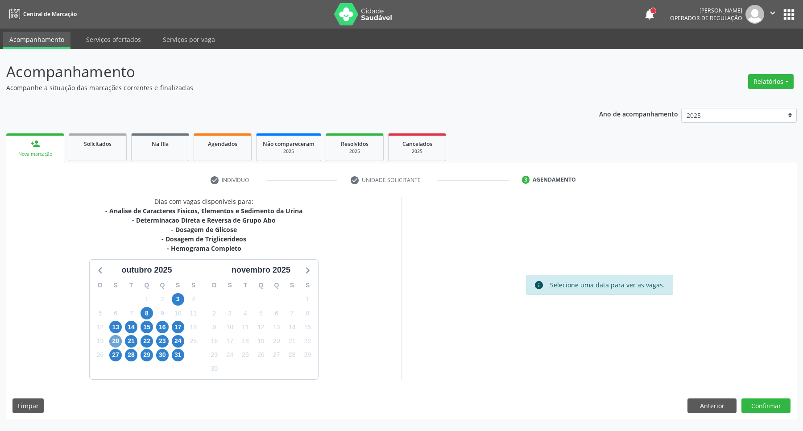
click at [116, 340] on span "20" at bounding box center [115, 341] width 12 height 12
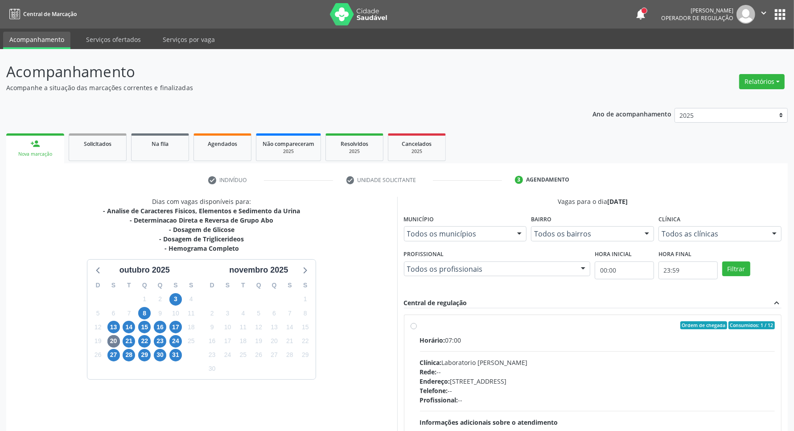
click at [626, 353] on div "Horário: 07:00 Clínica: Laboratorio Jose Paulo Terto Rede: -- Endereço: Casa, n…" at bounding box center [597, 396] width 355 height 123
click at [417, 329] on input "Ordem de chegada Consumidos: 1 / 12 Horário: 07:00 Clínica: Laboratorio Jose Pa…" at bounding box center [414, 325] width 6 height 8
radio input "true"
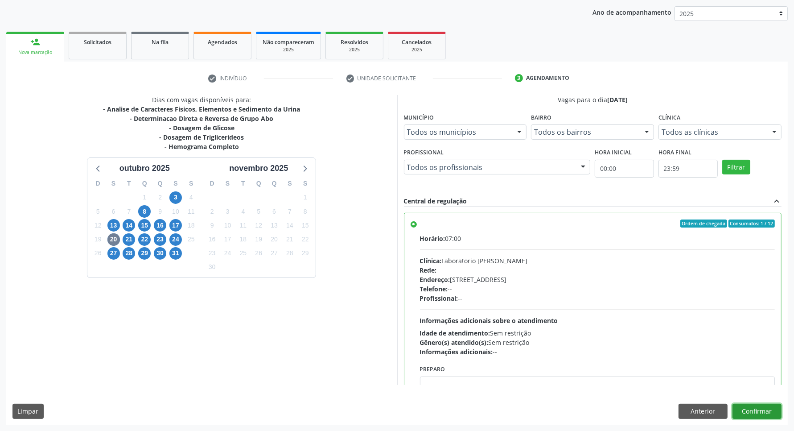
click at [757, 415] on button "Confirmar" at bounding box center [757, 411] width 49 height 15
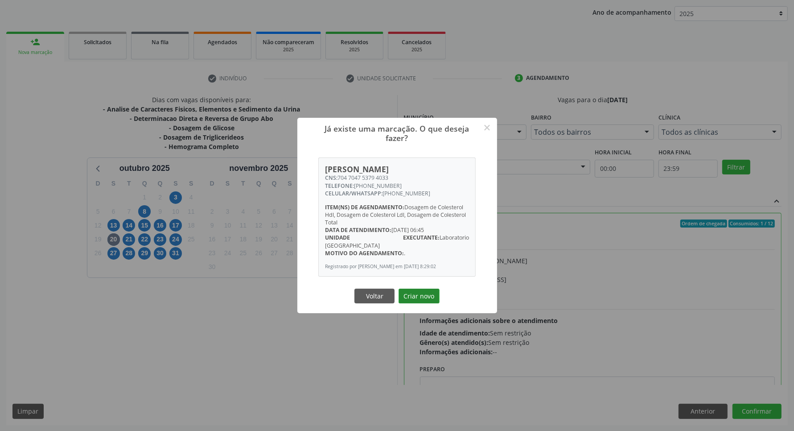
click at [425, 293] on button "Criar novo" at bounding box center [419, 295] width 41 height 15
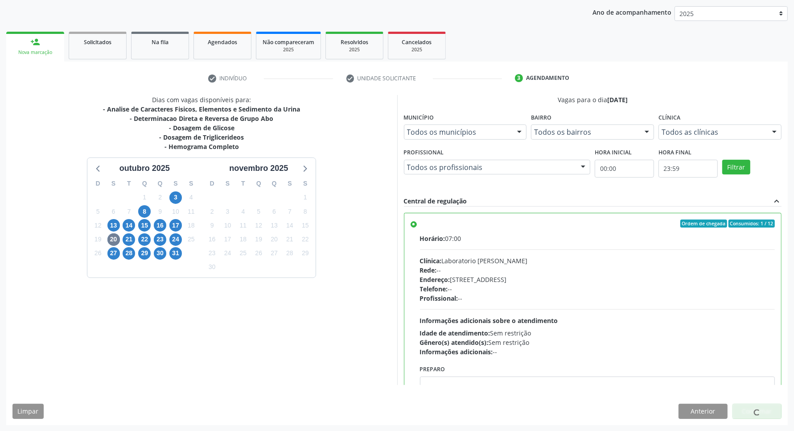
scroll to position [53, 0]
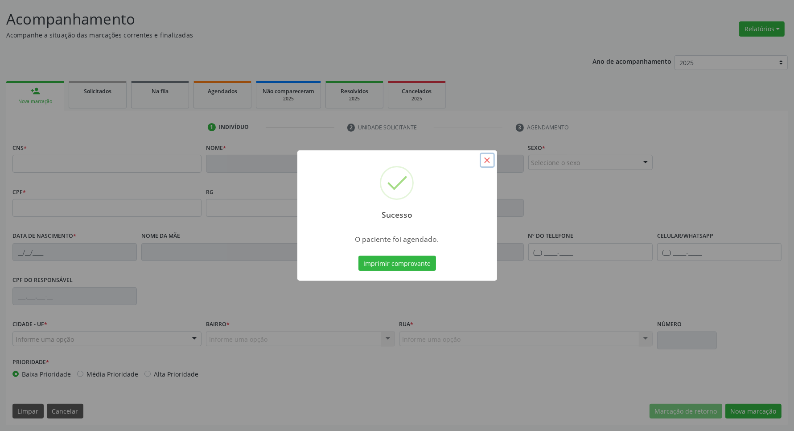
click at [488, 157] on button "×" at bounding box center [487, 159] width 15 height 15
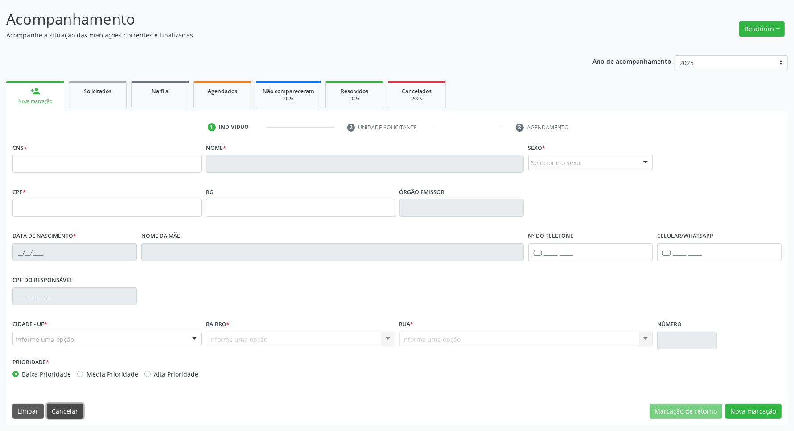
click at [56, 411] on button "Cancelar" at bounding box center [65, 411] width 37 height 15
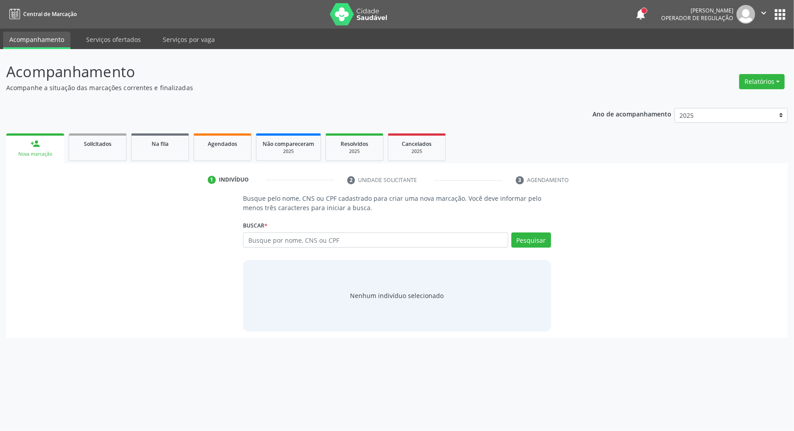
scroll to position [0, 0]
click at [259, 241] on input "text" at bounding box center [380, 239] width 269 height 15
paste input "116.701.724-22"
type input "116.701.724-22"
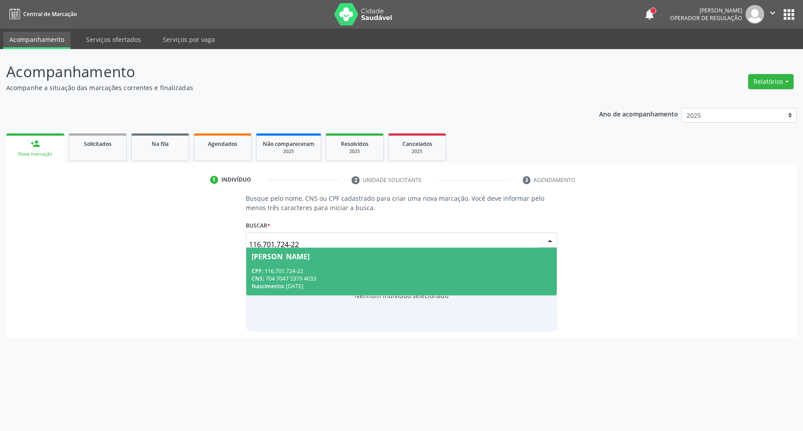
click at [322, 276] on div "CNS: 704 7047 5379 4033" at bounding box center [401, 279] width 300 height 8
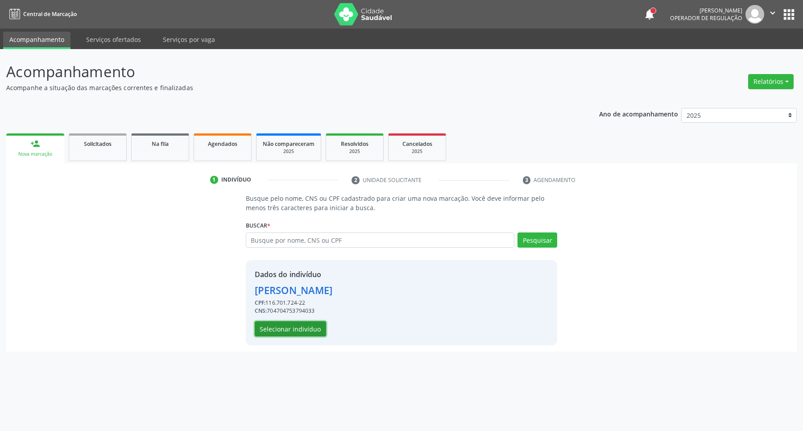
click at [290, 323] on button "Selecionar indivíduo" at bounding box center [290, 328] width 71 height 15
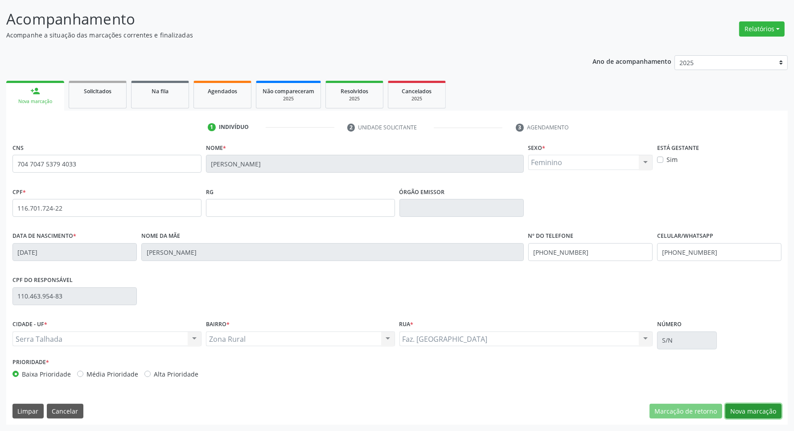
click at [733, 407] on button "Nova marcação" at bounding box center [753, 411] width 56 height 15
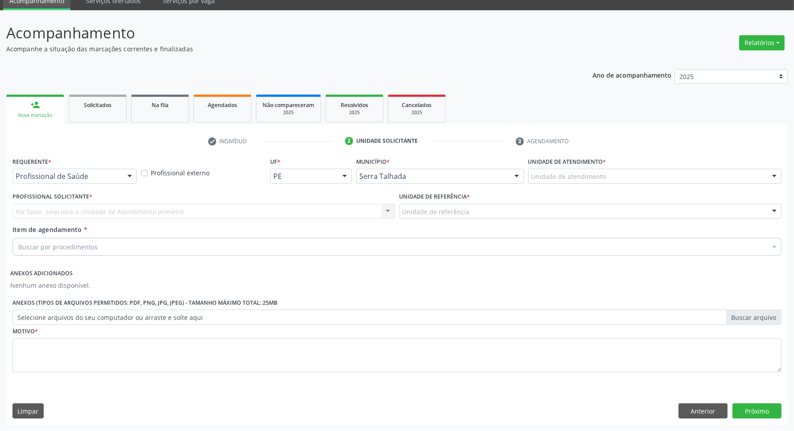
scroll to position [39, 0]
drag, startPoint x: 104, startPoint y: 175, endPoint x: 91, endPoint y: 198, distance: 26.0
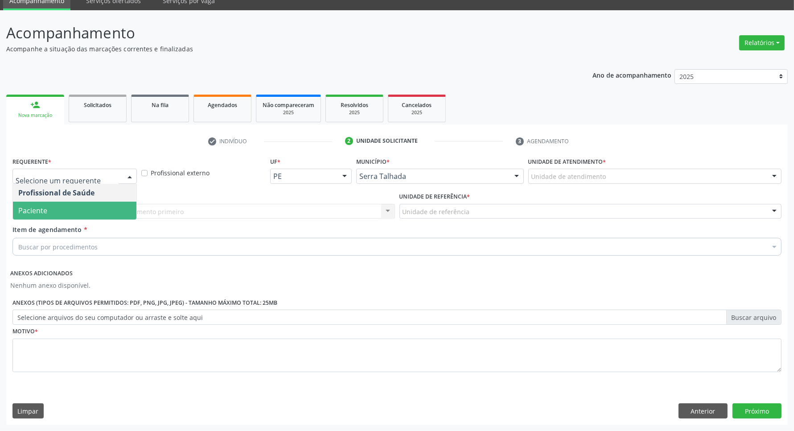
click at [88, 205] on span "Paciente" at bounding box center [75, 211] width 124 height 18
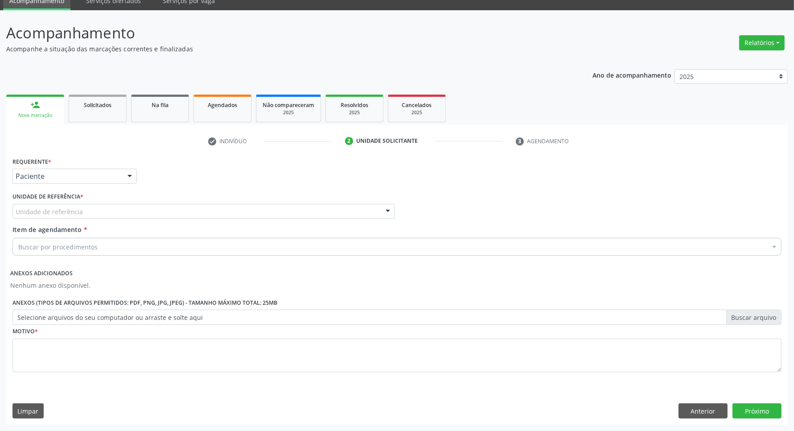
click at [140, 214] on div "Unidade de referência" at bounding box center [203, 211] width 383 height 15
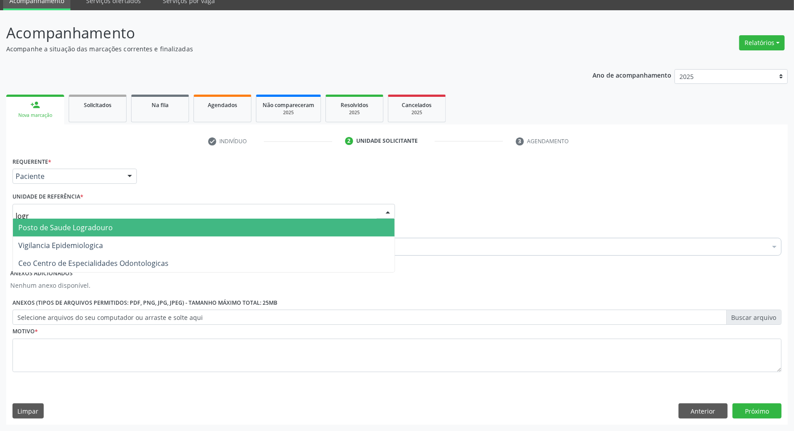
type input "logra"
click at [116, 226] on span "Posto de Saude Logradouro" at bounding box center [204, 227] width 382 height 18
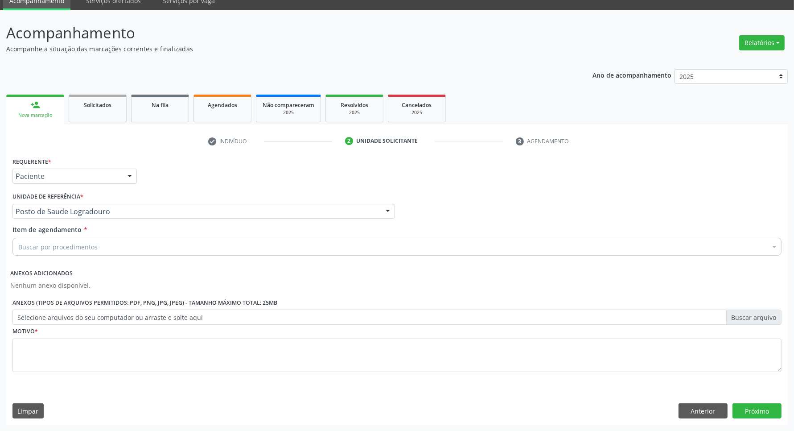
click at [106, 243] on div "Buscar por procedimentos" at bounding box center [396, 247] width 769 height 18
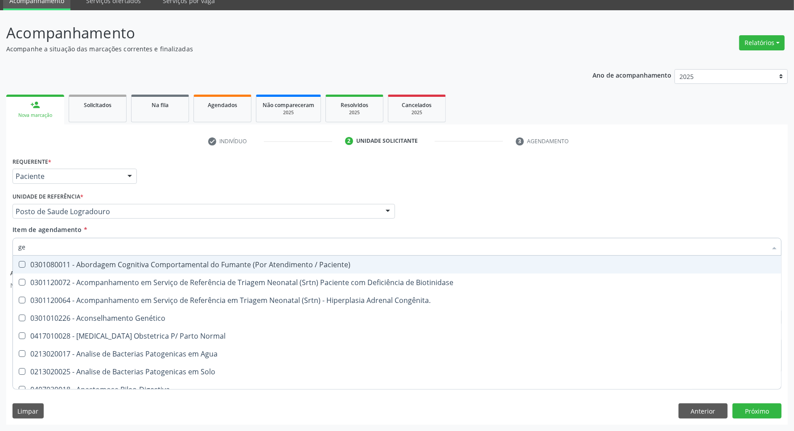
type input "g"
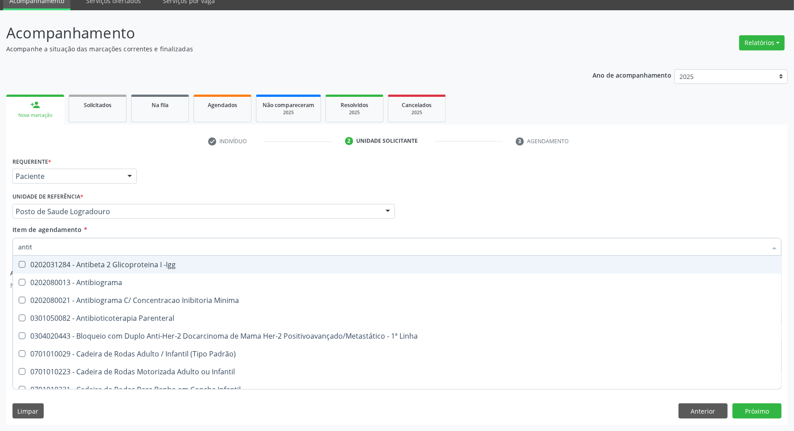
type input "antito"
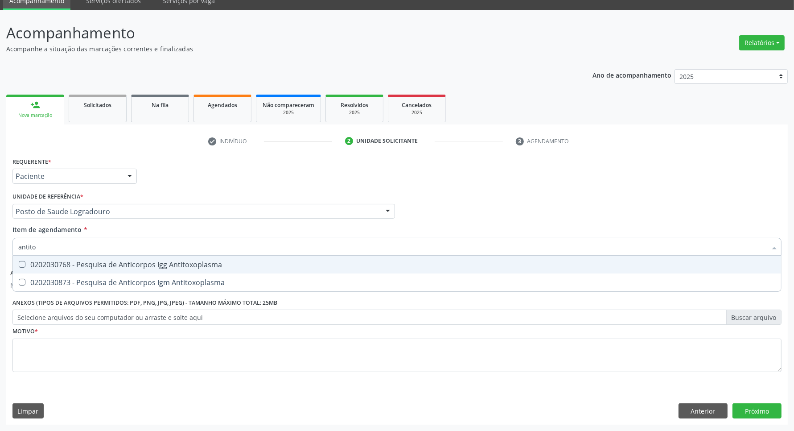
click at [64, 256] on span "0202030768 - Pesquisa de Anticorpos Igg Antitoxoplasma" at bounding box center [397, 265] width 768 height 18
checkbox Antitoxoplasma "true"
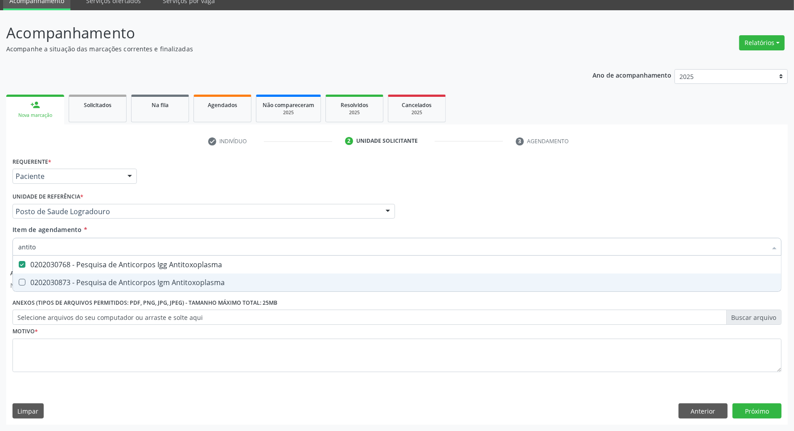
drag, startPoint x: 54, startPoint y: 277, endPoint x: 54, endPoint y: 268, distance: 8.9
click at [54, 276] on span "0202030873 - Pesquisa de Anticorpos Igm Antitoxoplasma" at bounding box center [397, 282] width 768 height 18
checkbox Antitoxoplasma "true"
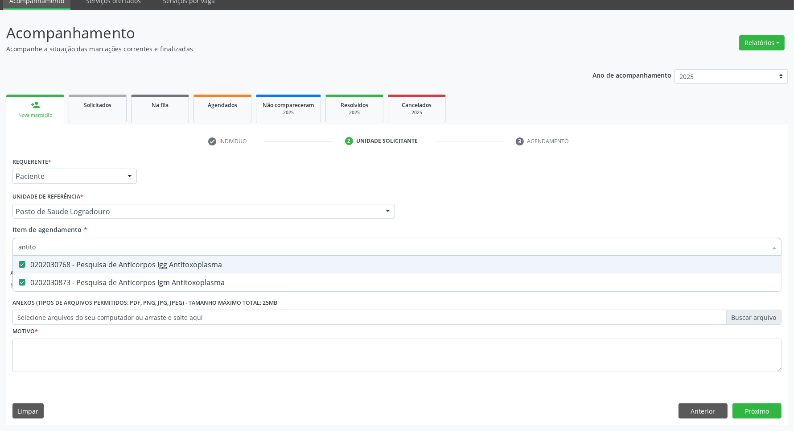
drag, startPoint x: 50, startPoint y: 250, endPoint x: 0, endPoint y: 239, distance: 51.2
click at [0, 240] on div "Acompanhamento Acompanhe a situação das marcações correntes e finalizadas Relat…" at bounding box center [397, 220] width 794 height 420
type input "t"
checkbox Antitoxoplasma "false"
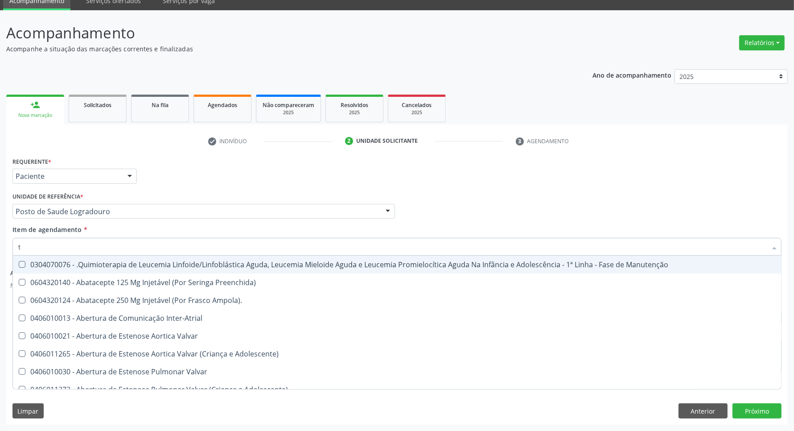
type input "tg"
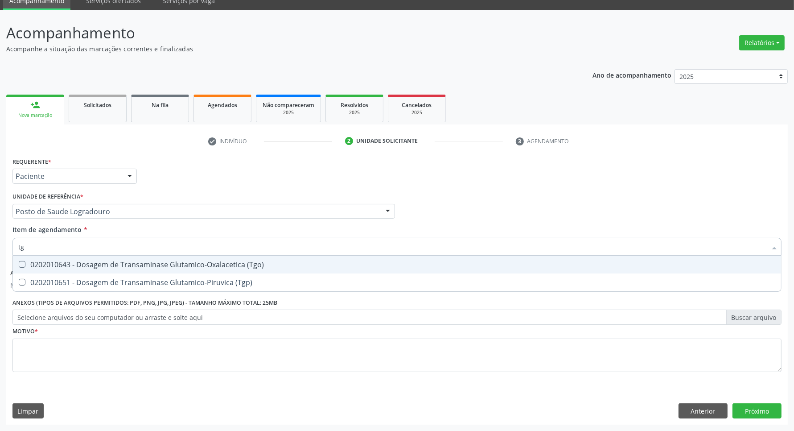
drag, startPoint x: 45, startPoint y: 268, endPoint x: 45, endPoint y: 276, distance: 7.6
click at [45, 269] on span "0202010643 - Dosagem de Transaminase Glutamico-Oxalacetica (Tgo)" at bounding box center [397, 265] width 768 height 18
checkbox \(Tgo\) "true"
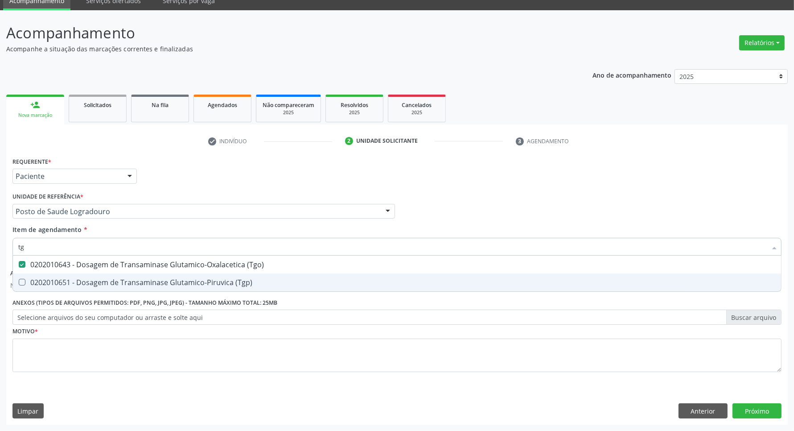
click at [45, 276] on span "0202010651 - Dosagem de Transaminase Glutamico-Piruvica (Tgp)" at bounding box center [397, 282] width 768 height 18
checkbox \(Tgp\) "true"
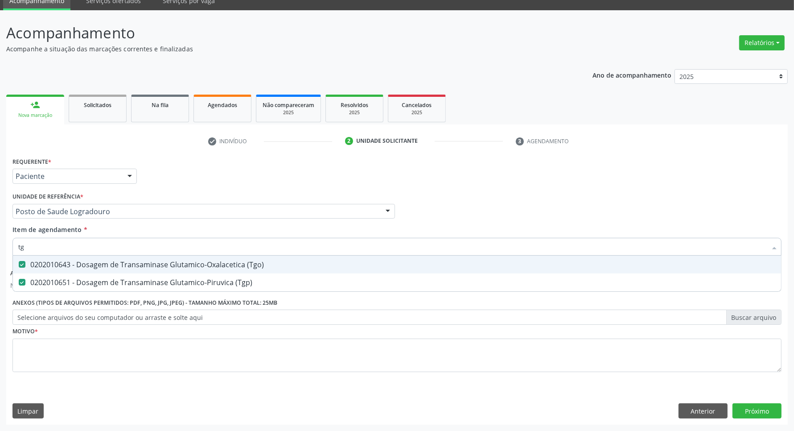
drag, startPoint x: 0, startPoint y: 246, endPoint x: 0, endPoint y: 237, distance: 8.9
click at [0, 245] on div "Acompanhamento Acompanhe a situação das marcações correntes e finalizadas Relat…" at bounding box center [397, 220] width 794 height 420
type input "he"
checkbox \(Tgo\) "false"
checkbox \(Tgp\) "false"
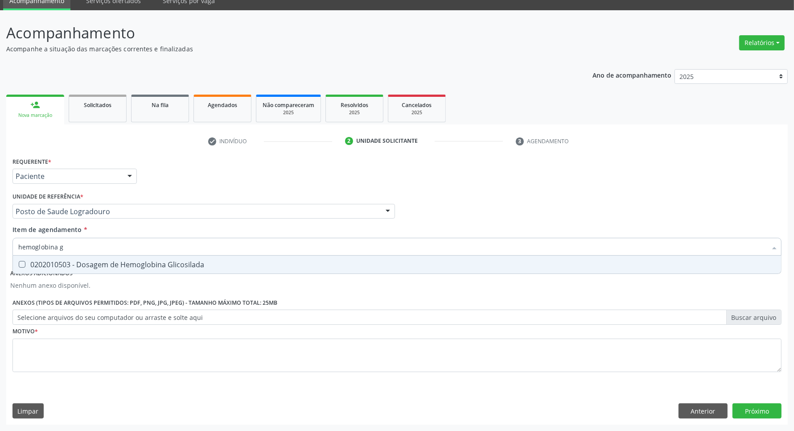
type input "hemoglobina g"
click at [111, 257] on span "0202010503 - Dosagem de Hemoglobina Glicosilada" at bounding box center [397, 265] width 768 height 18
checkbox Glicosilada "true"
click at [100, 354] on div "Requerente * Paciente Profissional de Saúde Paciente Nenhum resultado encontrad…" at bounding box center [396, 270] width 769 height 230
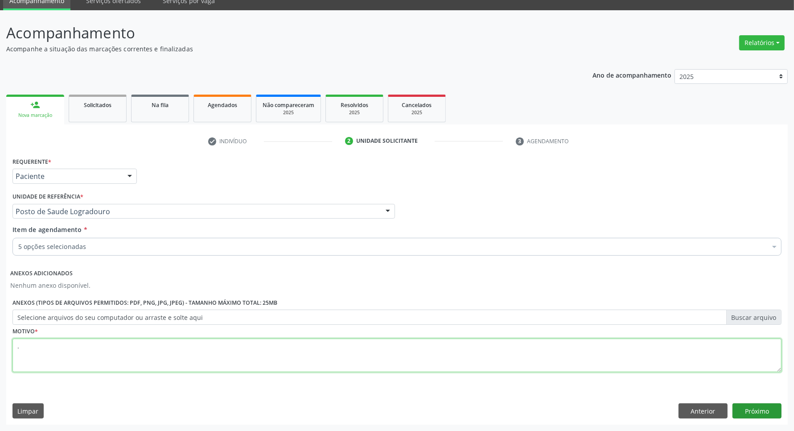
type textarea "."
click at [750, 411] on button "Próximo" at bounding box center [757, 410] width 49 height 15
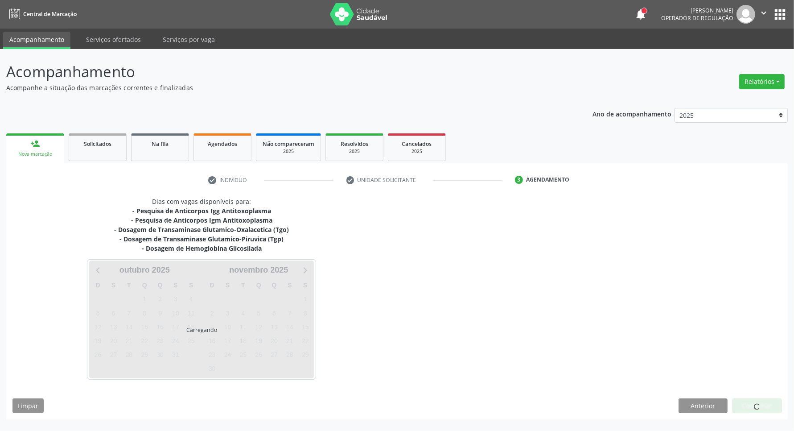
scroll to position [0, 0]
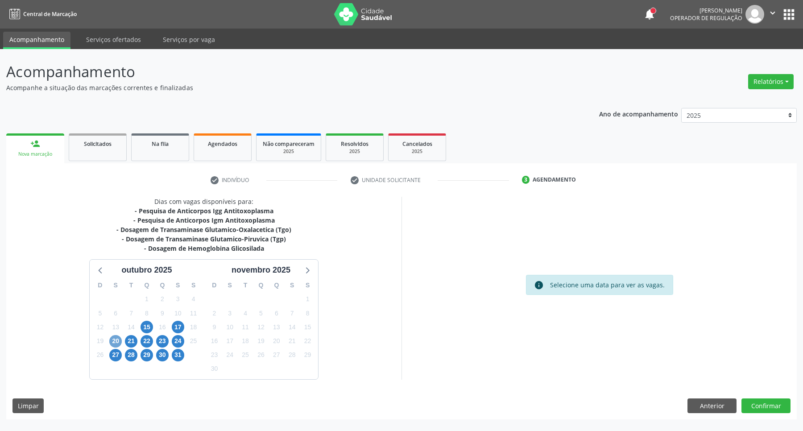
click at [112, 343] on span "20" at bounding box center [115, 341] width 12 height 12
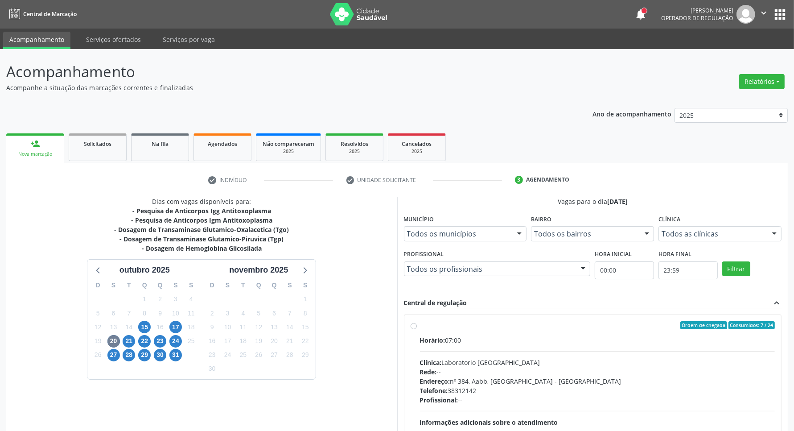
click at [521, 334] on label "Ordem de chegada Consumidos: 7 / 24 Horário: 07:00 Clínica: Laboratorio Sao Fra…" at bounding box center [597, 389] width 355 height 137
click at [417, 329] on input "Ordem de chegada Consumidos: 7 / 24 Horário: 07:00 Clínica: Laboratorio Sao Fra…" at bounding box center [414, 325] width 6 height 8
radio input "true"
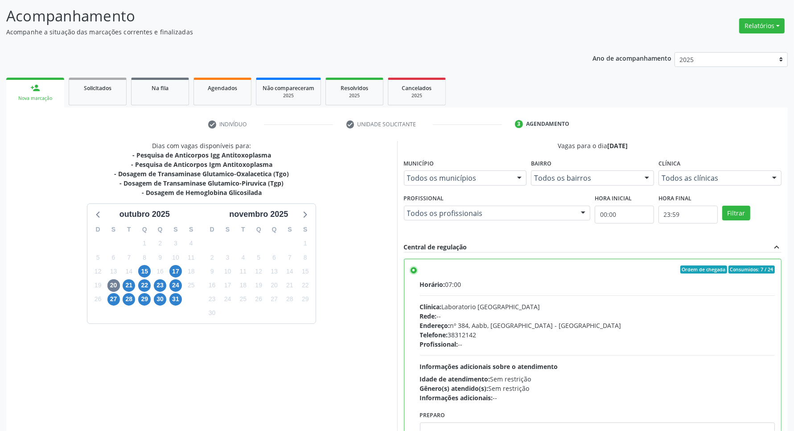
scroll to position [102, 0]
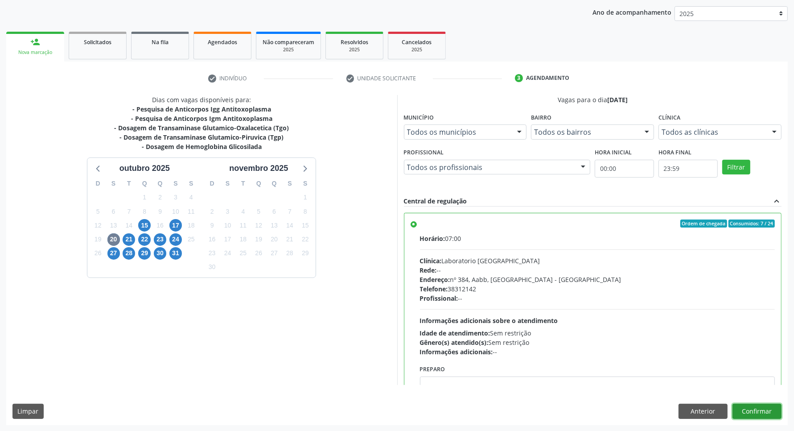
click at [749, 413] on button "Confirmar" at bounding box center [757, 411] width 49 height 15
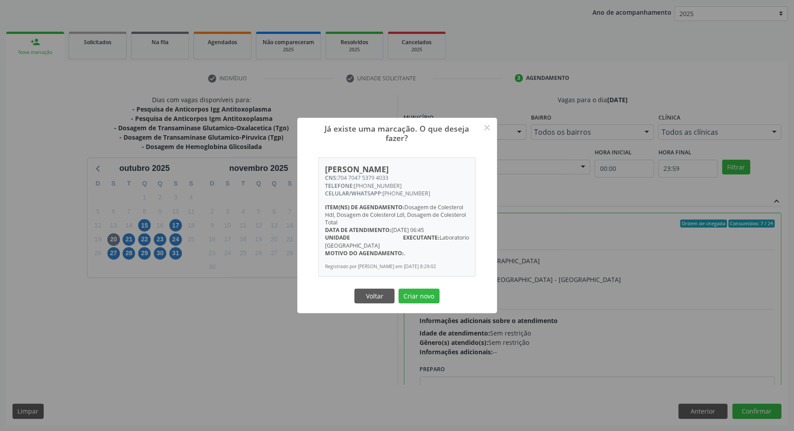
click at [399, 288] on button "Criar novo" at bounding box center [419, 295] width 41 height 15
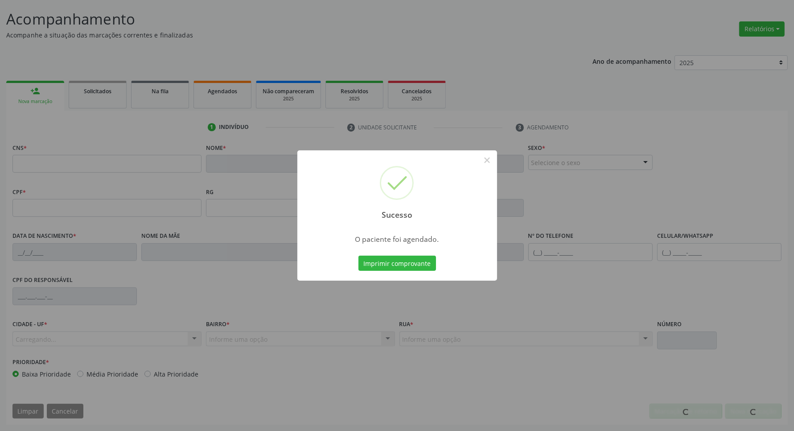
scroll to position [53, 0]
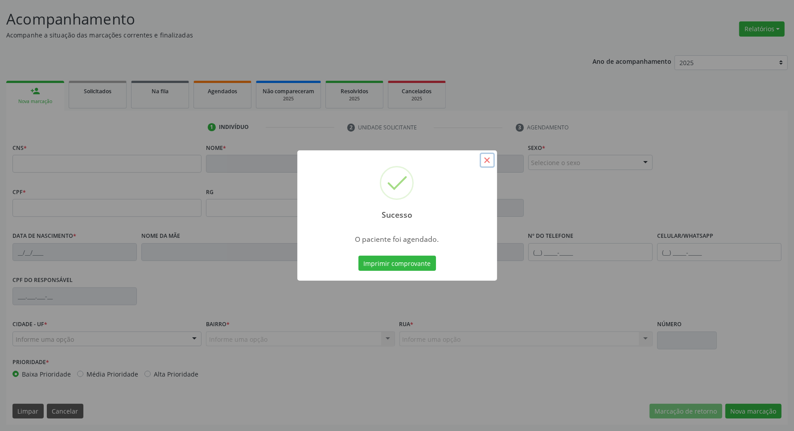
click at [488, 161] on button "×" at bounding box center [487, 159] width 15 height 15
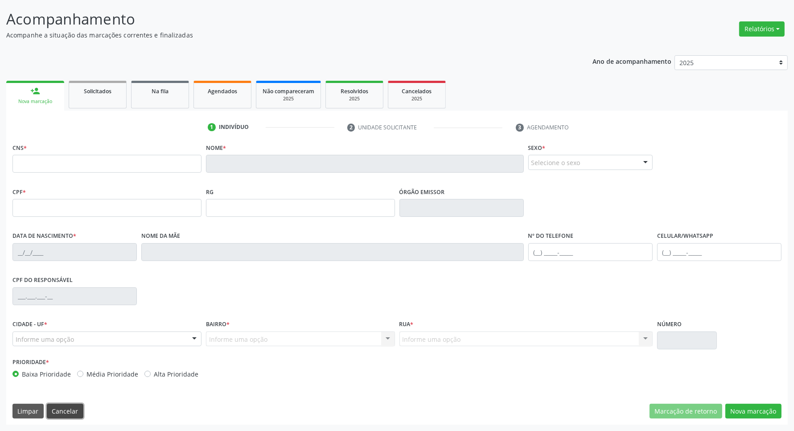
drag, startPoint x: 68, startPoint y: 415, endPoint x: 120, endPoint y: 363, distance: 74.1
click at [70, 411] on button "Cancelar" at bounding box center [65, 411] width 37 height 15
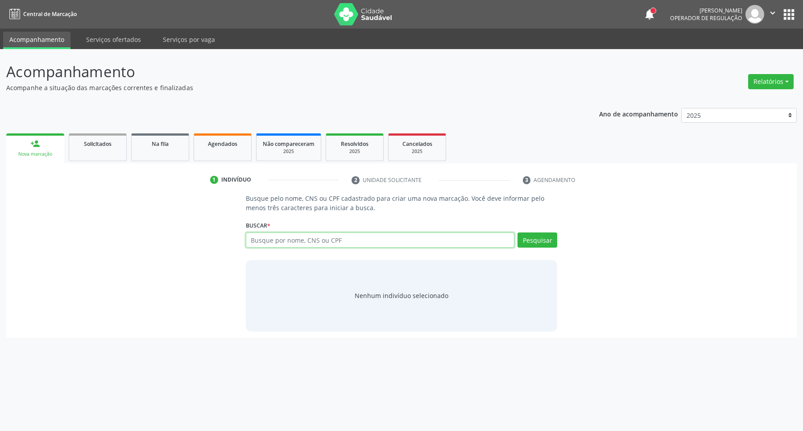
click at [293, 239] on input "text" at bounding box center [380, 239] width 269 height 15
type input "706404106046989"
click at [549, 238] on button "Pesquisar" at bounding box center [537, 239] width 40 height 15
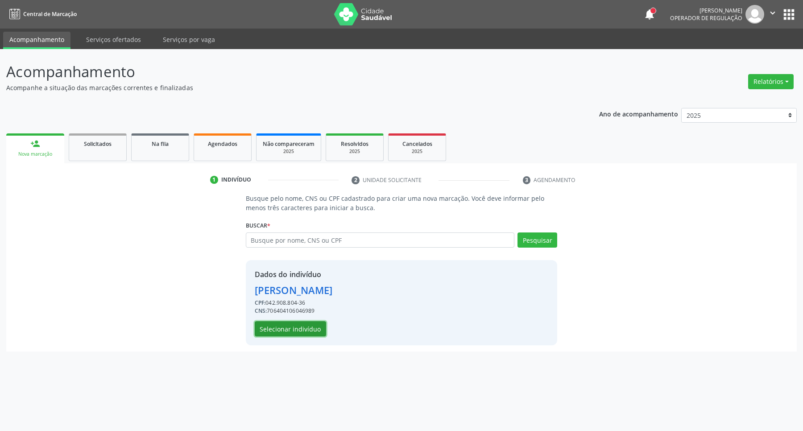
click at [313, 326] on button "Selecionar indivíduo" at bounding box center [290, 328] width 71 height 15
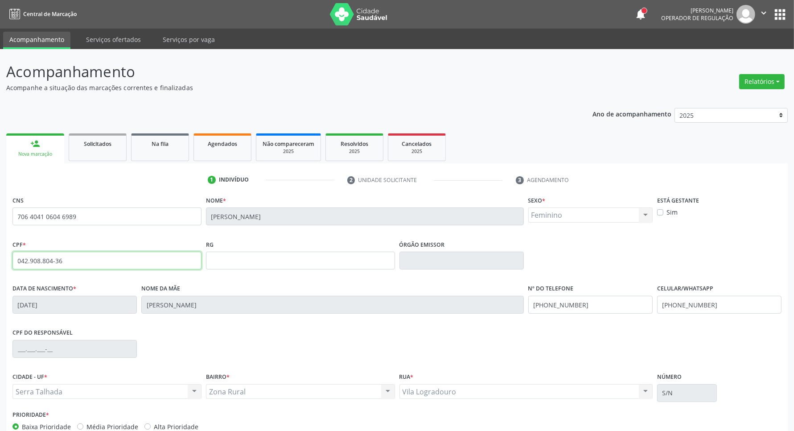
drag, startPoint x: 2, startPoint y: 262, endPoint x: 0, endPoint y: 255, distance: 7.5
click at [0, 256] on div "Acompanhamento Acompanhe a situação das marcações correntes e finalizadas Relat…" at bounding box center [397, 266] width 794 height 434
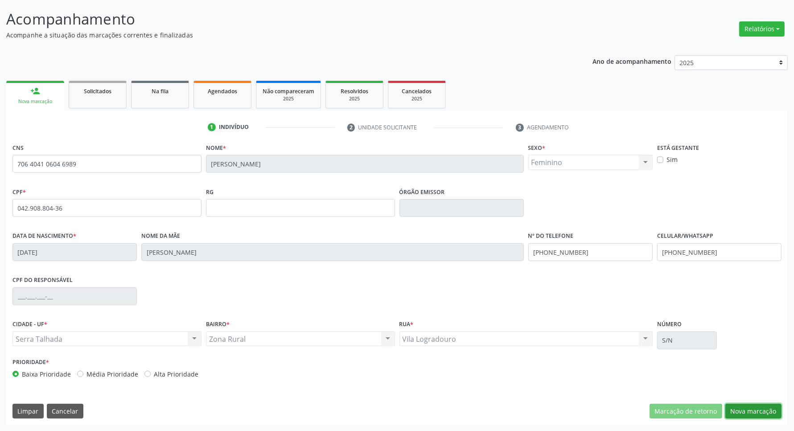
drag, startPoint x: 747, startPoint y: 405, endPoint x: 702, endPoint y: 386, distance: 48.4
click at [746, 405] on button "Nova marcação" at bounding box center [753, 411] width 56 height 15
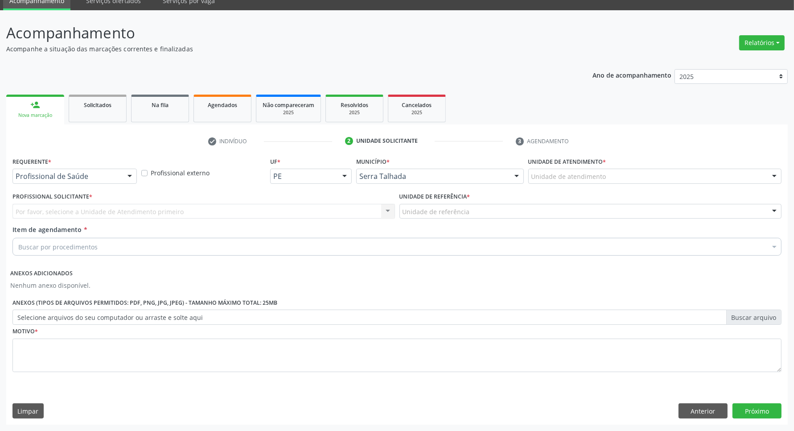
scroll to position [39, 0]
click at [103, 171] on div "Profissional de Saúde" at bounding box center [74, 176] width 124 height 15
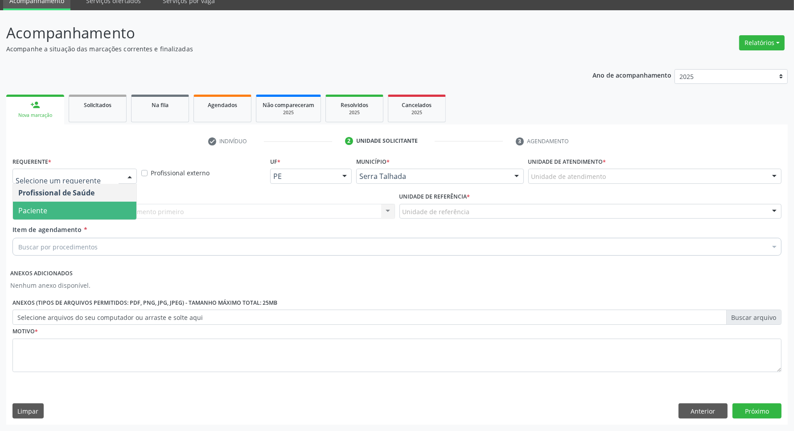
click at [86, 204] on span "Paciente" at bounding box center [75, 211] width 124 height 18
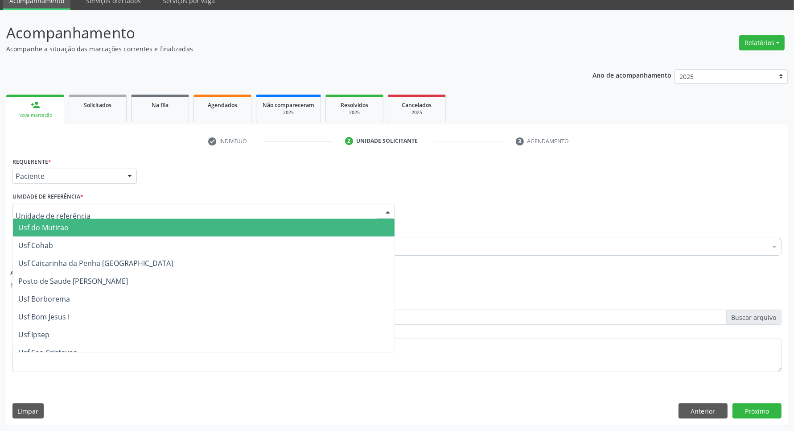
drag, startPoint x: 92, startPoint y: 212, endPoint x: 94, endPoint y: 208, distance: 4.6
click at [92, 211] on div at bounding box center [203, 211] width 383 height 15
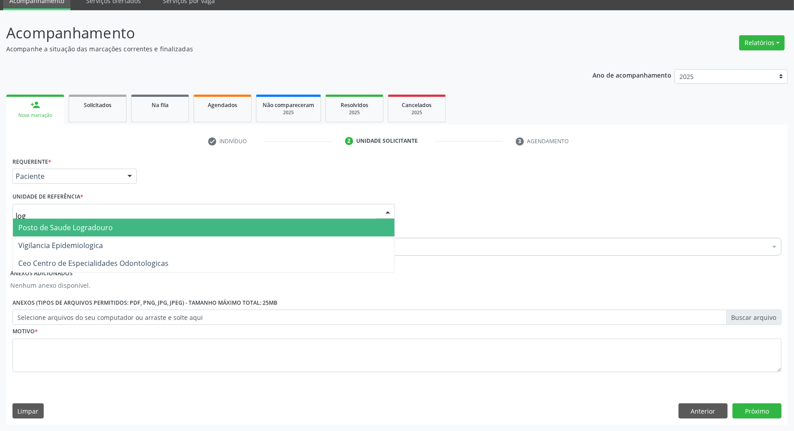
type input "logr"
click at [84, 233] on span "Posto de Saude Logradouro" at bounding box center [204, 227] width 382 height 18
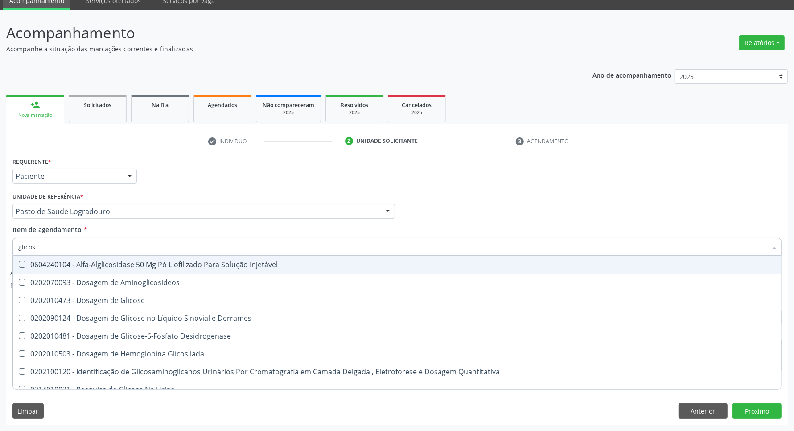
type input "glicose"
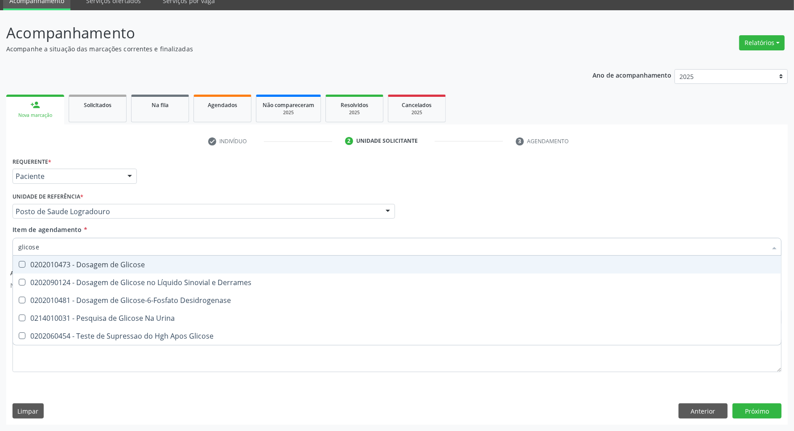
drag, startPoint x: 50, startPoint y: 265, endPoint x: 54, endPoint y: 246, distance: 19.7
click at [50, 262] on div "0202010473 - Dosagem de Glicose" at bounding box center [397, 264] width 758 height 7
checkbox Glicose "true"
drag, startPoint x: 17, startPoint y: 243, endPoint x: 0, endPoint y: 226, distance: 24.3
click at [0, 228] on div "Acompanhamento Acompanhe a situação das marcações correntes e finalizadas Relat…" at bounding box center [397, 220] width 794 height 420
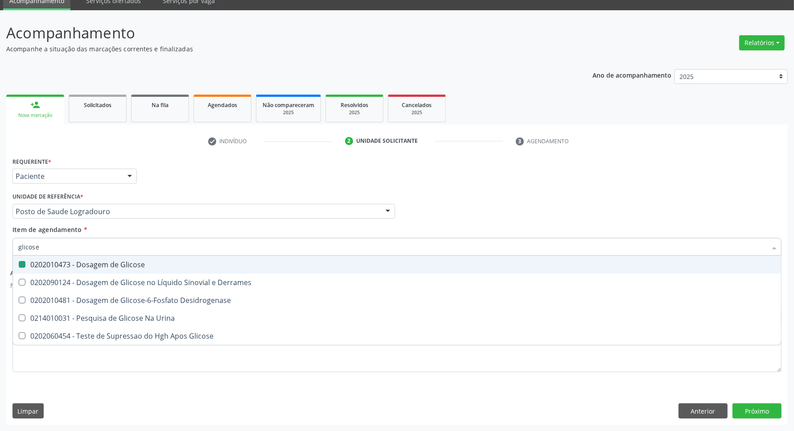
type input "a"
checkbox Glicose "false"
